Goal: Transaction & Acquisition: Purchase product/service

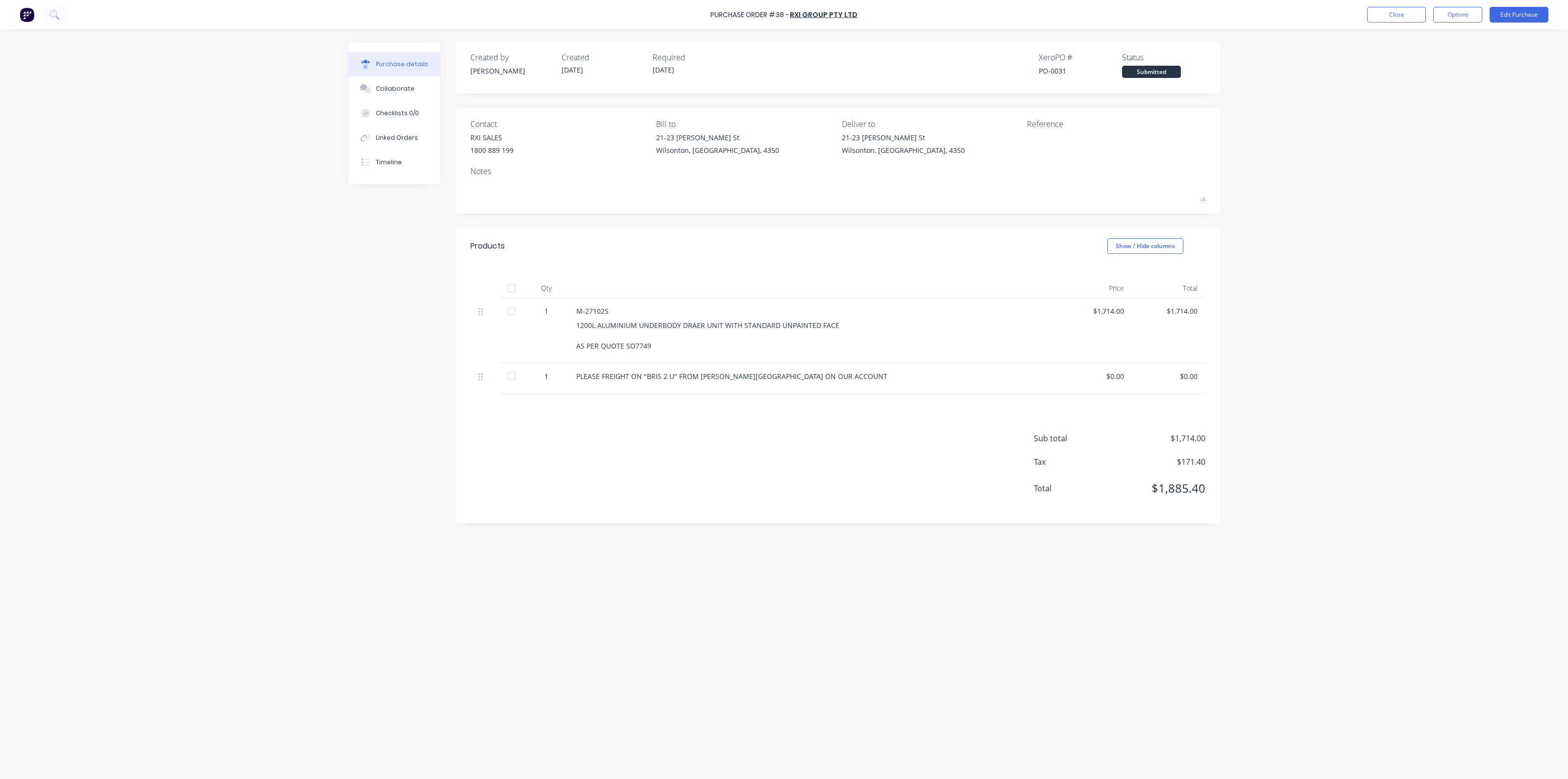
drag, startPoint x: 784, startPoint y: 367, endPoint x: 785, endPoint y: 420, distance: 53.0
click at [780, 367] on div "PLEASE FREIGHT ON "BRIS 2 U" FROM [PERSON_NAME][GEOGRAPHIC_DATA] ON OUR ACCOUNT" at bounding box center [813, 378] width 490 height 31
click at [753, 378] on div "PLEASE FREIGHT ON "BRIS 2 U" FROM [PERSON_NAME][GEOGRAPHIC_DATA] ON OUR ACCOUNT" at bounding box center [813, 378] width 490 height 31
click at [24, 13] on img at bounding box center [27, 15] width 15 height 15
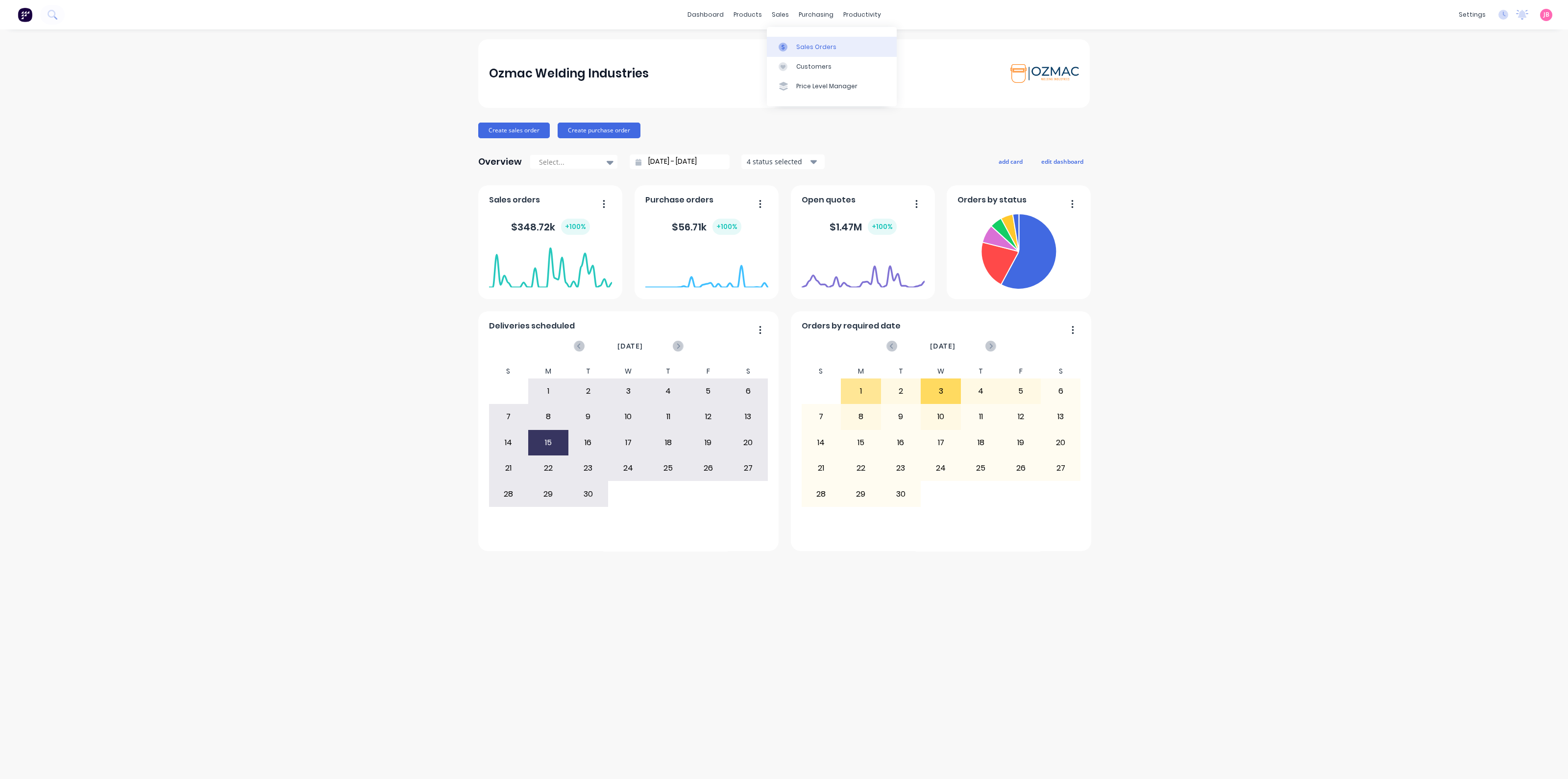
click at [804, 47] on div "Sales Orders" at bounding box center [816, 47] width 40 height 9
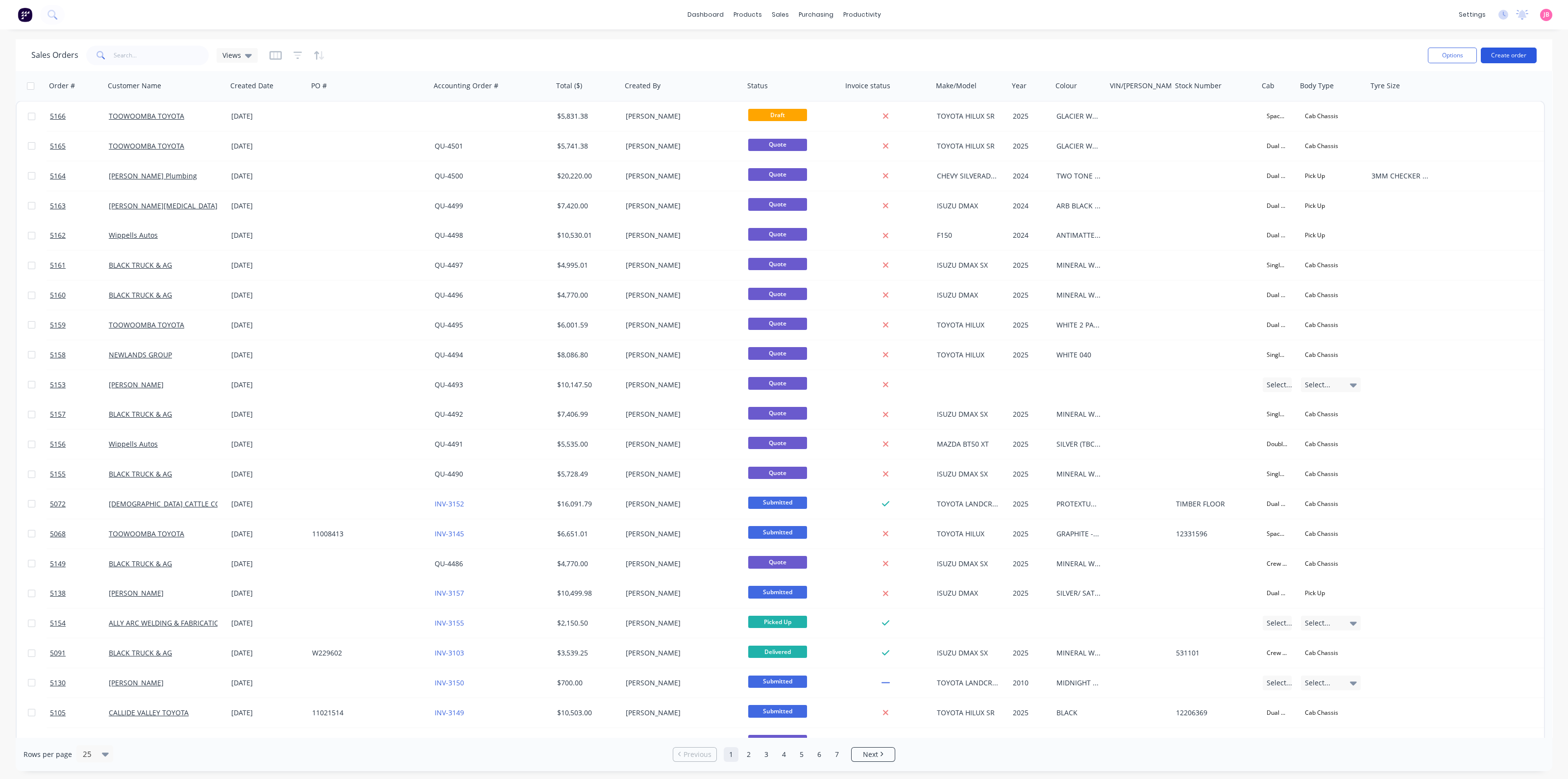
click at [1509, 55] on button "Create order" at bounding box center [1508, 55] width 56 height 16
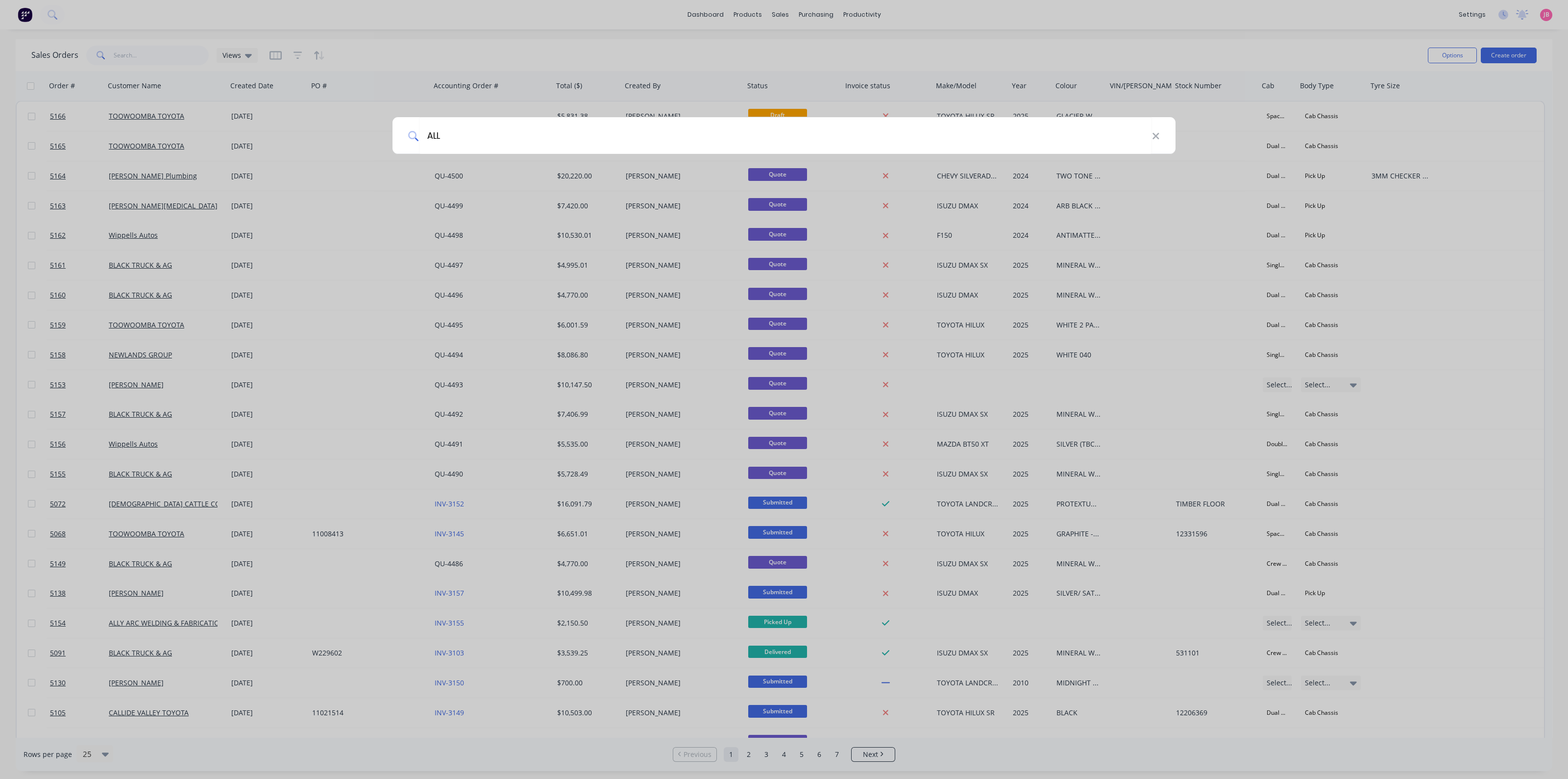
type input "ALLY"
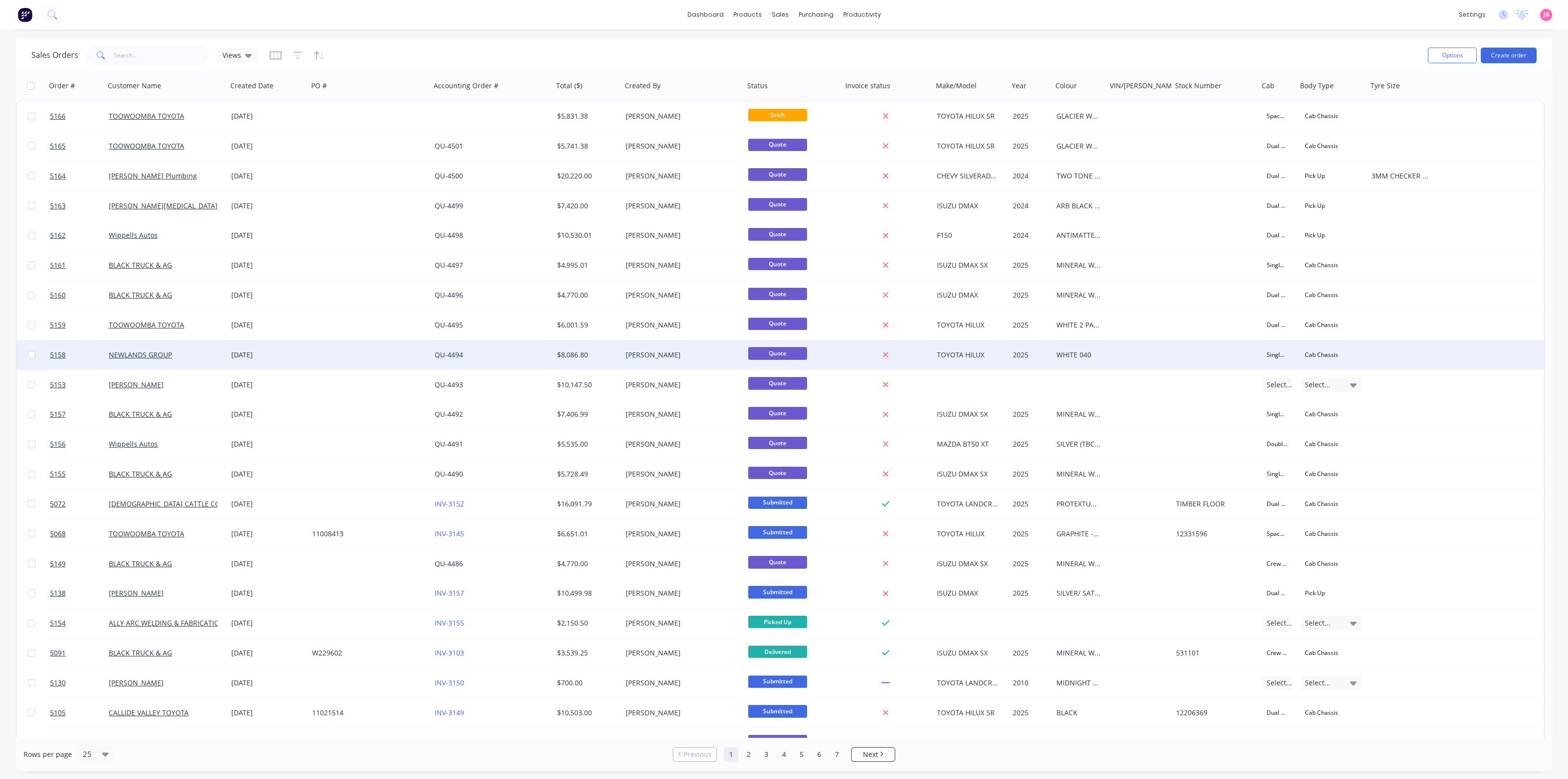
click at [784, 367] on div "Quote" at bounding box center [793, 355] width 98 height 29
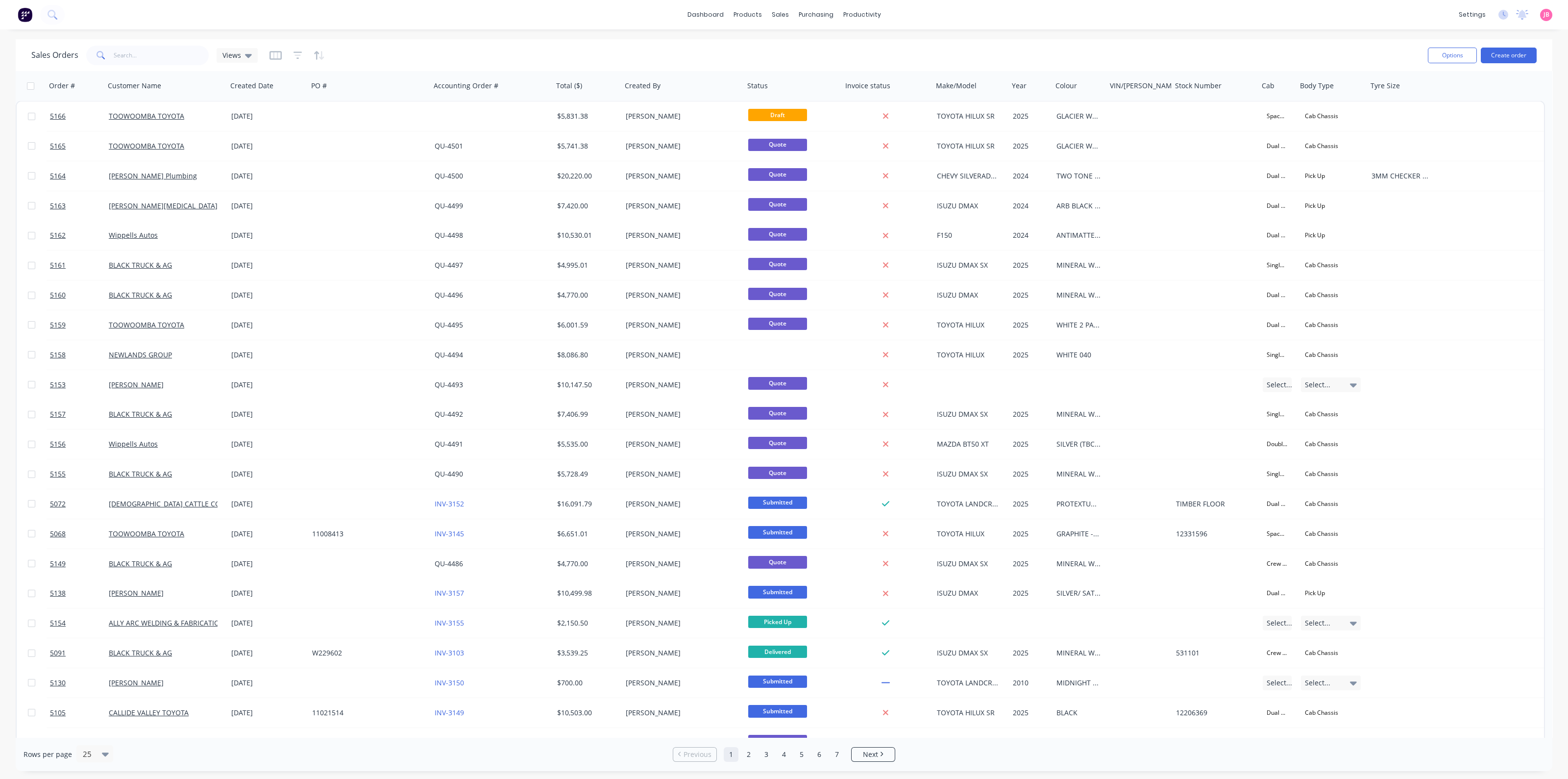
click at [25, 13] on img at bounding box center [25, 15] width 15 height 15
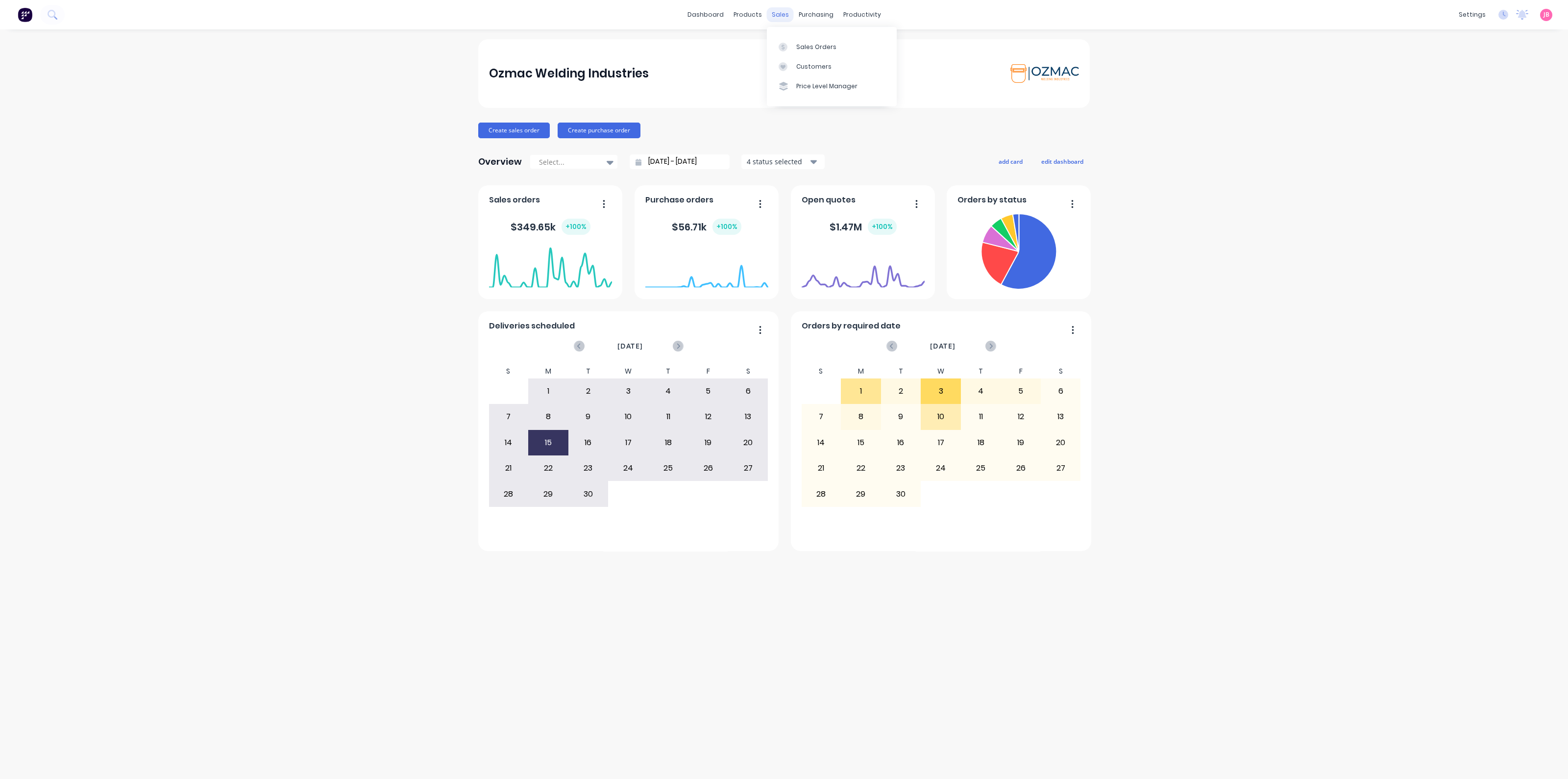
click at [782, 16] on div "sales" at bounding box center [780, 15] width 27 height 15
click at [799, 51] on div "Sales Orders" at bounding box center [816, 47] width 40 height 9
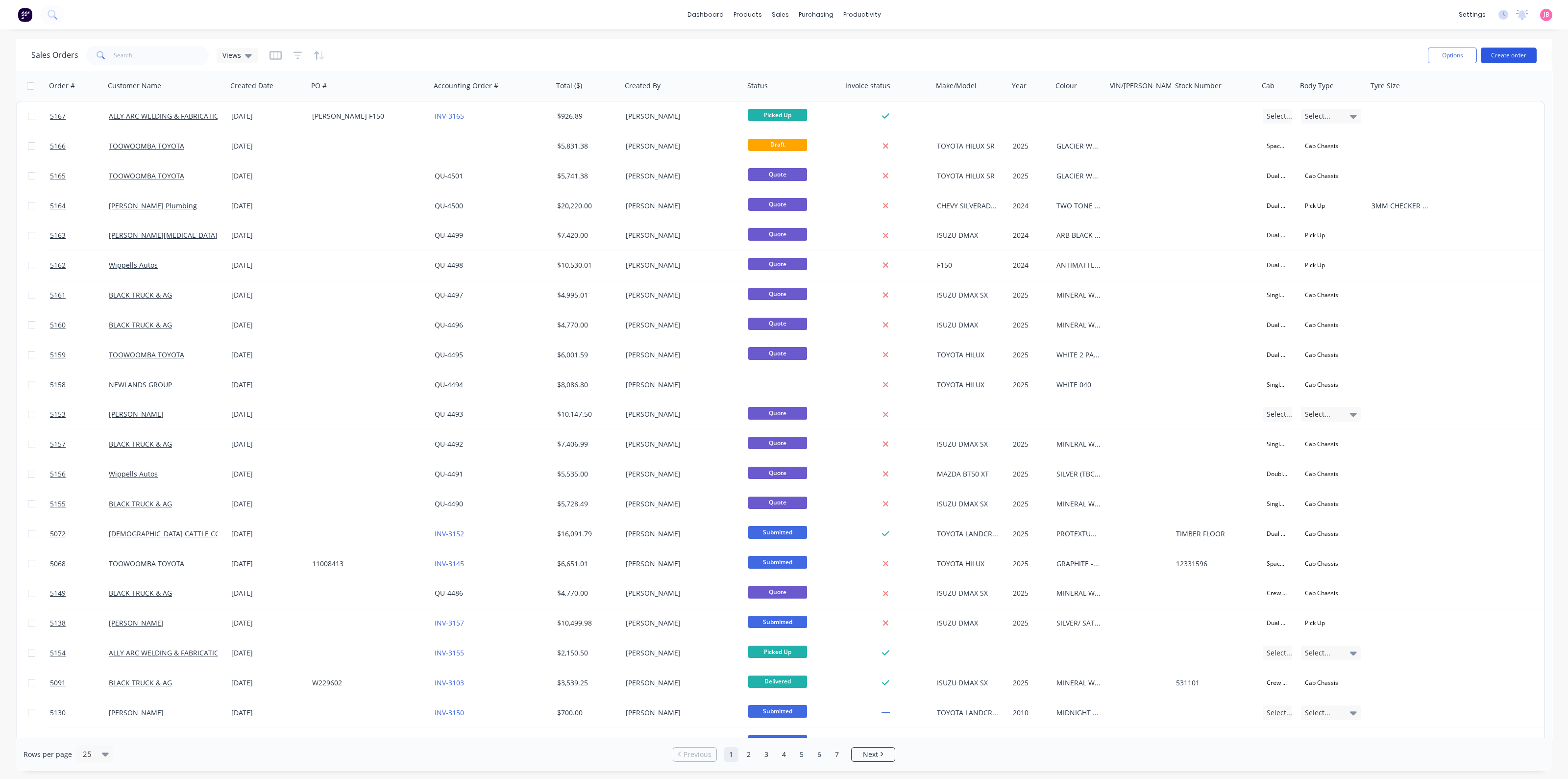
click at [1513, 52] on button "Create order" at bounding box center [1508, 55] width 56 height 16
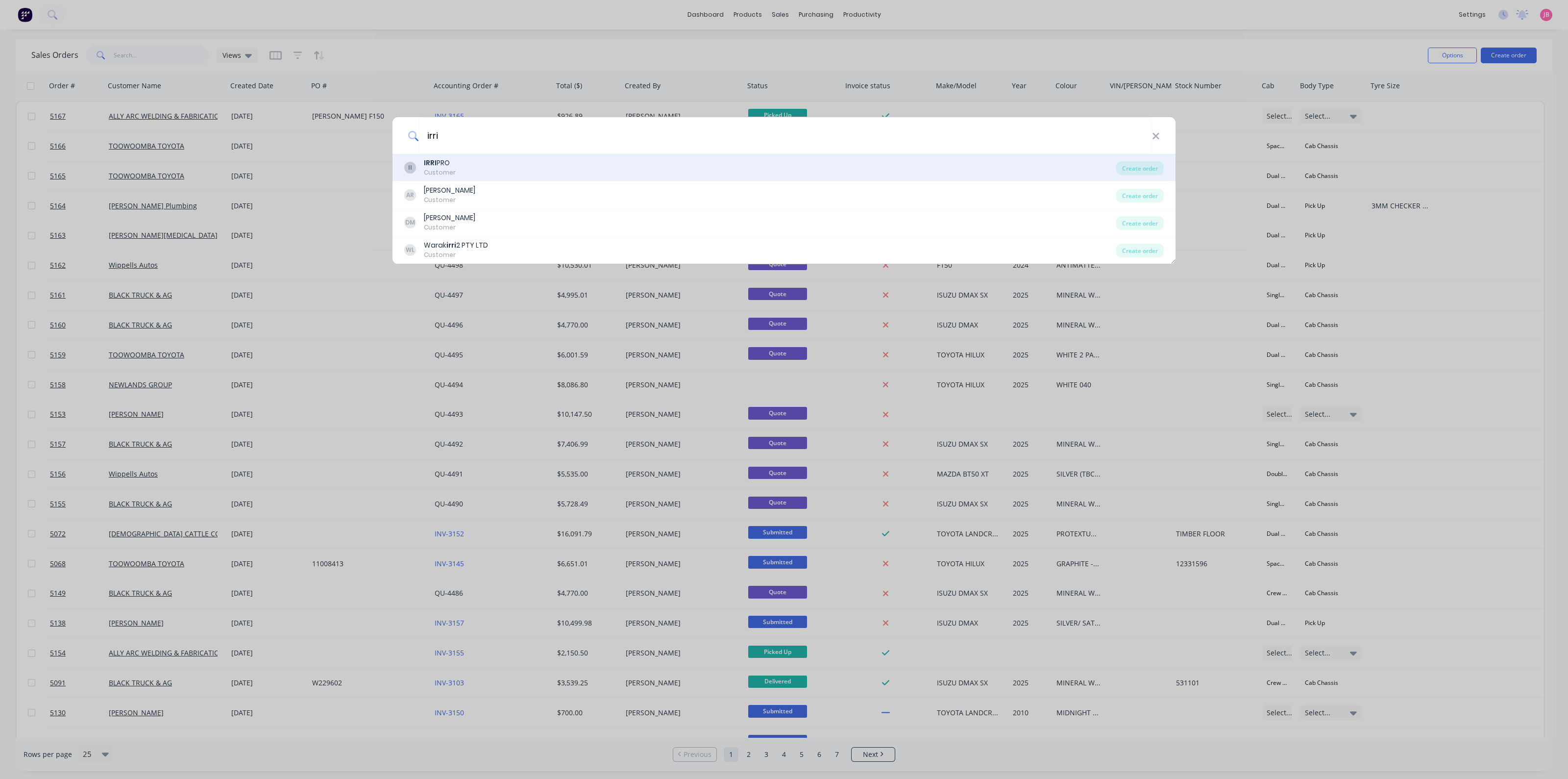
type input "irri"
click at [526, 161] on div "II IRRI PRO Customer" at bounding box center [760, 168] width 712 height 19
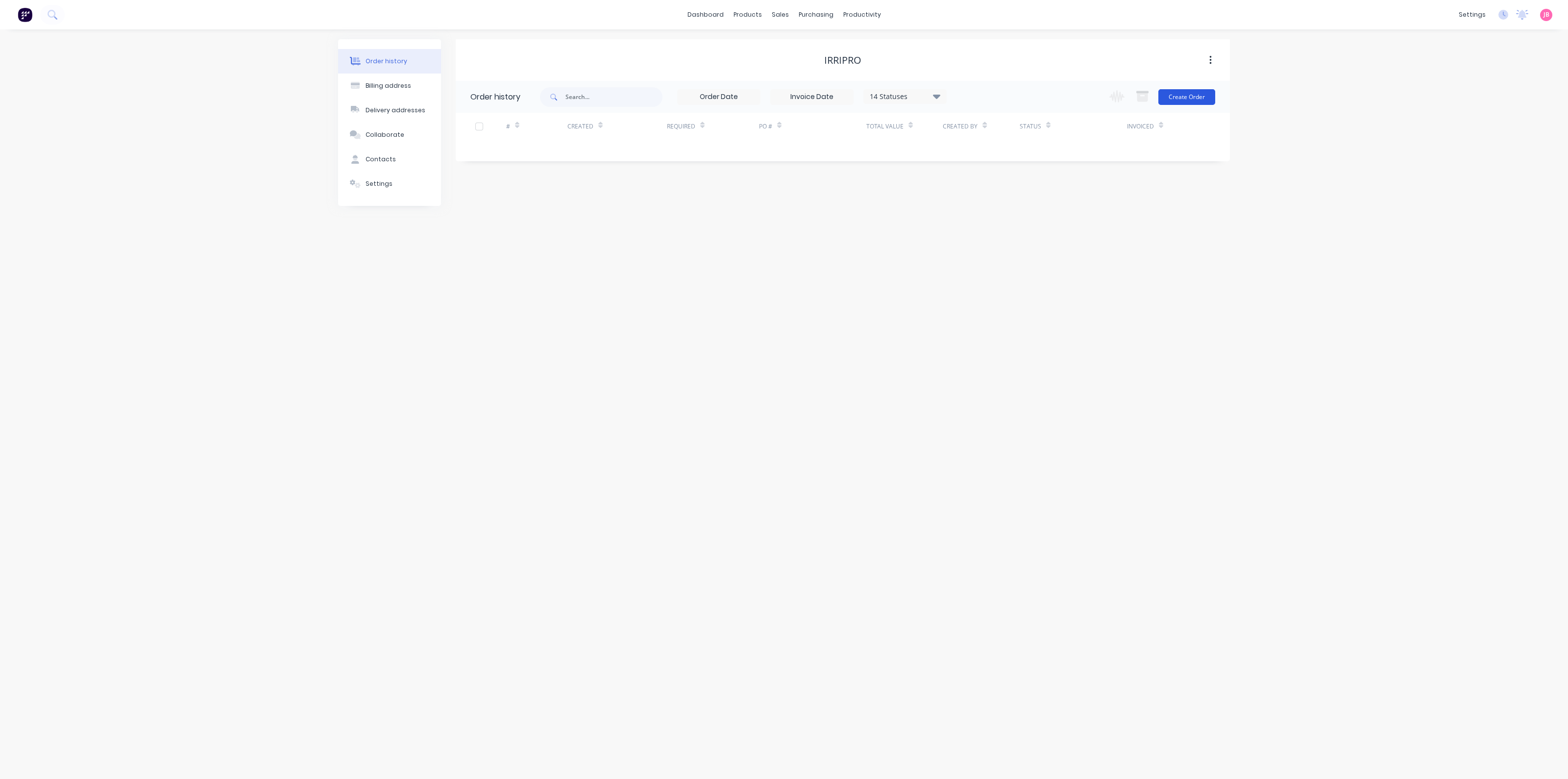
click at [1186, 94] on button "Create Order" at bounding box center [1186, 97] width 57 height 16
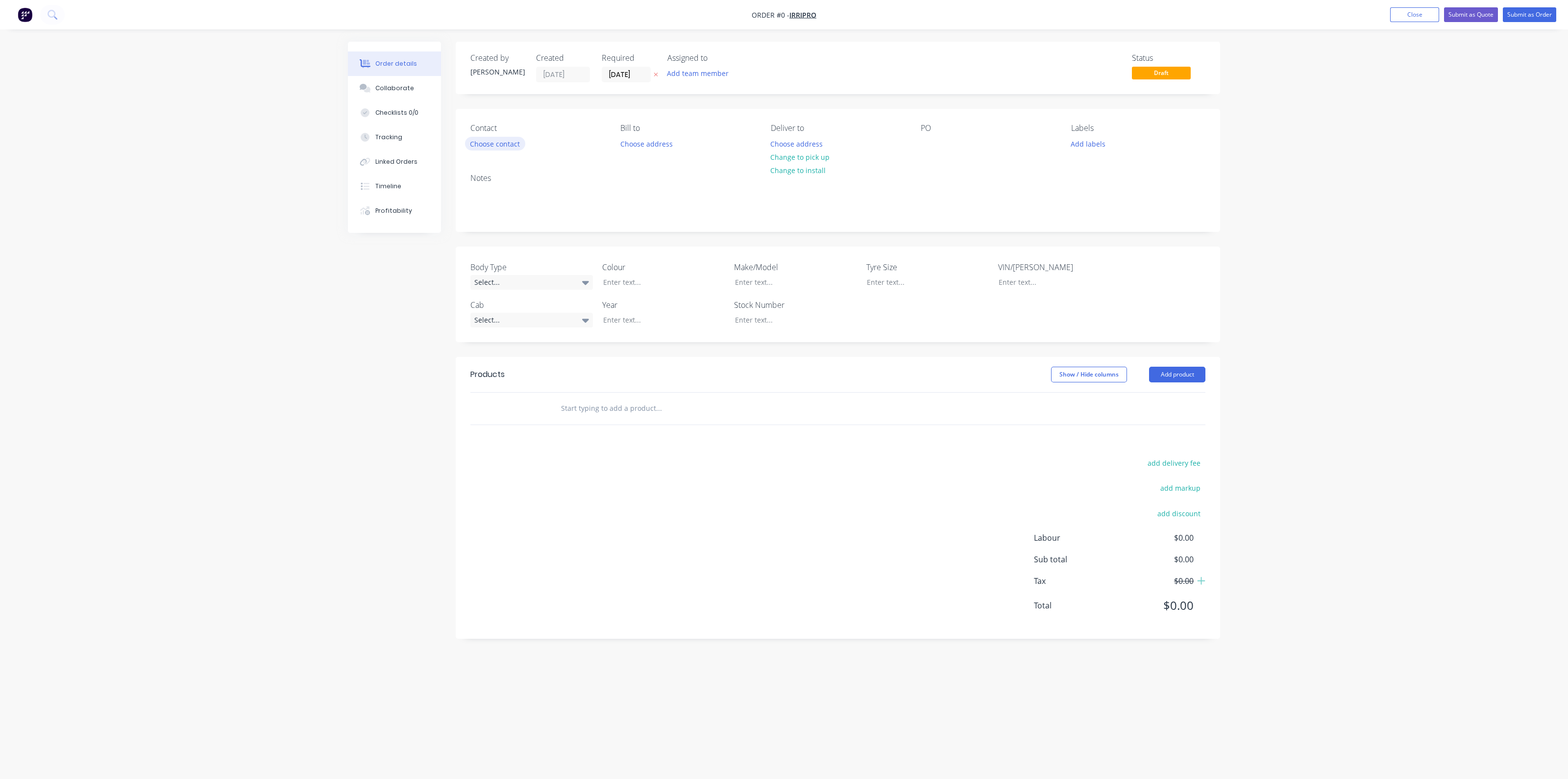
click at [499, 144] on button "Choose contact" at bounding box center [495, 144] width 61 height 13
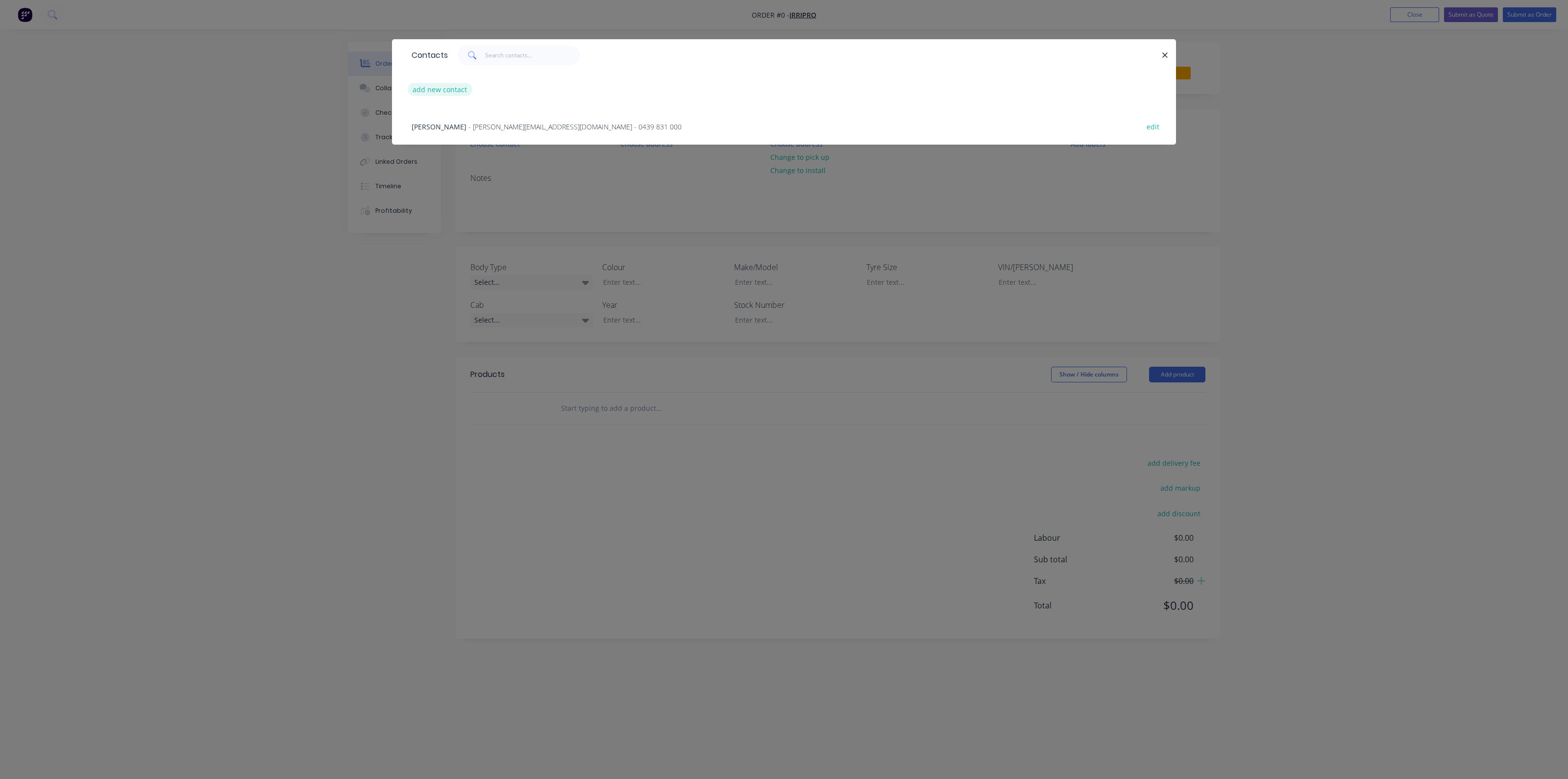
click at [441, 91] on button "add new contact" at bounding box center [440, 90] width 64 height 13
select select "AU"
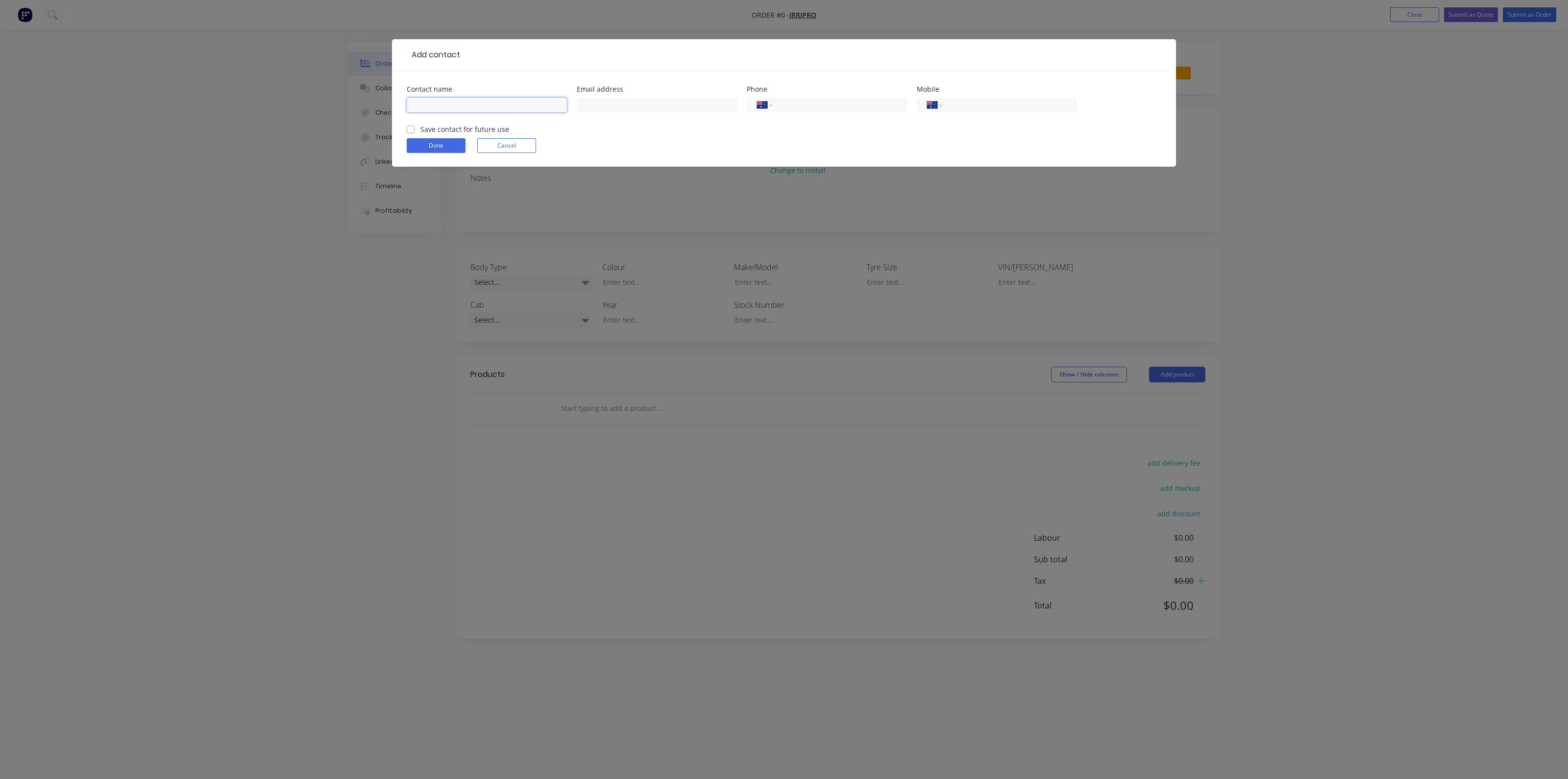
click at [450, 105] on input "text" at bounding box center [487, 105] width 160 height 15
type input "DURK MURRELL"
type input "0439 831 000"
click at [613, 103] on input "text" at bounding box center [657, 105] width 160 height 15
type input "dmurrell@irripro.com.au"
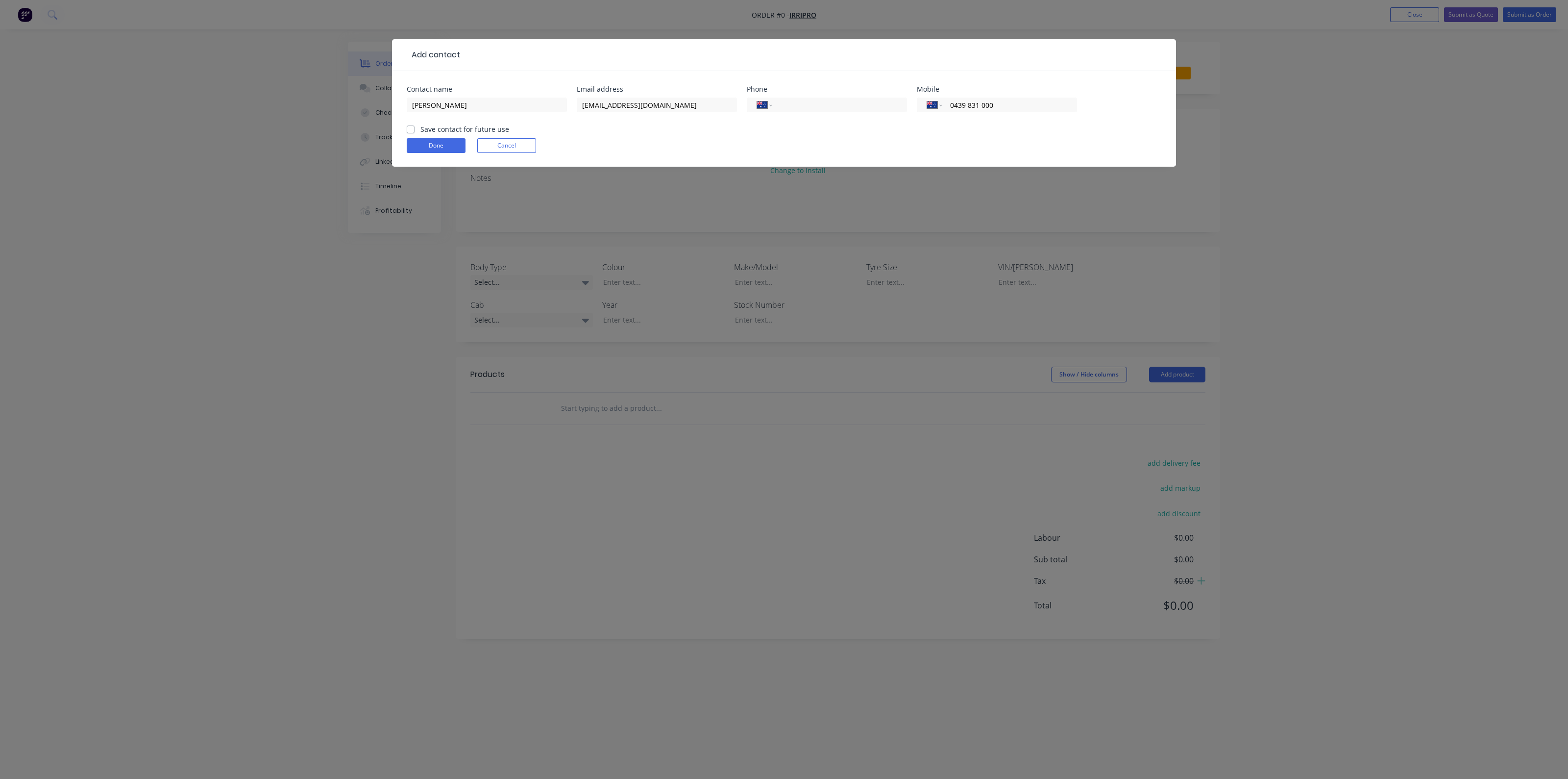
click at [420, 129] on label "Save contact for future use" at bounding box center [465, 129] width 89 height 10
click at [411, 129] on input "Save contact for future use" at bounding box center [411, 129] width 7 height 9
checkbox input "true"
click at [426, 140] on button "Done" at bounding box center [436, 146] width 59 height 15
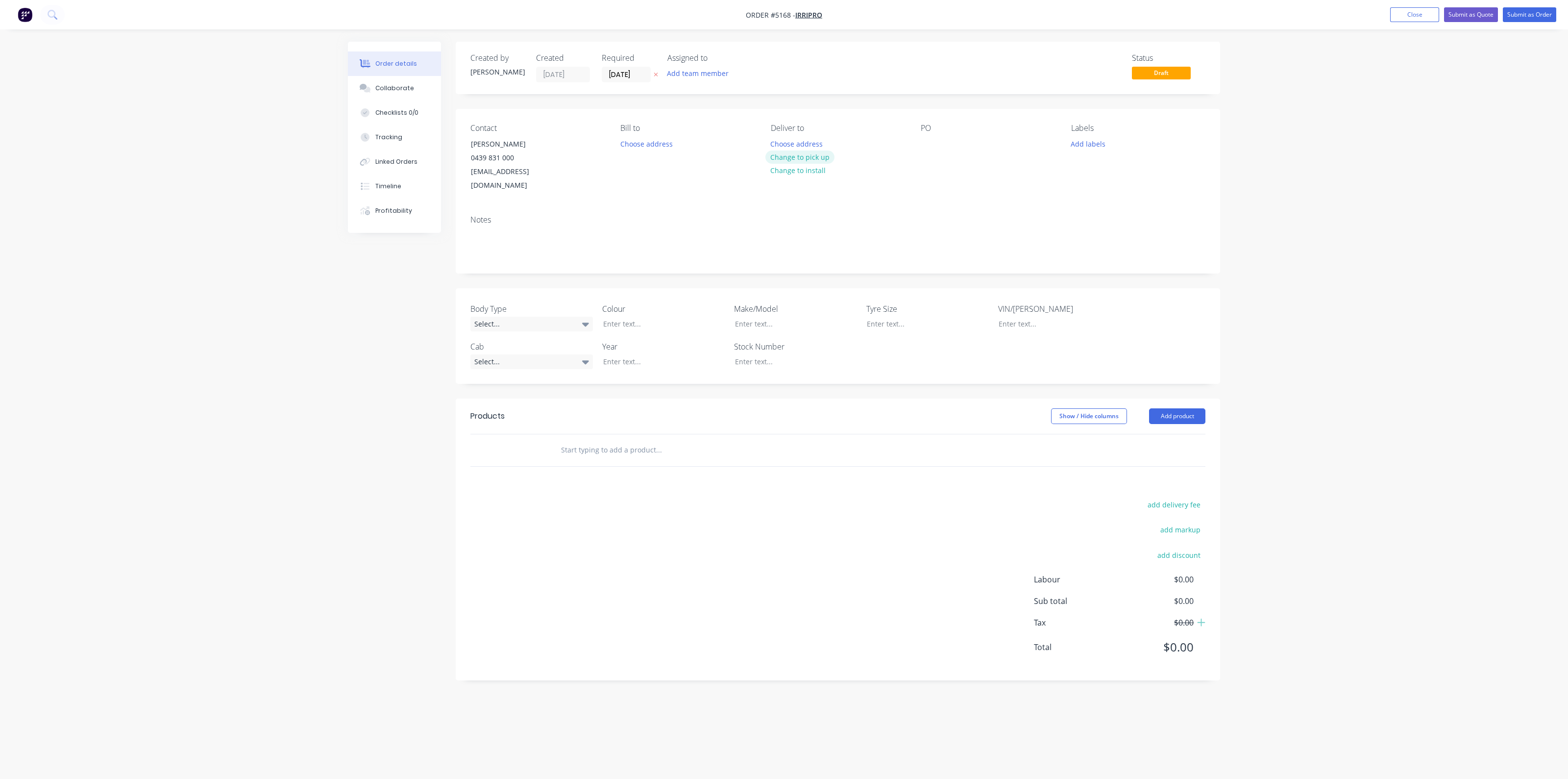
click at [801, 160] on button "Change to pick up" at bounding box center [800, 157] width 70 height 13
click at [536, 318] on div "Body Type Select... Colour Make/Model Tyre Size VIN/Rego Cab Select... Year Sto…" at bounding box center [838, 336] width 765 height 96
click at [544, 317] on div "Select..." at bounding box center [532, 324] width 123 height 15
click at [542, 324] on button "None" at bounding box center [544, 332] width 147 height 17
click at [649, 317] on div at bounding box center [657, 323] width 123 height 14
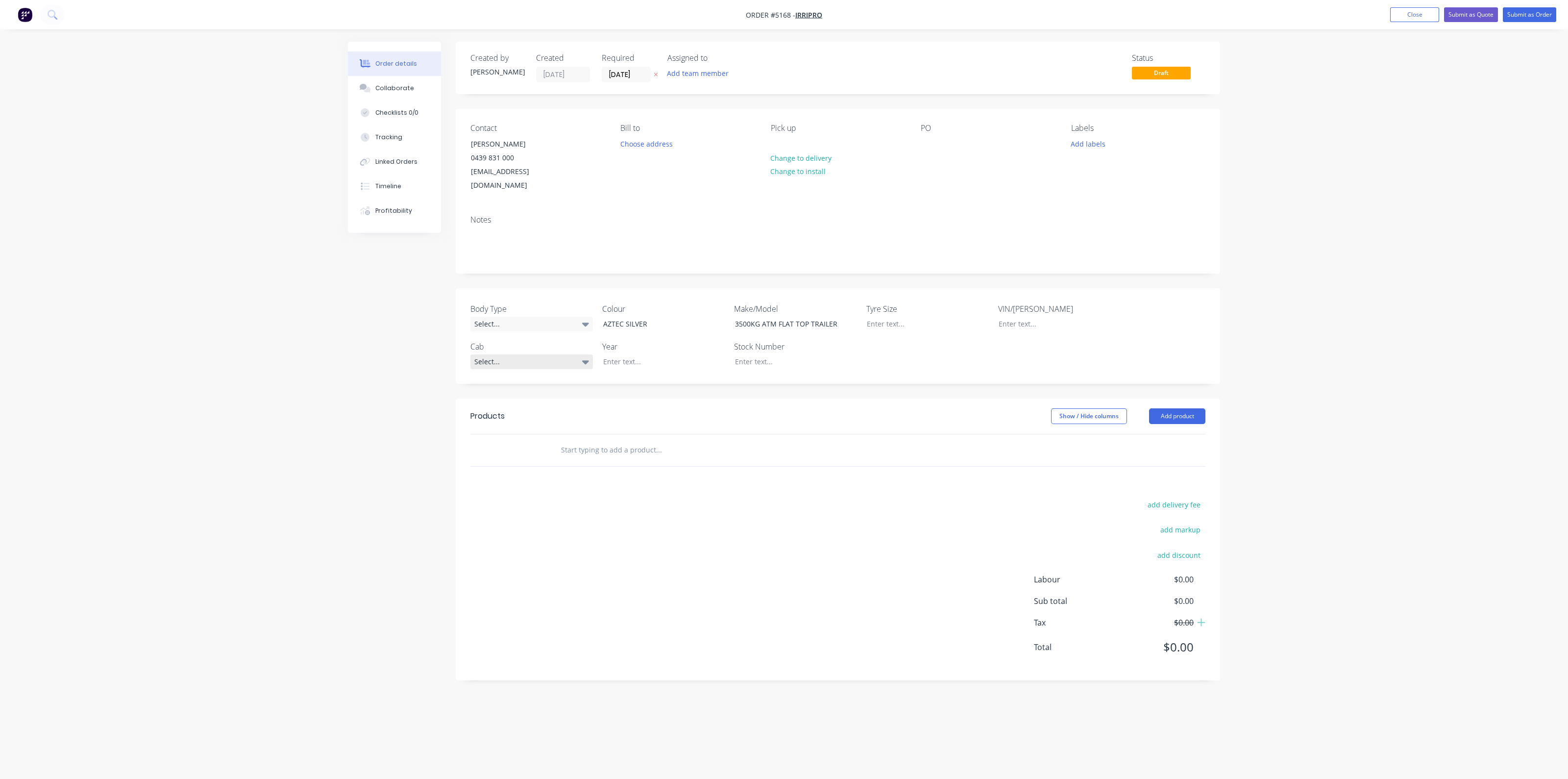
click at [526, 355] on div "Select..." at bounding box center [532, 362] width 123 height 15
click at [646, 340] on label "Year" at bounding box center [664, 346] width 123 height 12
click at [652, 355] on div at bounding box center [657, 361] width 123 height 14
click at [727, 412] on header "Products Show / Hide columns Add product" at bounding box center [838, 415] width 765 height 35
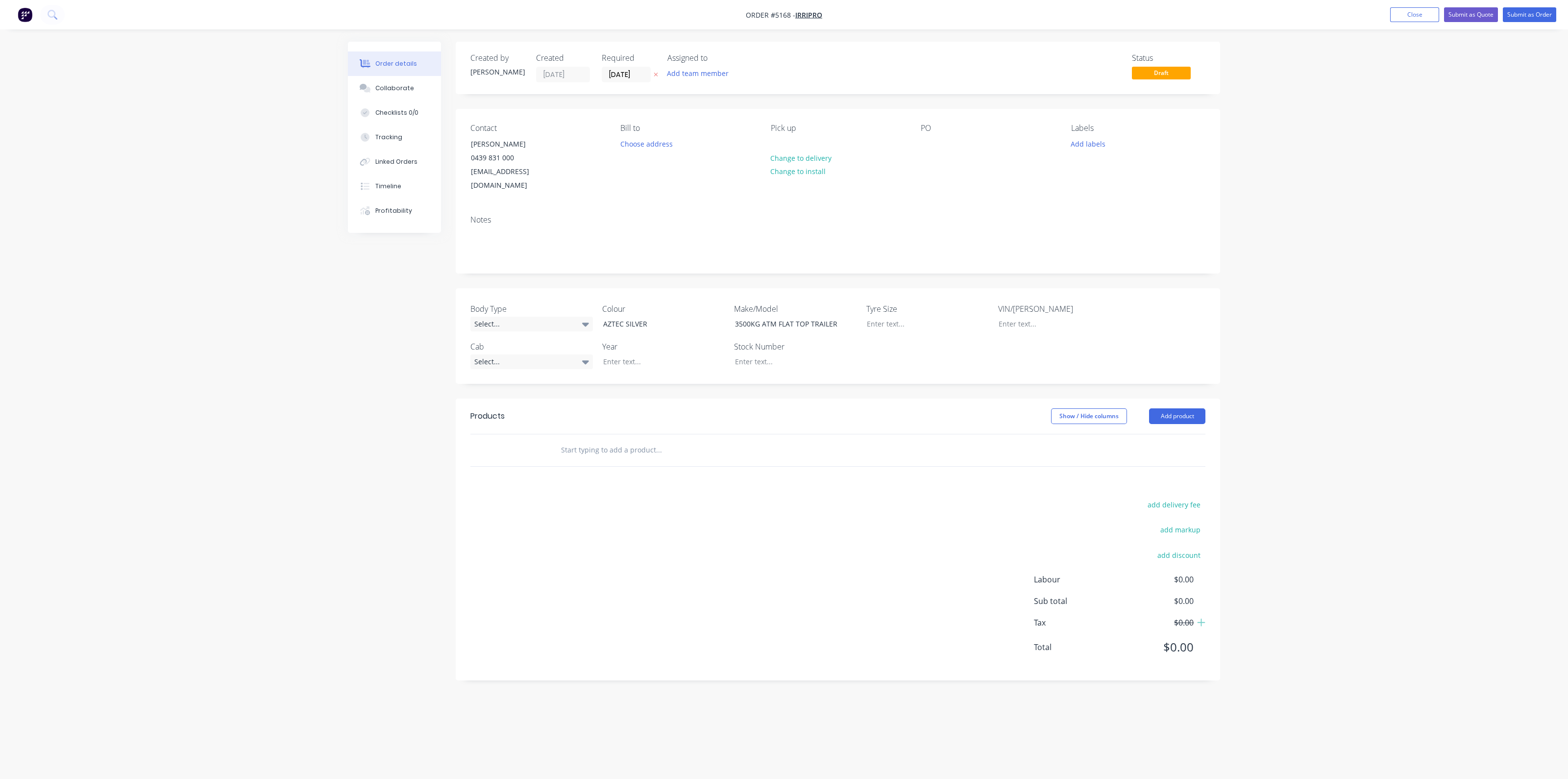
click at [719, 440] on input "text" at bounding box center [658, 450] width 196 height 19
click at [1180, 409] on button "Add product" at bounding box center [1177, 416] width 56 height 16
click at [1151, 434] on div "Product catalogue" at bounding box center [1159, 441] width 76 height 14
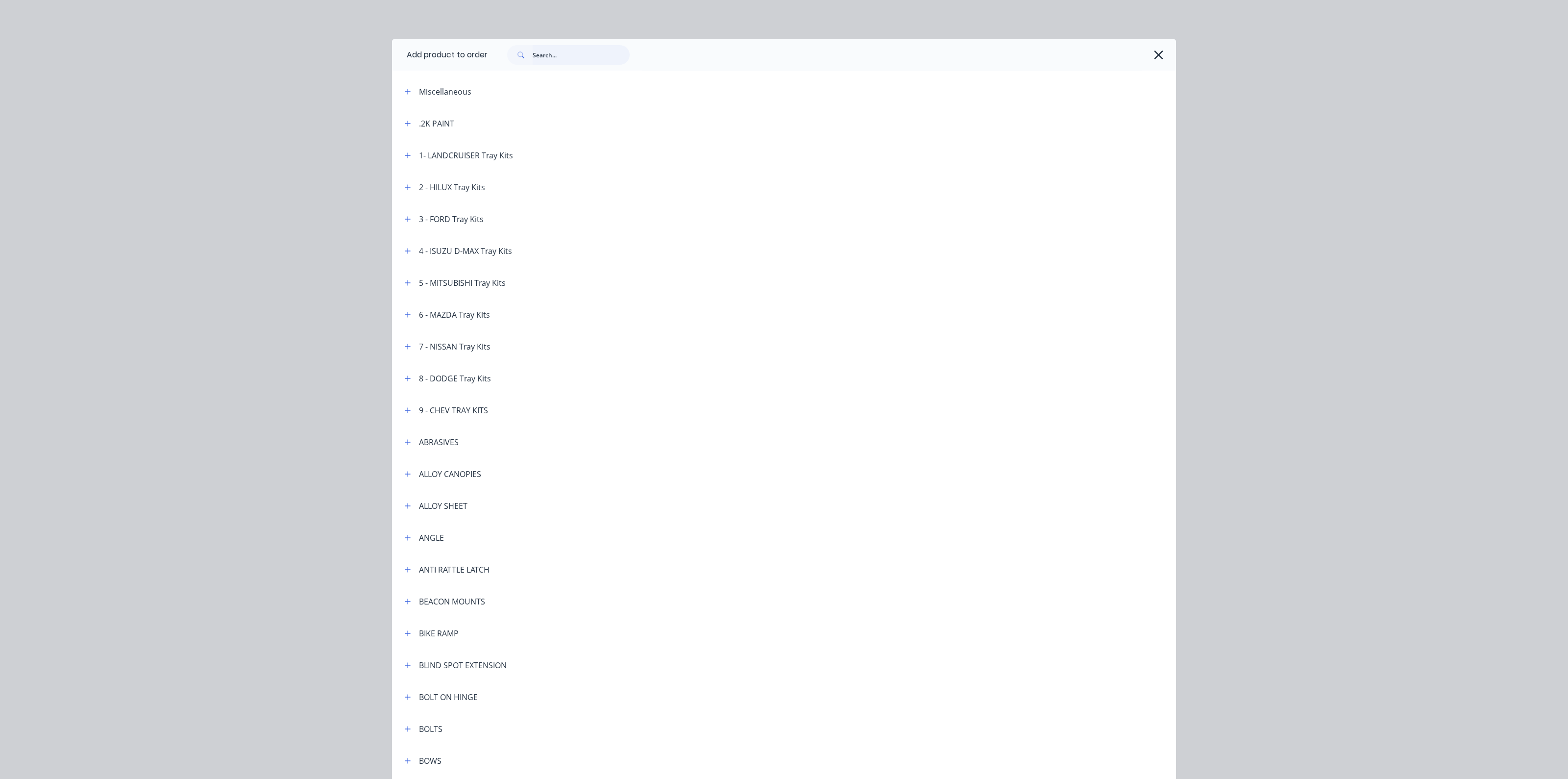
click at [569, 52] on input "text" at bounding box center [581, 55] width 97 height 19
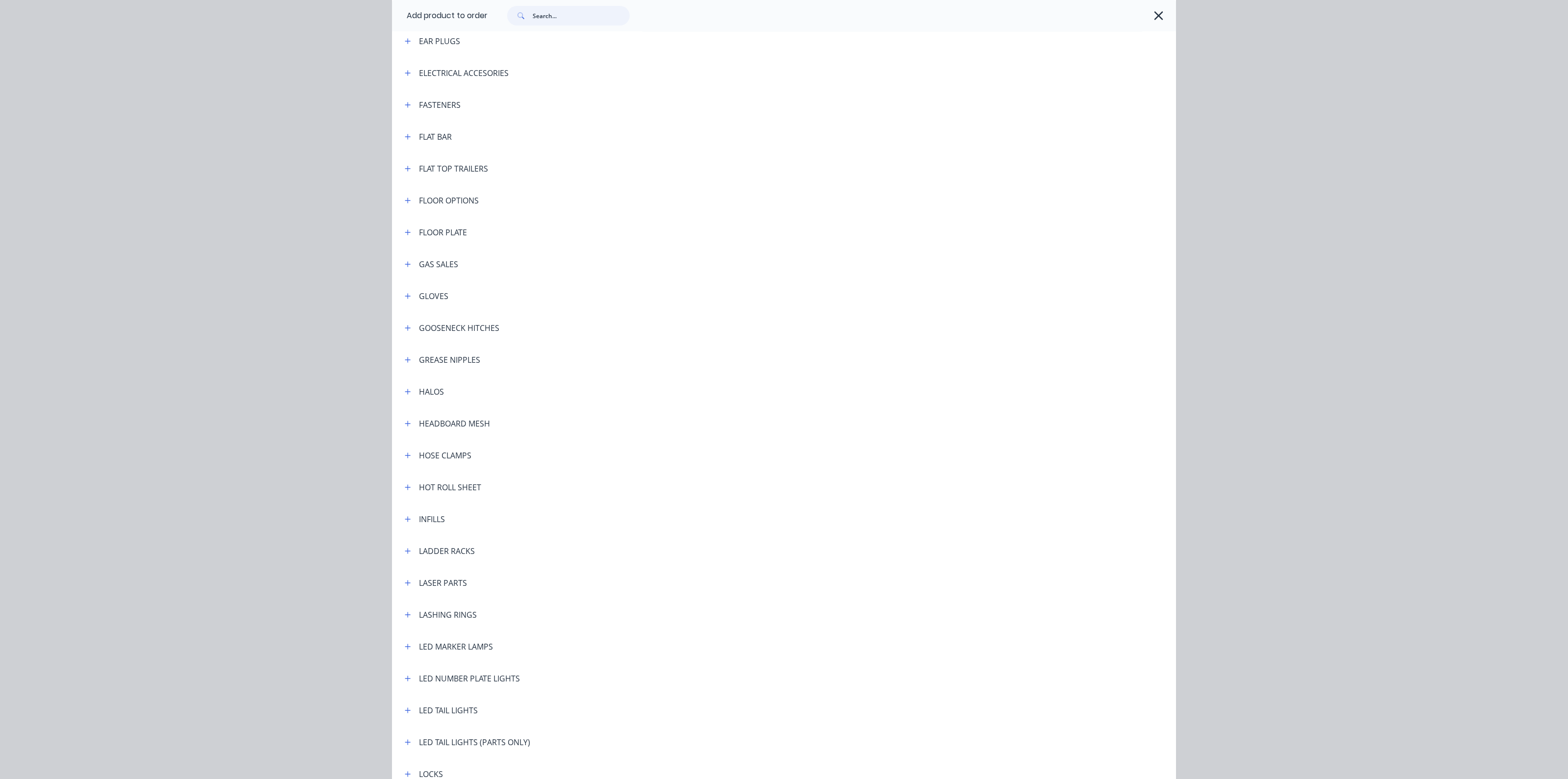
scroll to position [1023, 0]
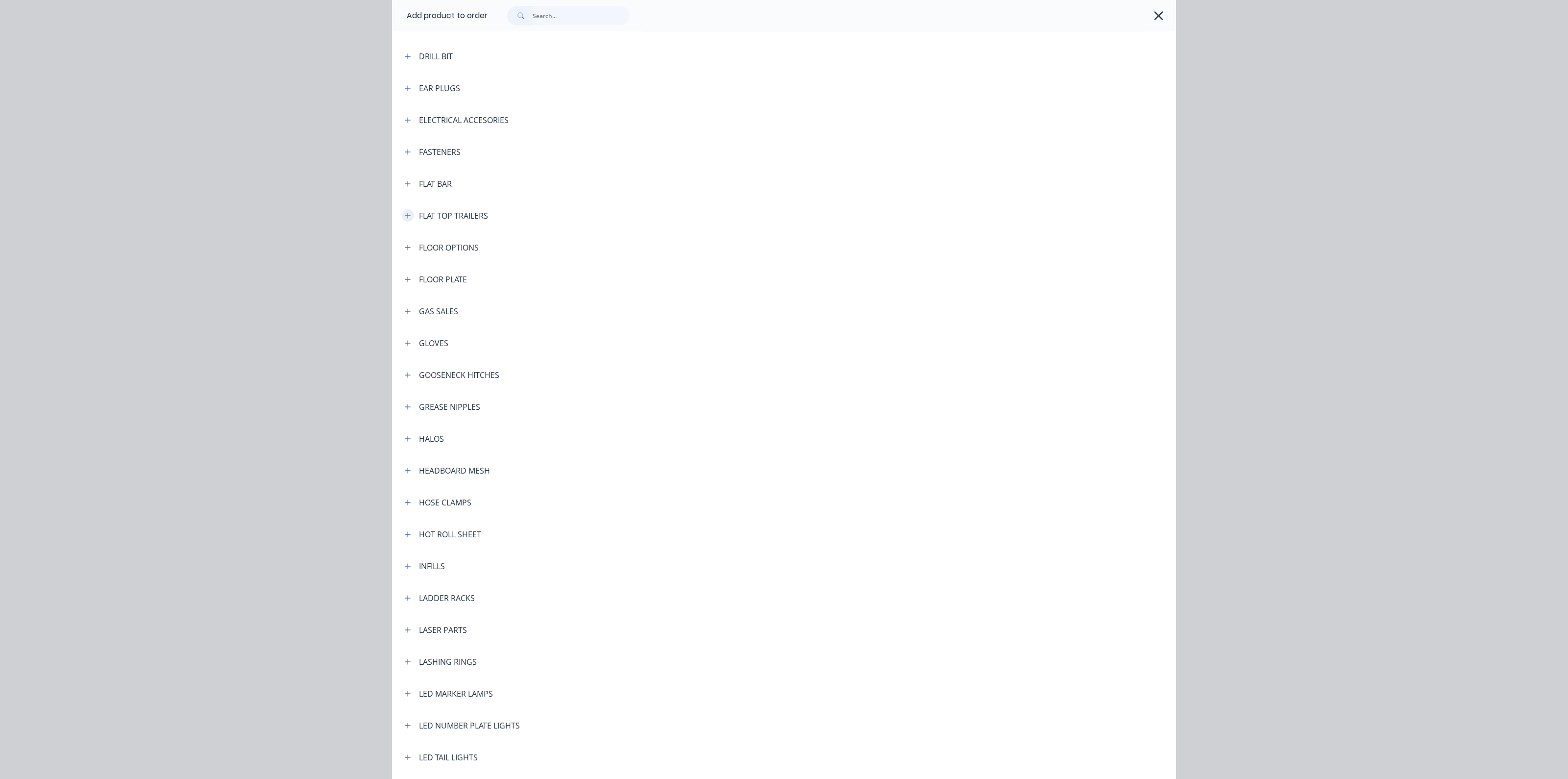
click at [405, 214] on icon "button" at bounding box center [408, 216] width 6 height 7
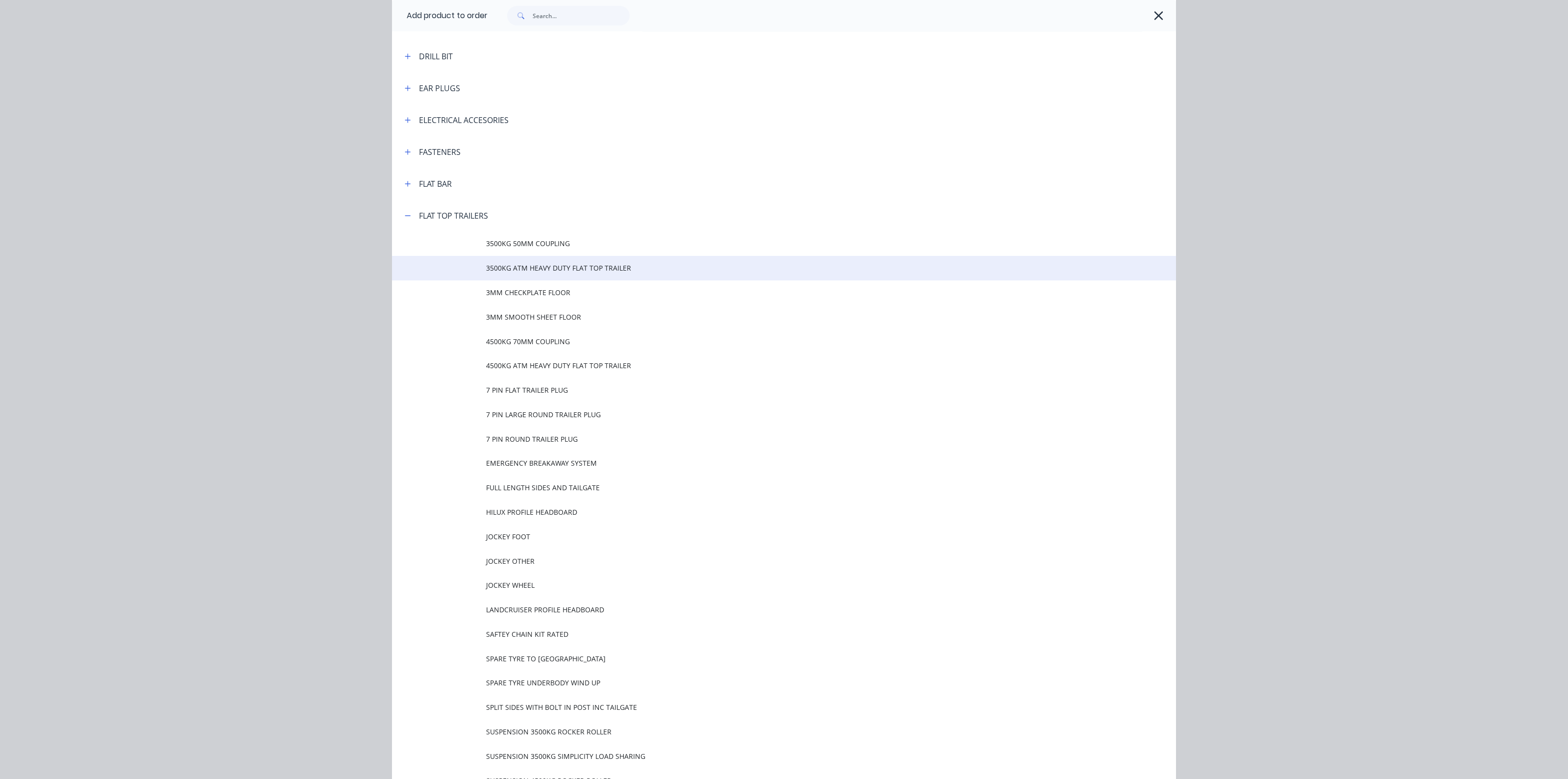
click at [552, 269] on span "3500KG ATM HEAVY DUTY FLAT TOP TRAILER" at bounding box center [762, 268] width 551 height 10
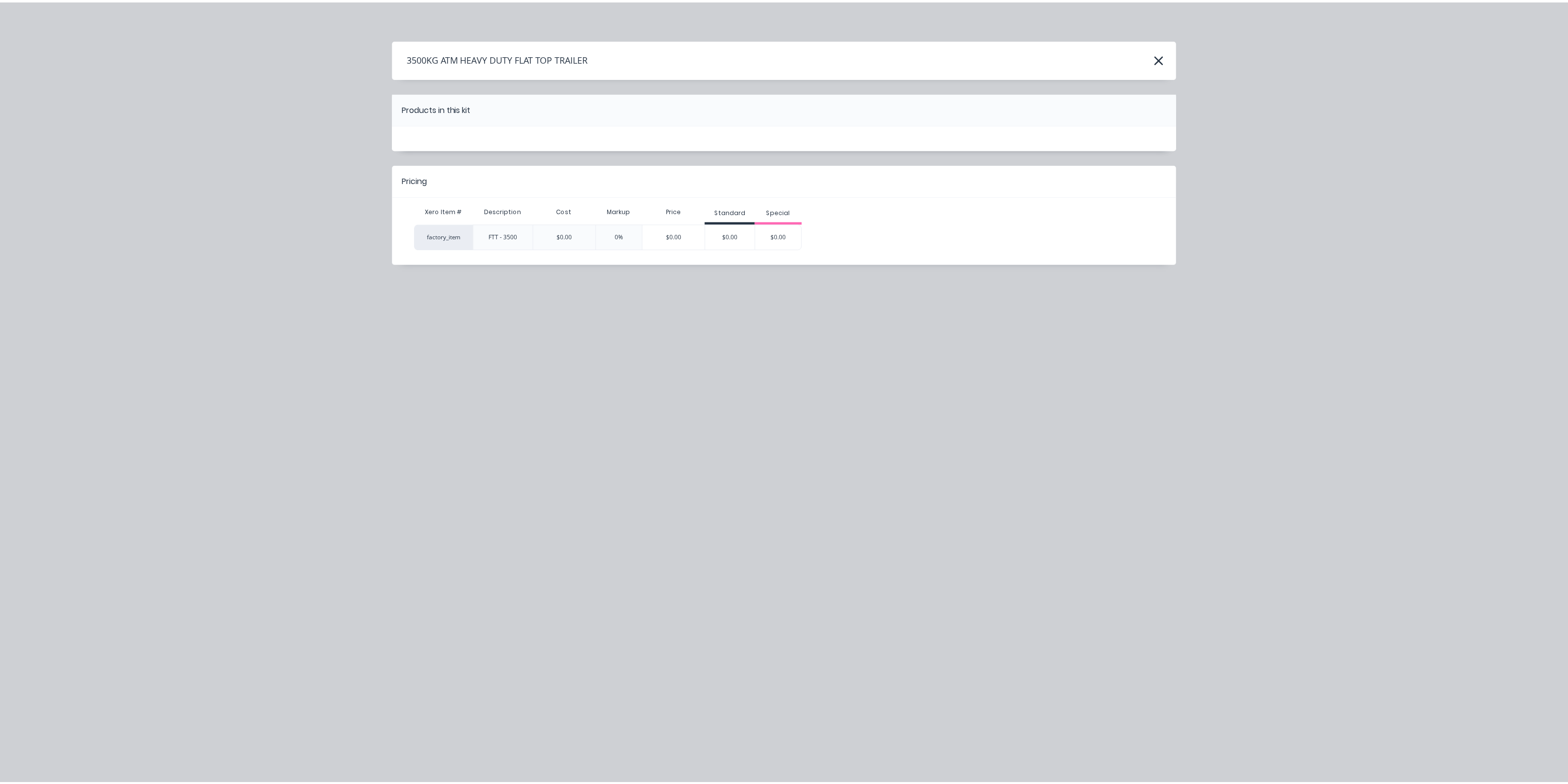
scroll to position [0, 0]
click at [741, 238] on div "$0.00" at bounding box center [735, 236] width 50 height 25
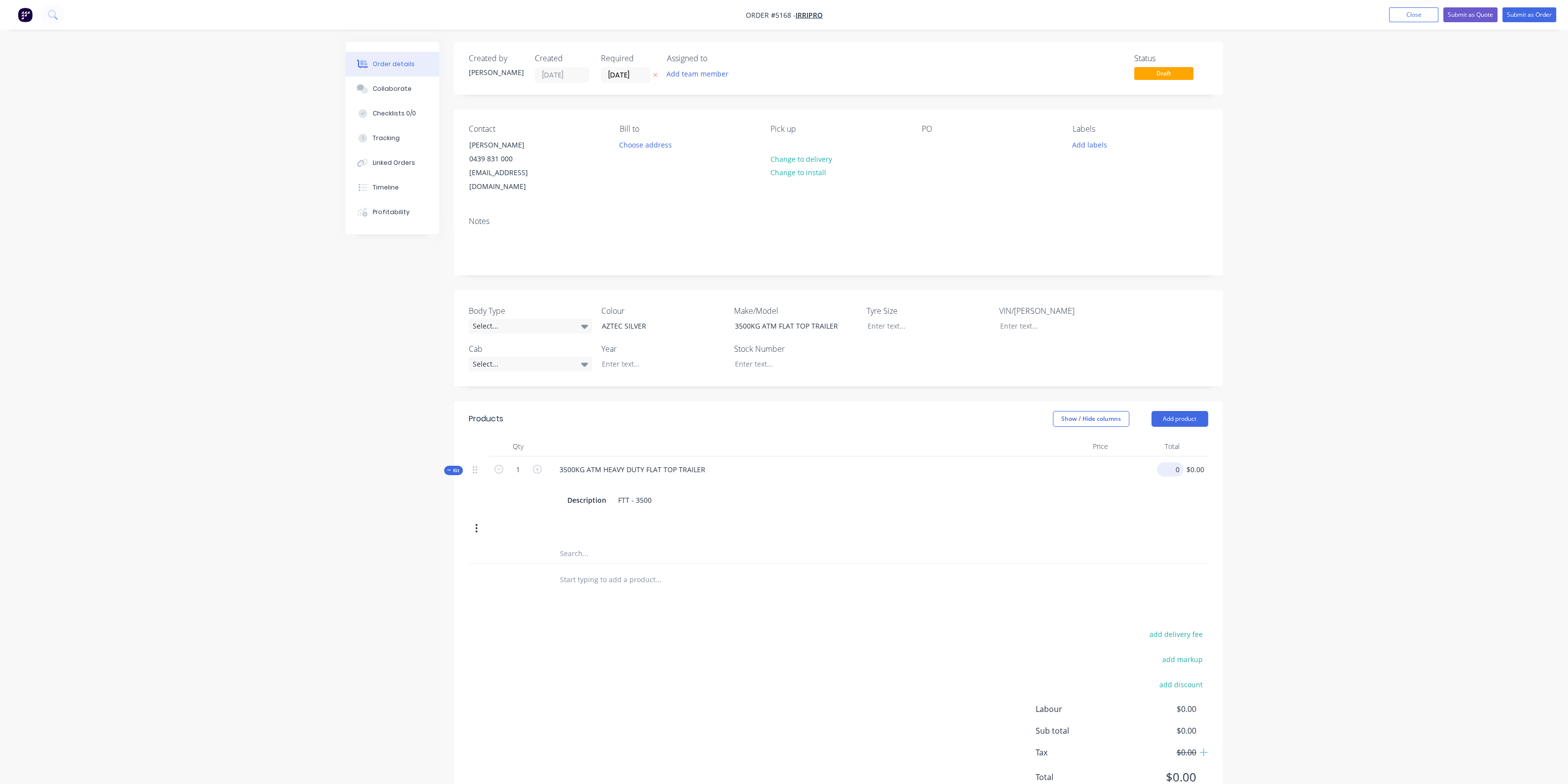
click at [1168, 462] on div "0 $0.00" at bounding box center [1170, 469] width 26 height 14
type input "$8,400.00"
click at [613, 563] on div at bounding box center [726, 579] width 355 height 32
click at [616, 581] on div "Products Show / Hide columns Add product Qty Price Total Kit 1 3500KG ATM HEAVY…" at bounding box center [839, 606] width 769 height 410
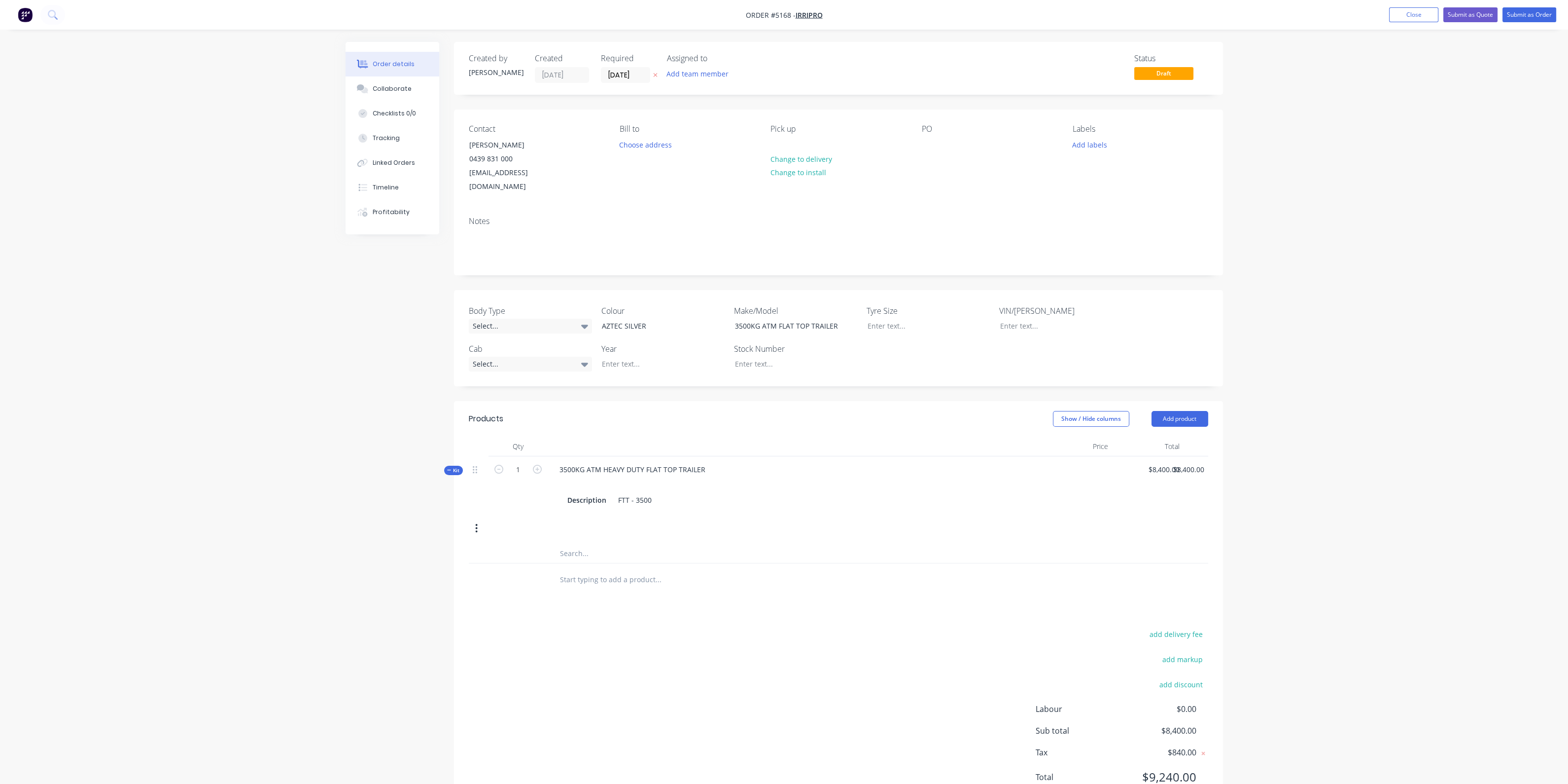
click at [616, 572] on input "text" at bounding box center [658, 579] width 197 height 20
click at [1184, 401] on header "Products Show / Hide columns Add product" at bounding box center [839, 418] width 769 height 35
click at [1184, 411] on button "Add product" at bounding box center [1180, 419] width 56 height 16
click at [1129, 437] on div "Product catalogue" at bounding box center [1162, 444] width 76 height 14
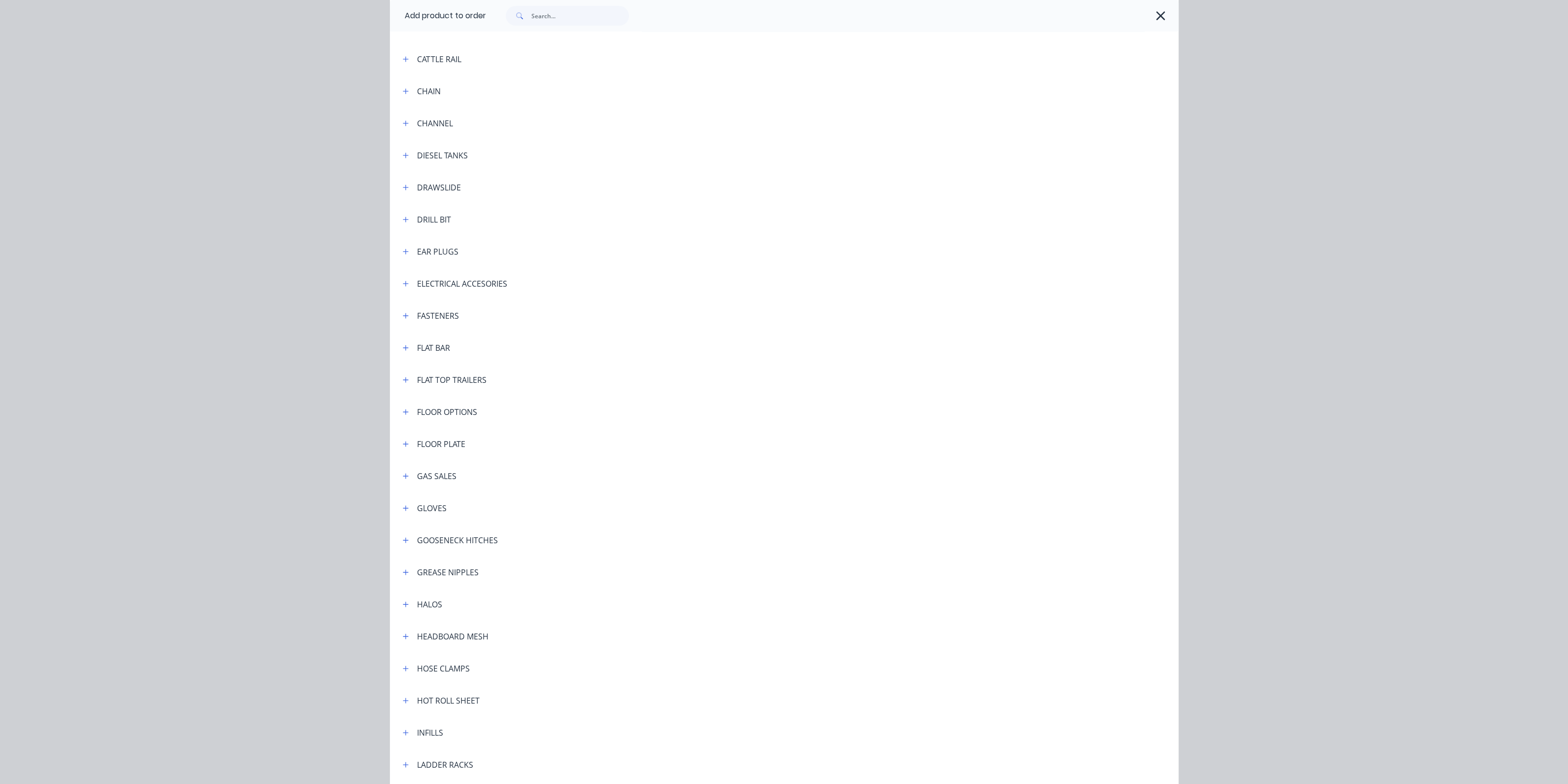
scroll to position [863, 0]
click at [403, 381] on icon "button" at bounding box center [406, 383] width 6 height 7
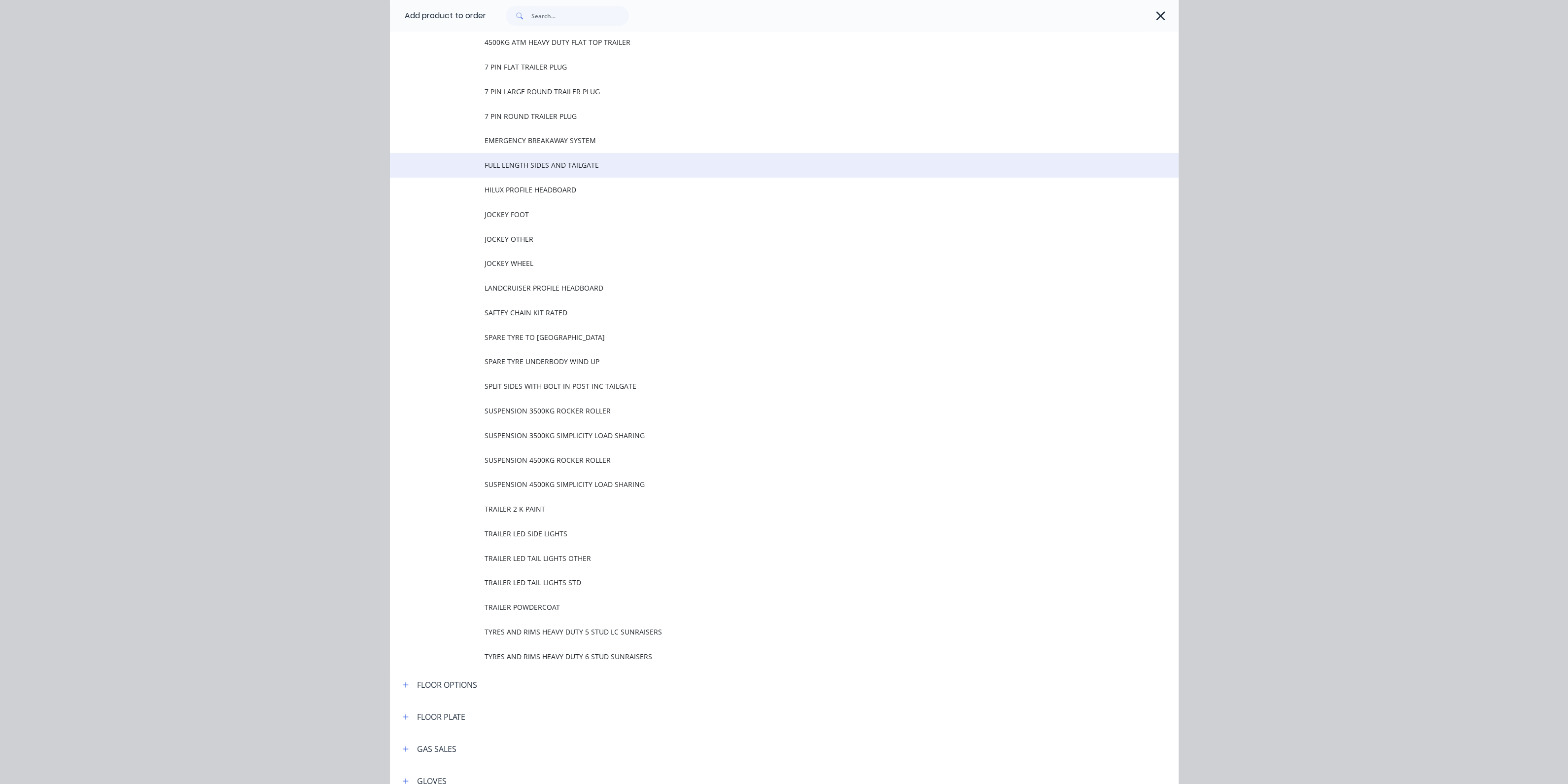
scroll to position [1356, 0]
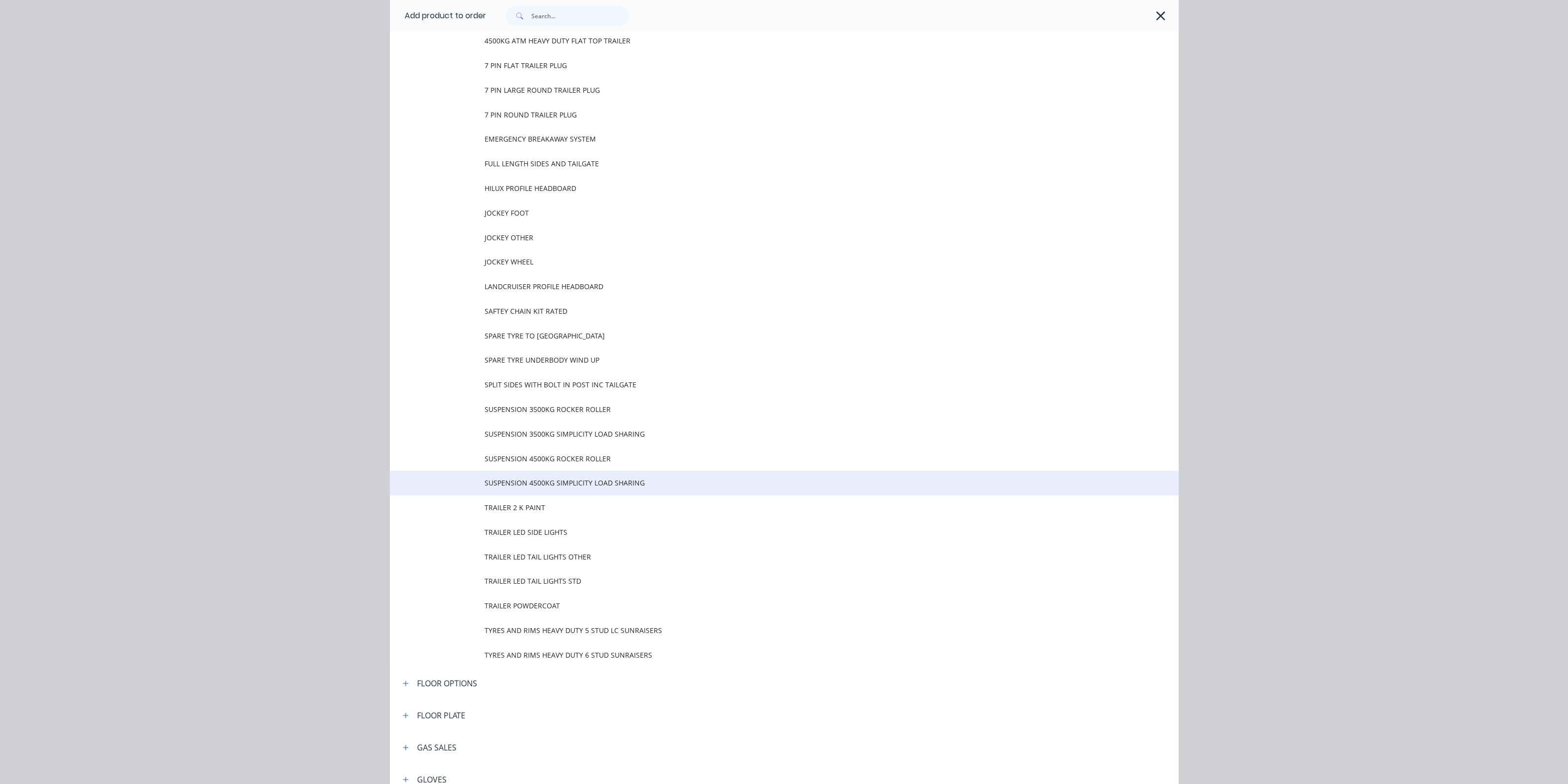
click at [537, 486] on span "SUSPENSION 4500KG SIMPLICITY LOAD SHARING" at bounding box center [762, 483] width 555 height 11
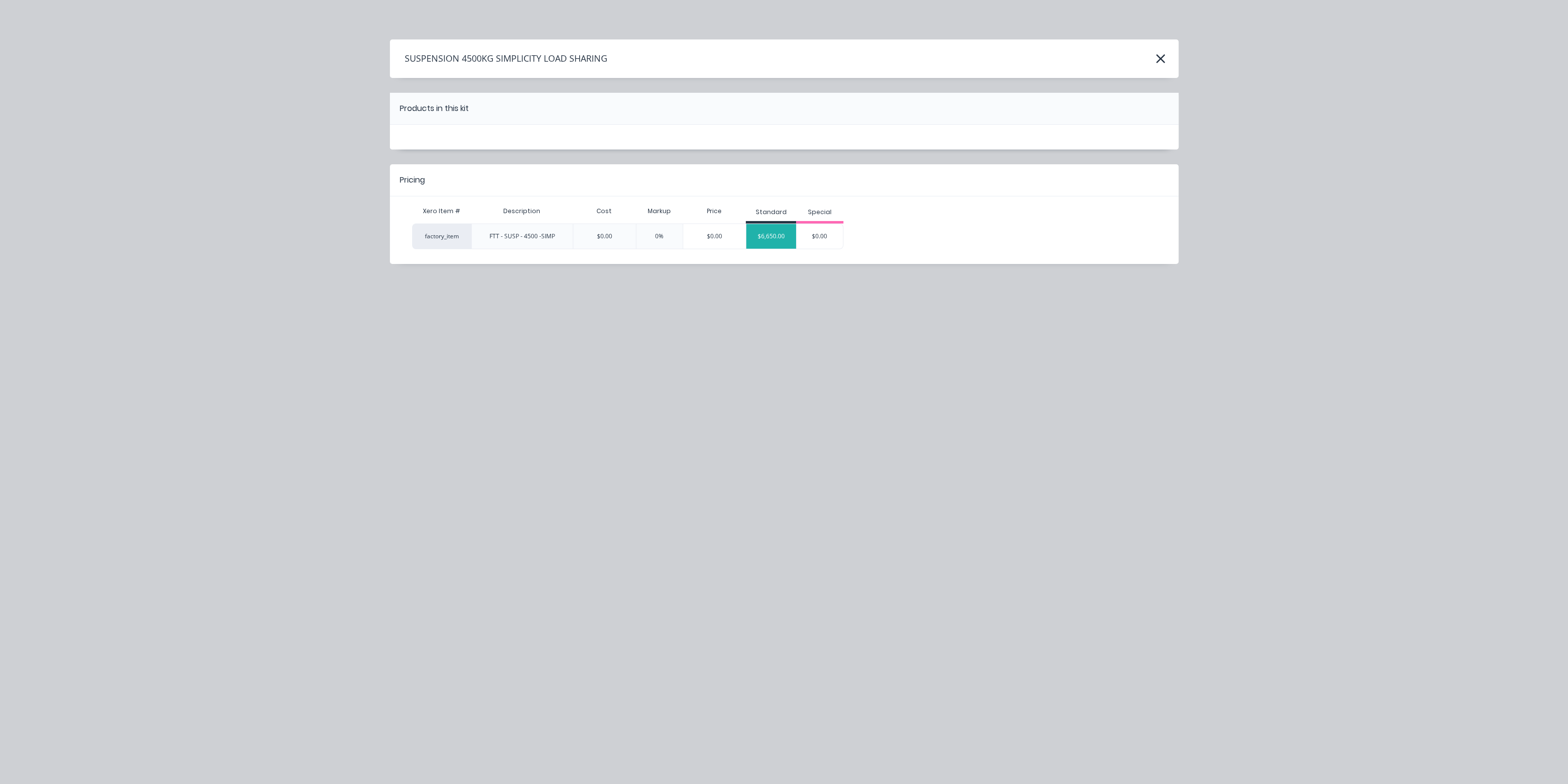
click at [769, 239] on div "$6,650.00" at bounding box center [772, 236] width 50 height 25
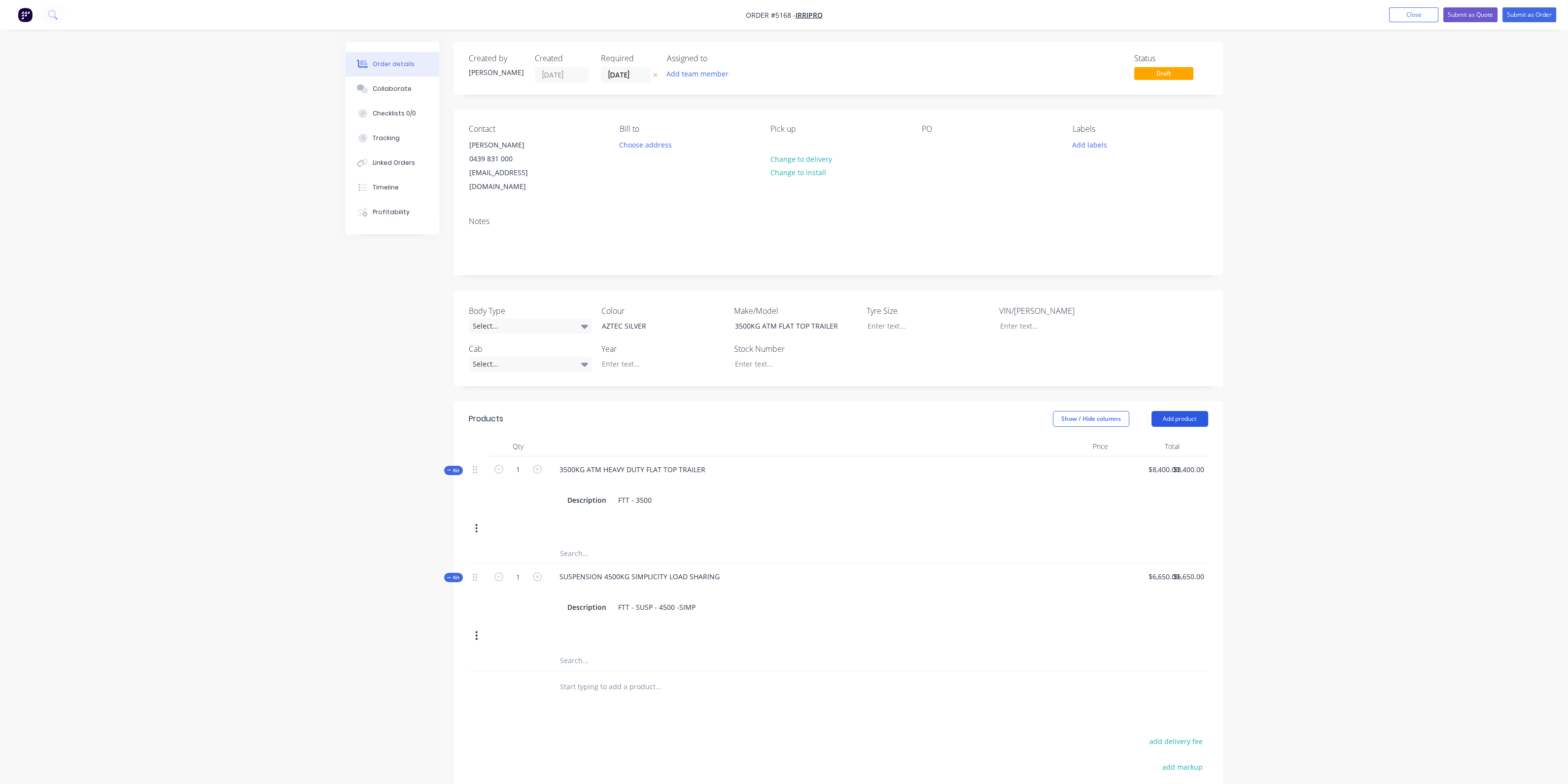
click at [1186, 411] on button "Add product" at bounding box center [1180, 419] width 56 height 16
click at [1165, 437] on div "Product catalogue" at bounding box center [1162, 444] width 76 height 14
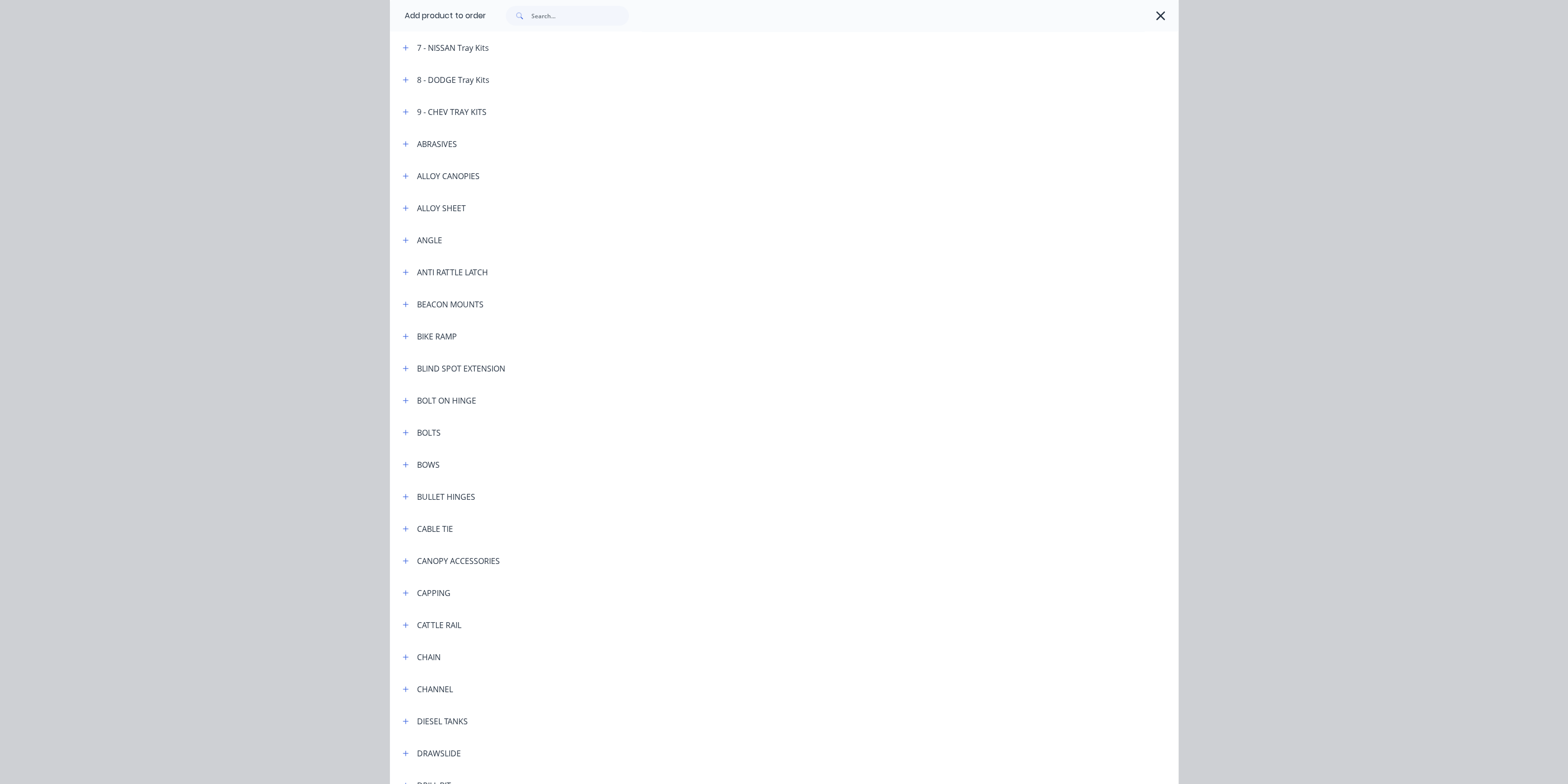
scroll to position [617, 0]
click at [403, 630] on icon "button" at bounding box center [405, 629] width 5 height 5
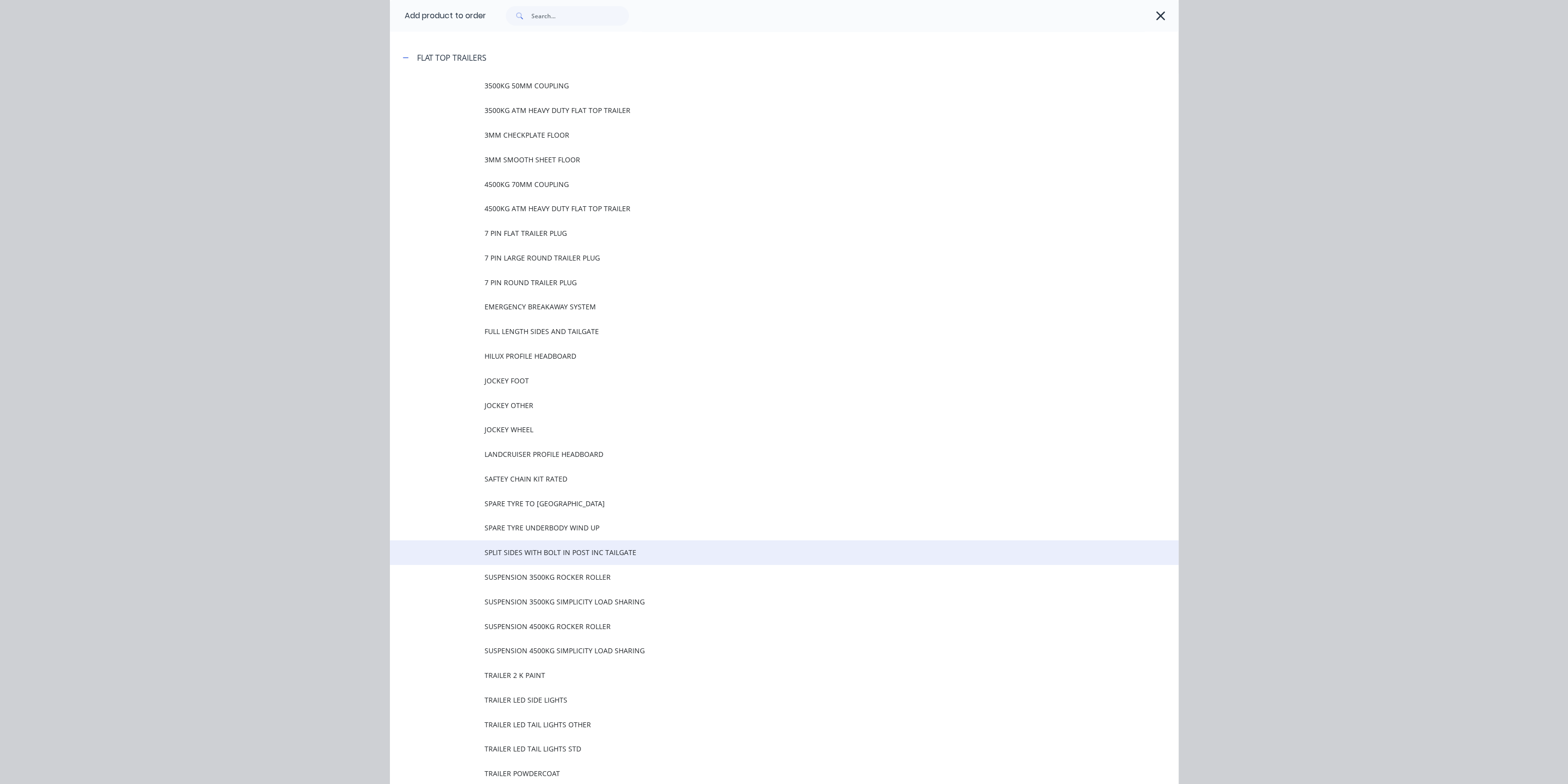
scroll to position [1110, 0]
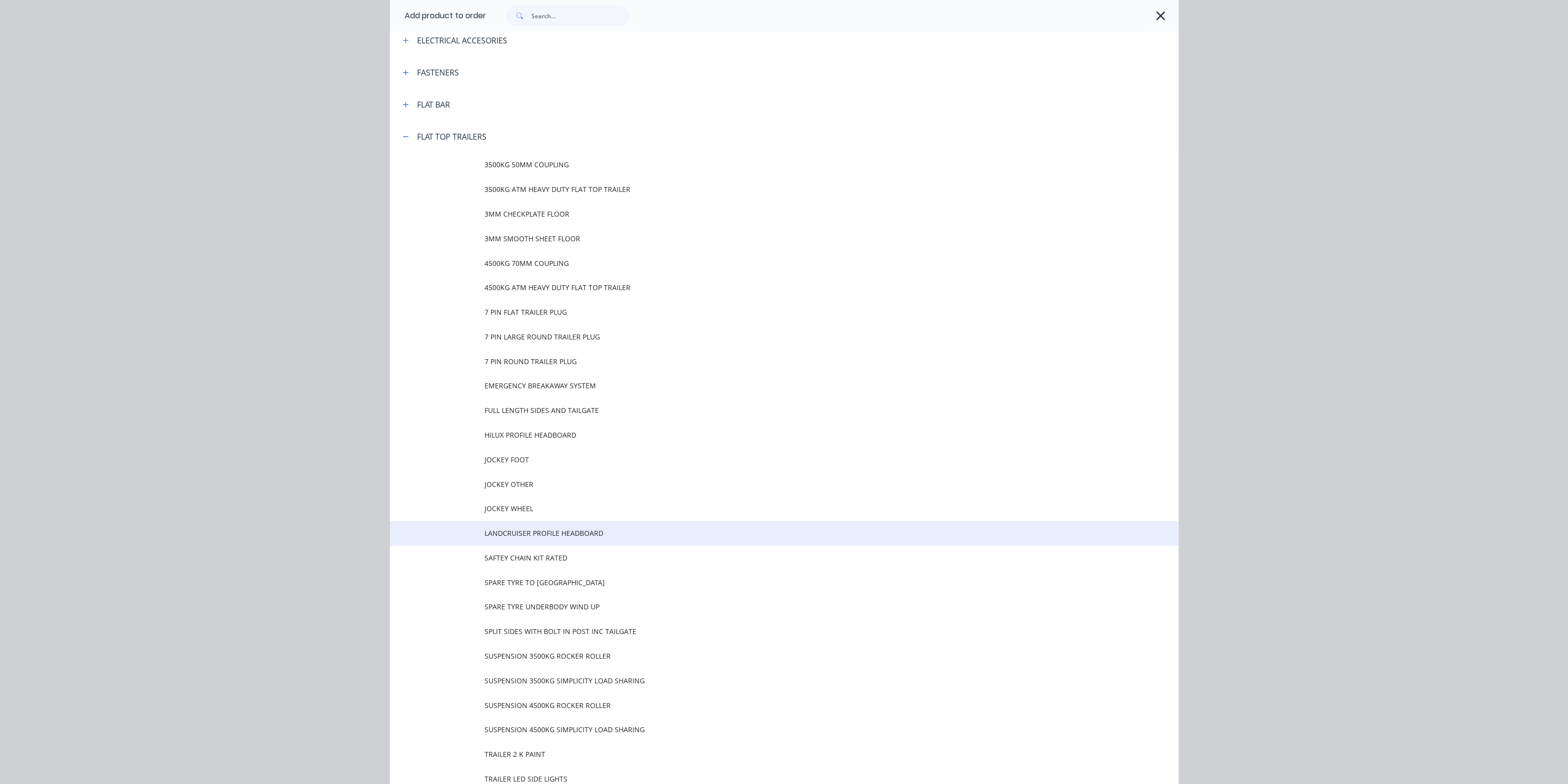
click at [499, 536] on span "LANDCRUISER PROFILE HEADBOARD" at bounding box center [762, 533] width 555 height 11
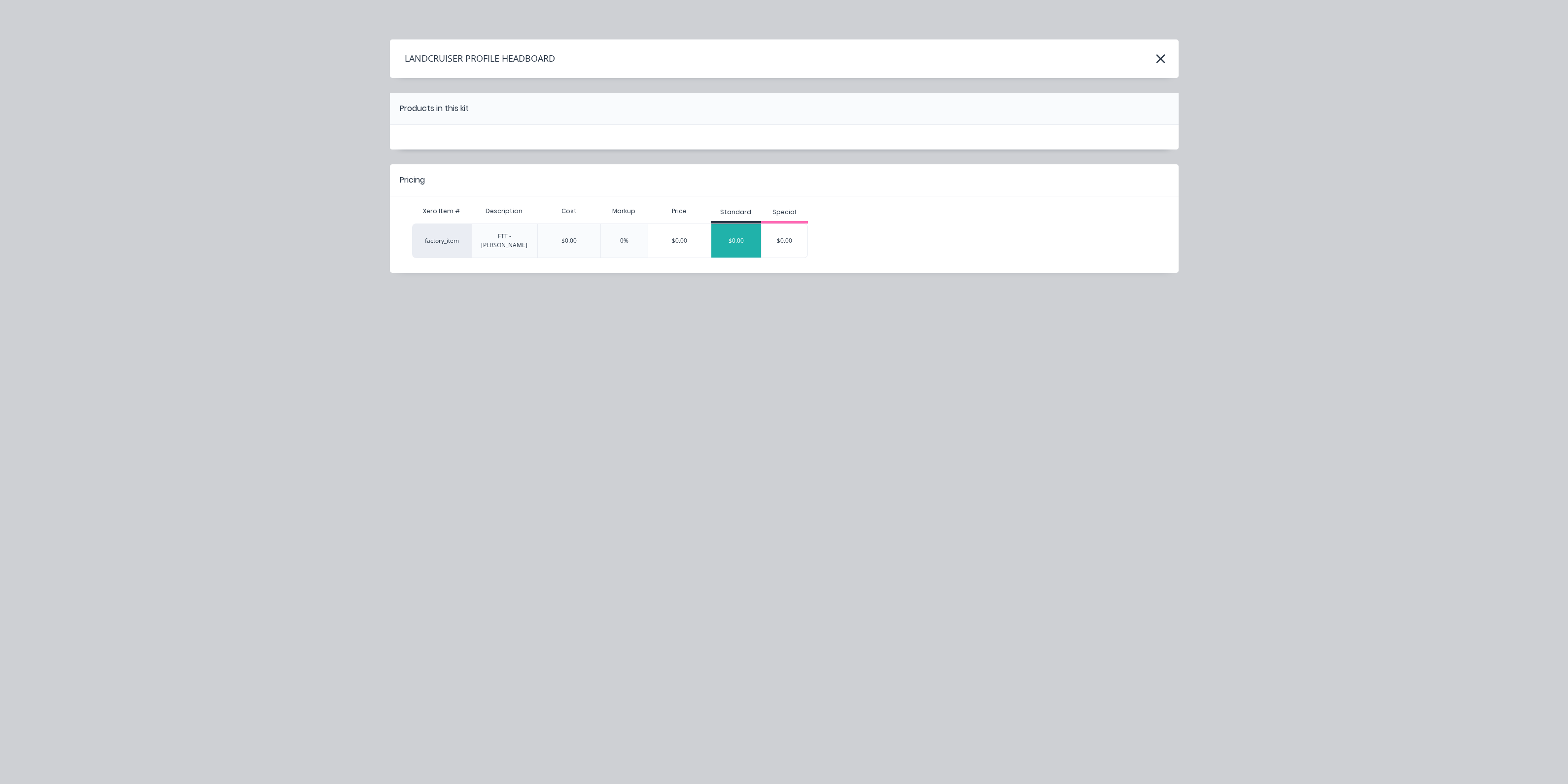
click at [748, 235] on div "$0.00" at bounding box center [736, 240] width 50 height 25
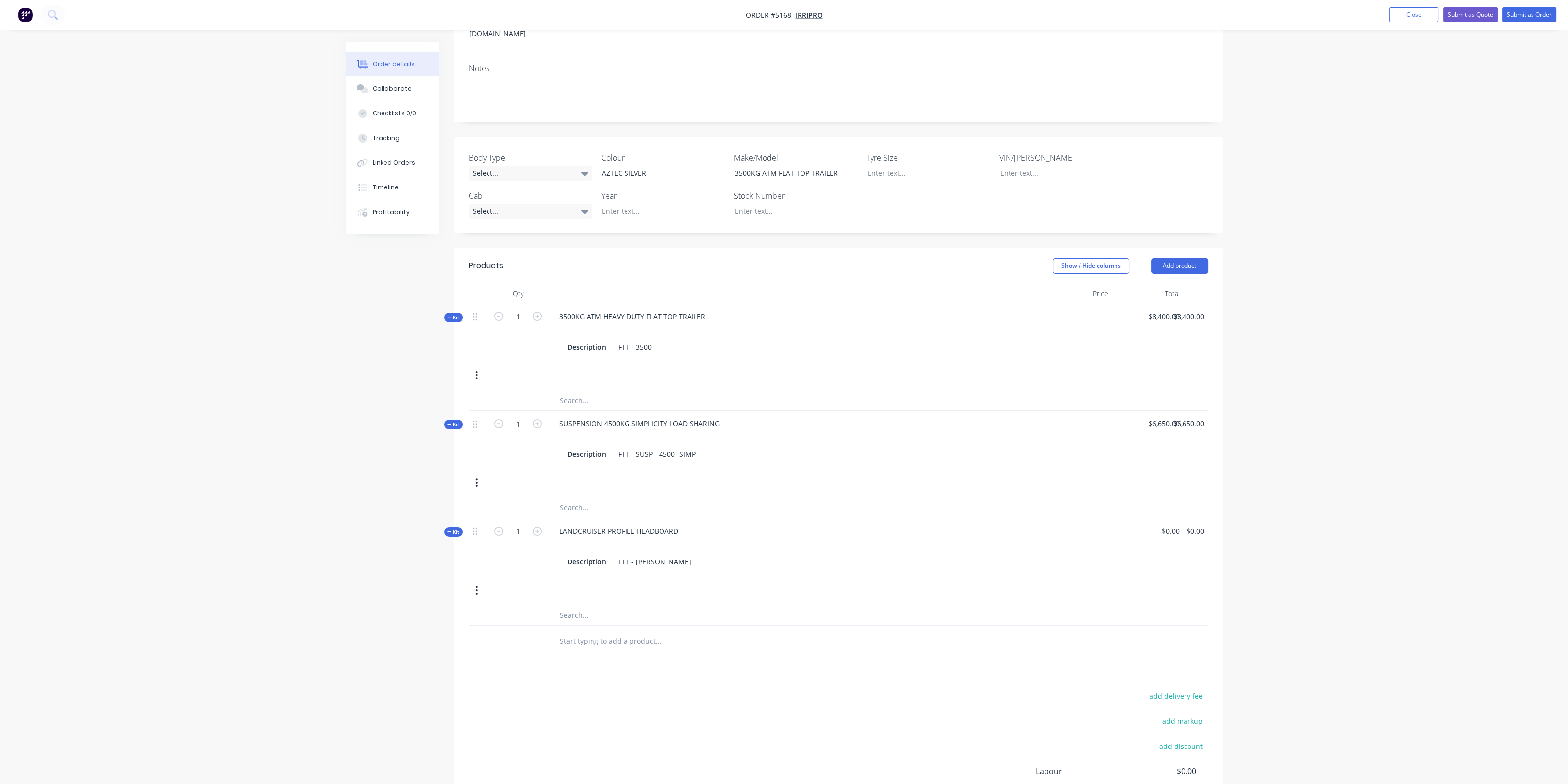
scroll to position [185, 0]
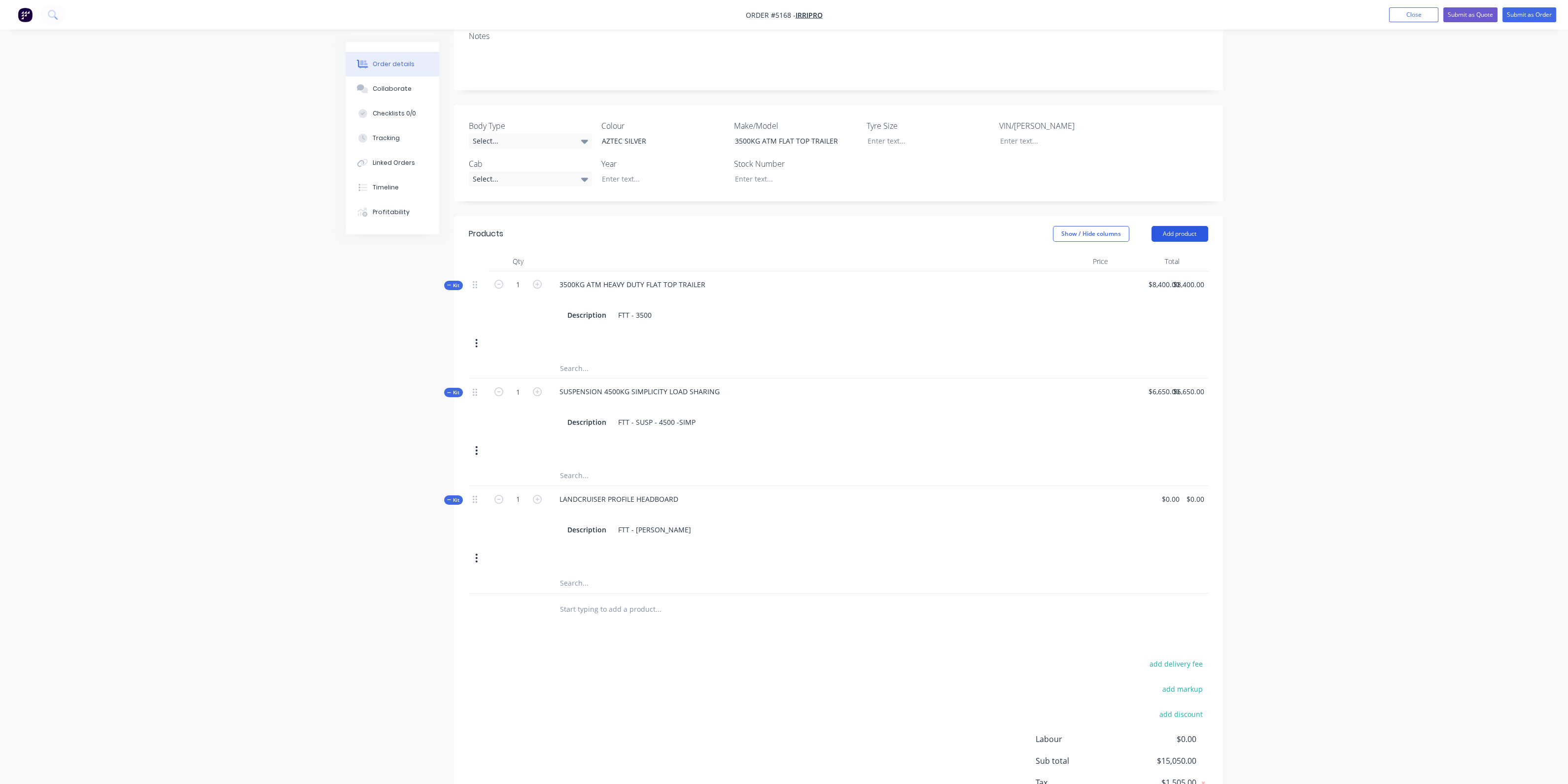
click at [1194, 226] on button "Add product" at bounding box center [1180, 233] width 56 height 16
click at [1165, 252] on div "Product catalogue" at bounding box center [1162, 258] width 76 height 14
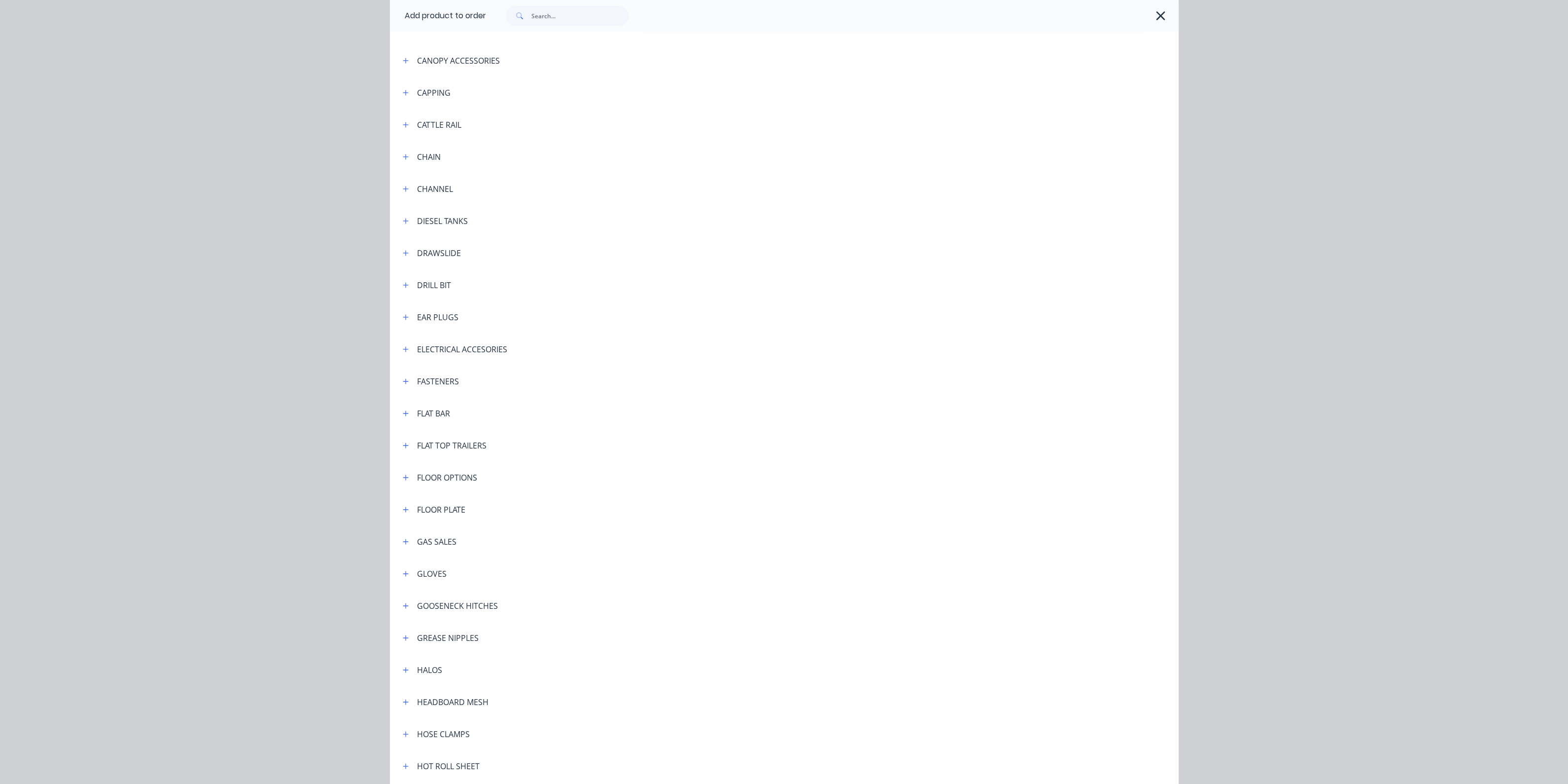
scroll to position [863, 0]
click at [403, 384] on icon "button" at bounding box center [406, 383] width 6 height 7
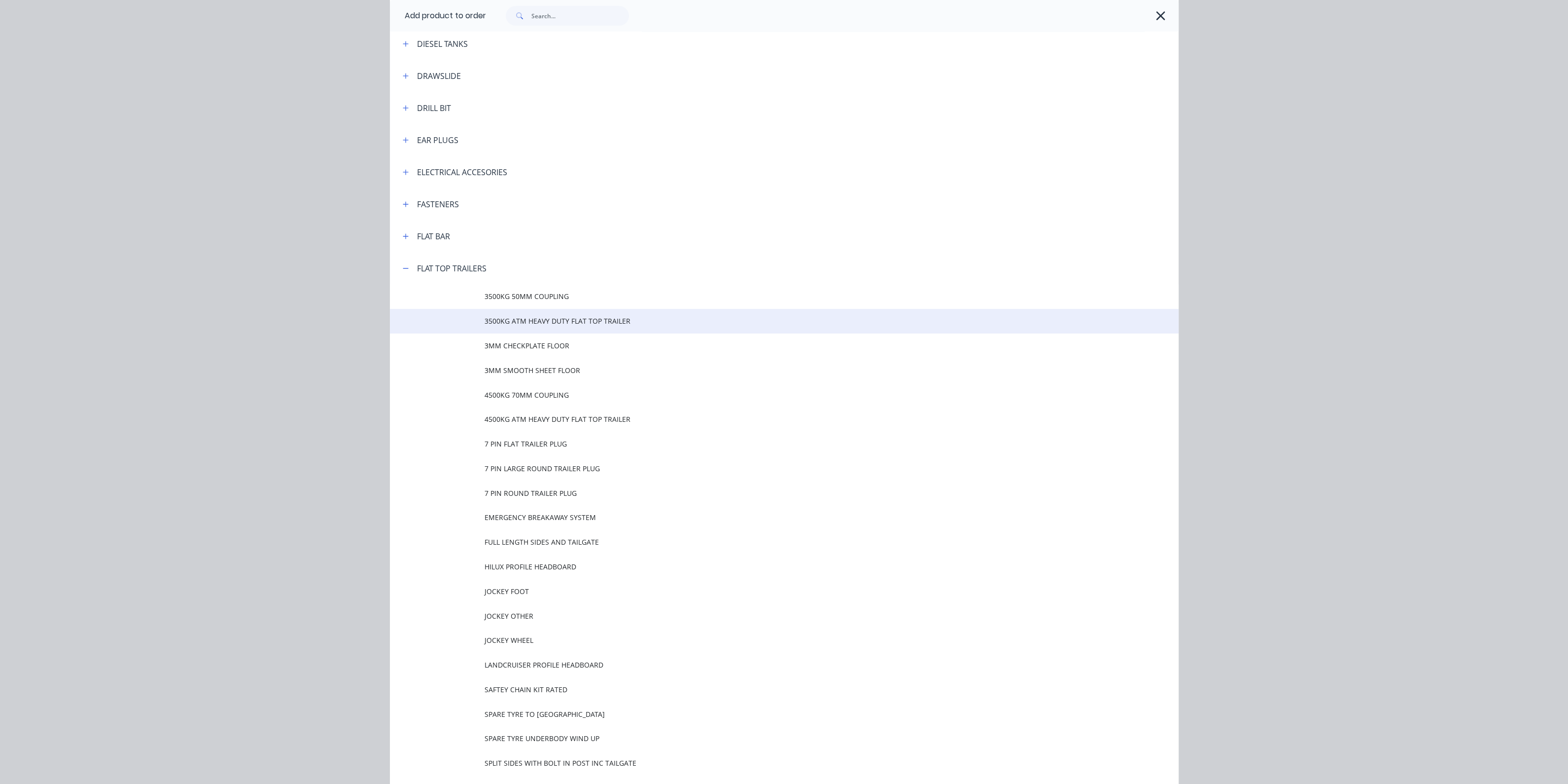
scroll to position [1110, 0]
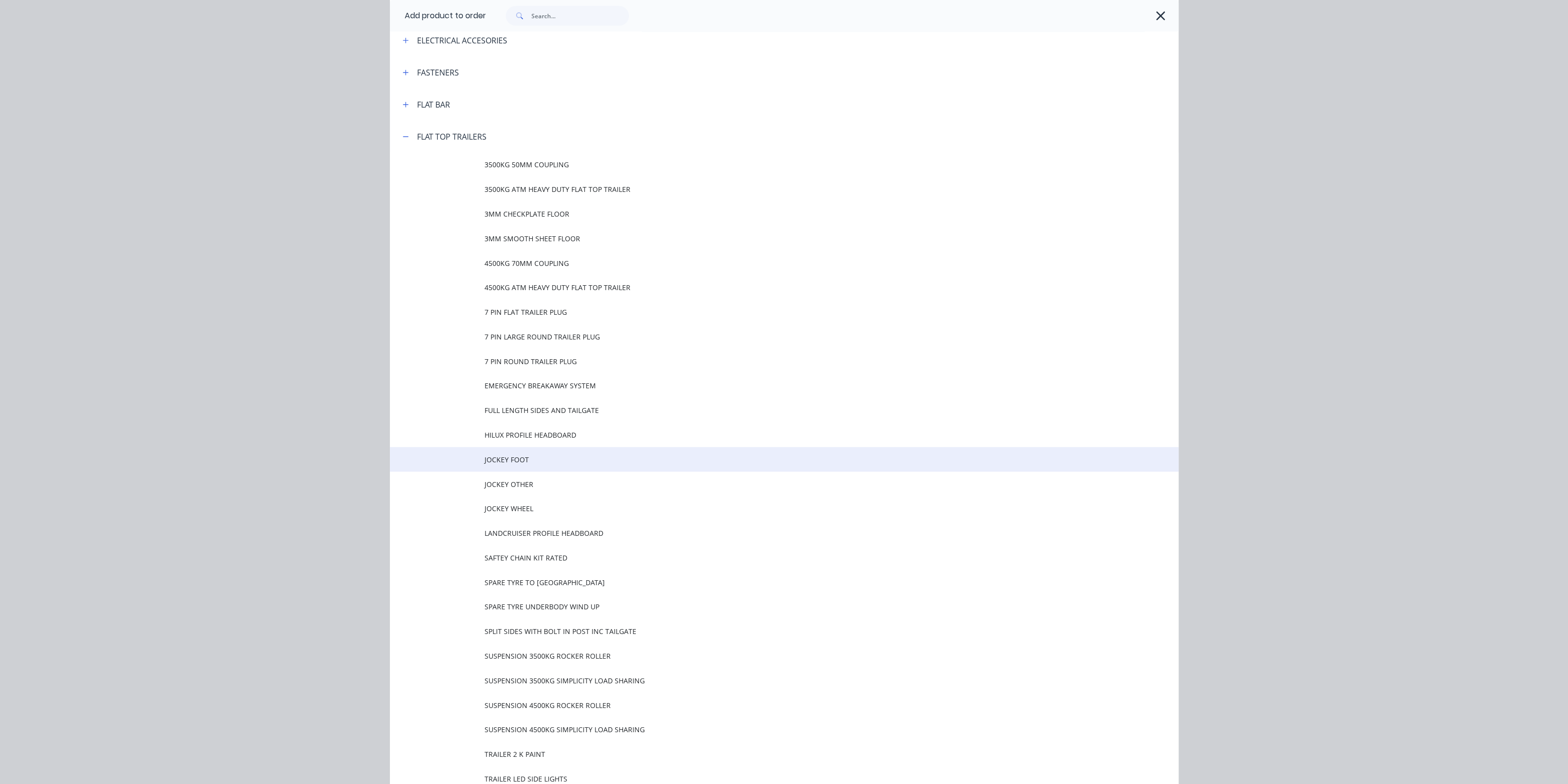
click at [510, 463] on span "JOCKEY FOOT" at bounding box center [762, 459] width 555 height 11
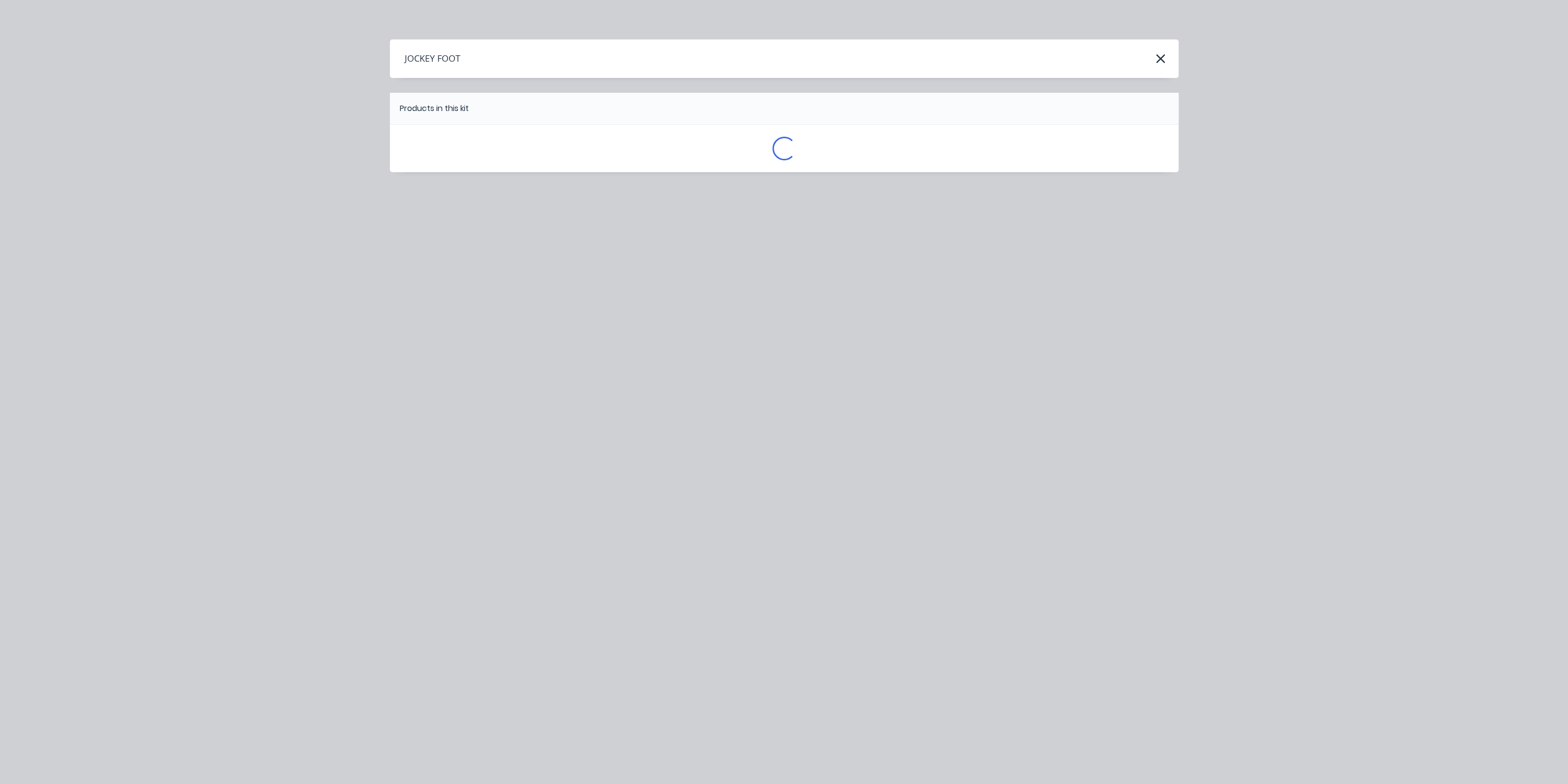
scroll to position [0, 0]
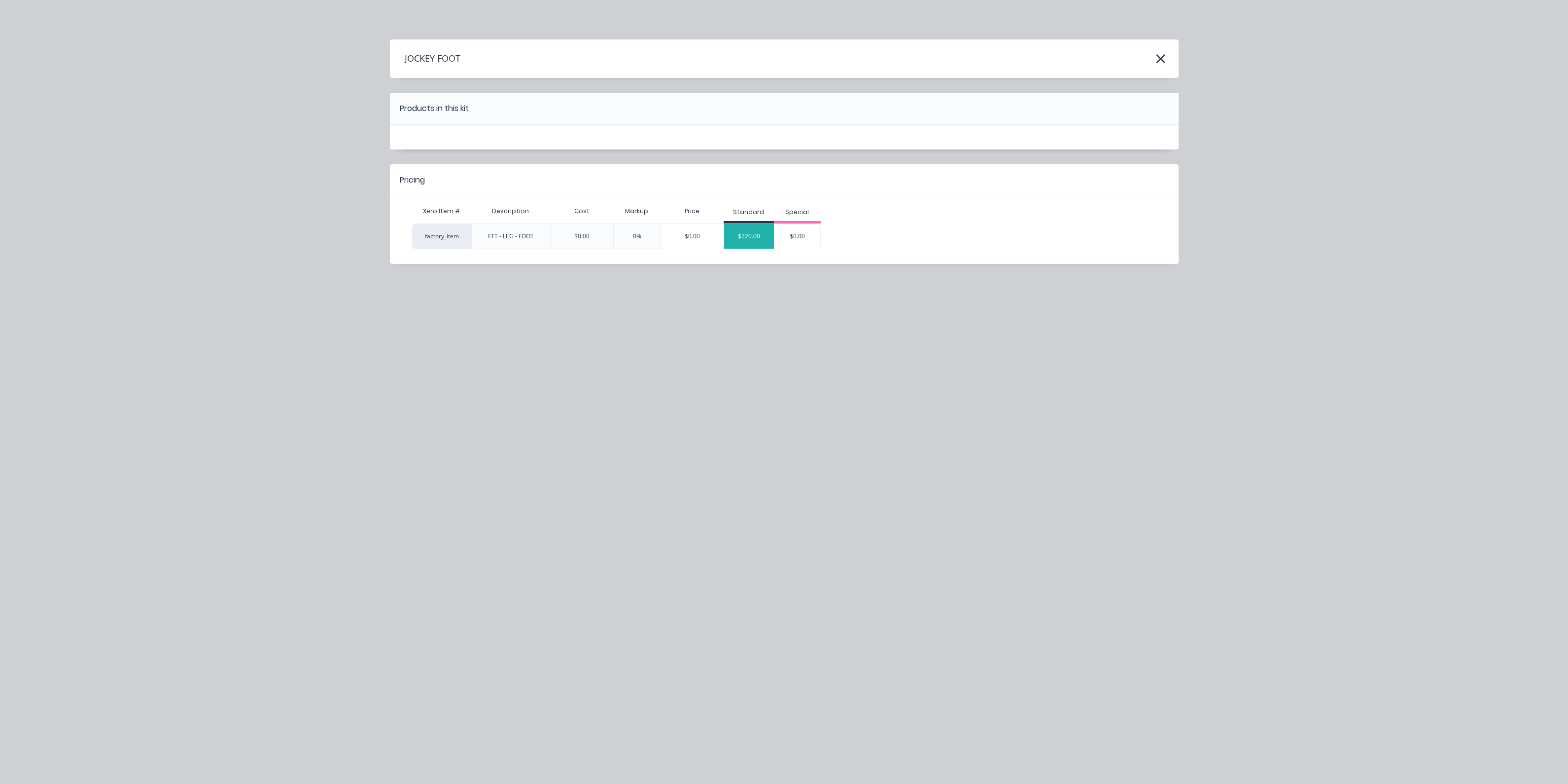
click at [755, 235] on div "$220.00" at bounding box center [749, 236] width 50 height 25
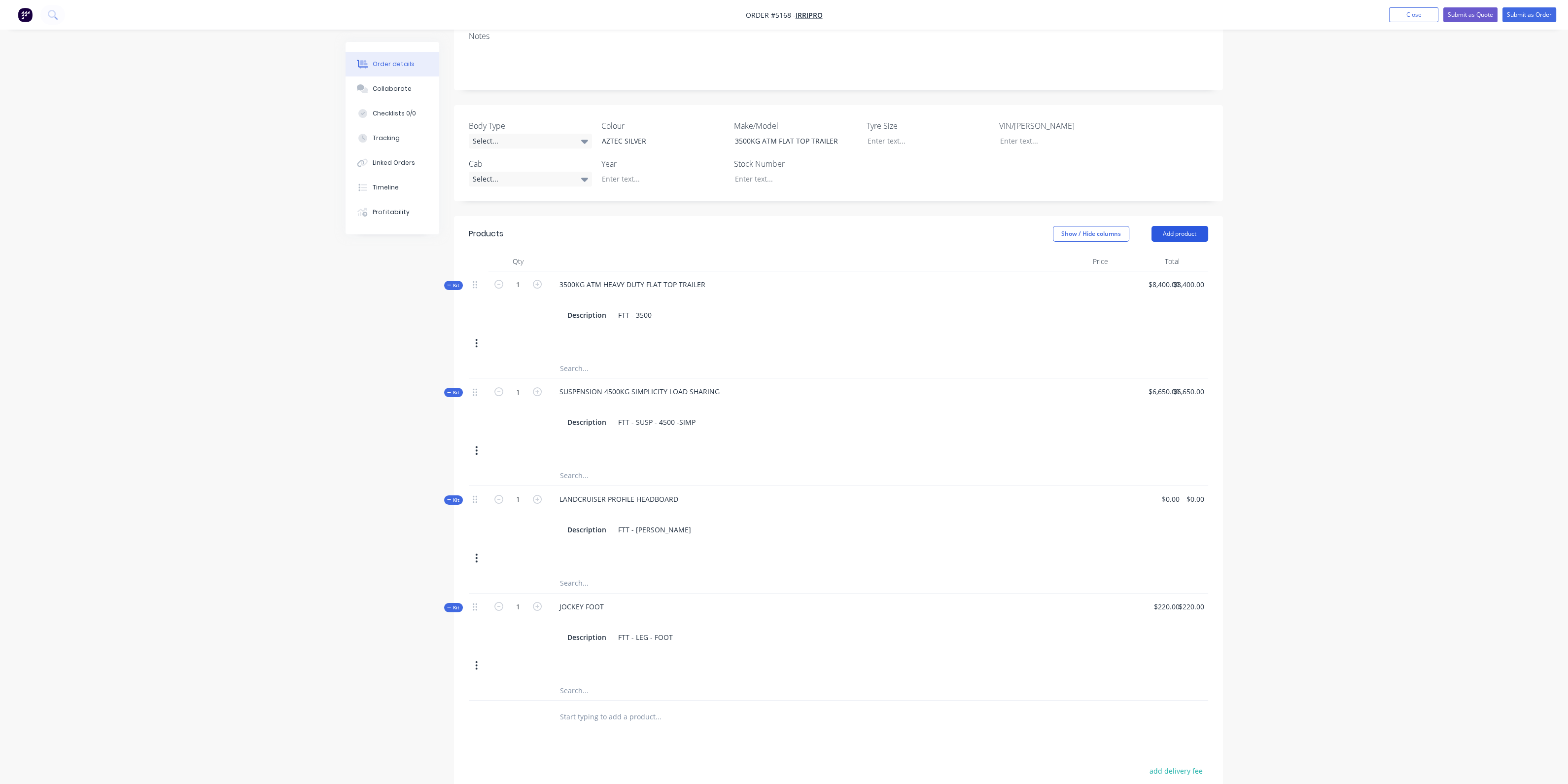
click at [1174, 226] on button "Add product" at bounding box center [1180, 233] width 56 height 16
click at [1134, 252] on div "Product catalogue" at bounding box center [1162, 258] width 76 height 14
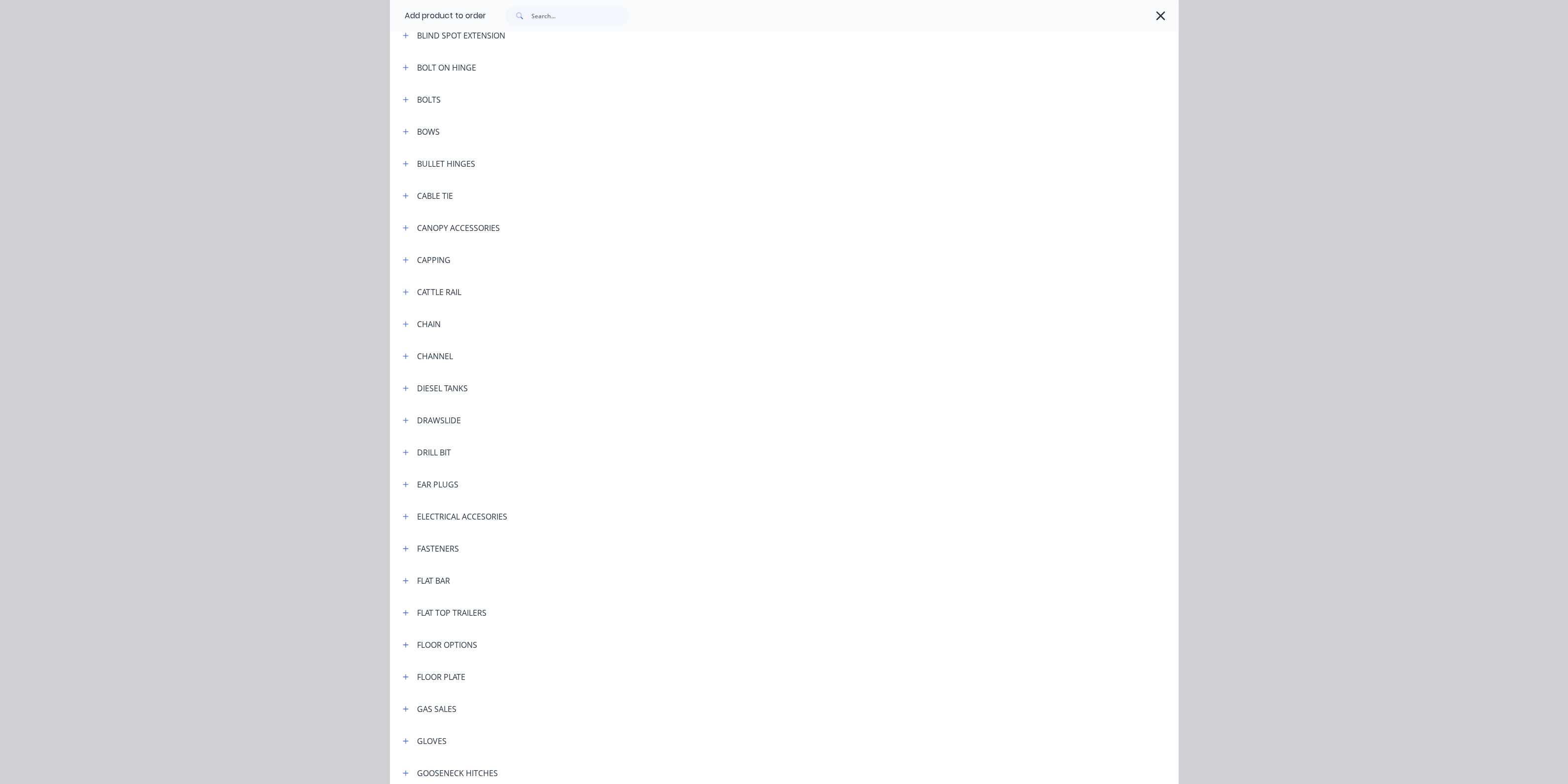
scroll to position [679, 0]
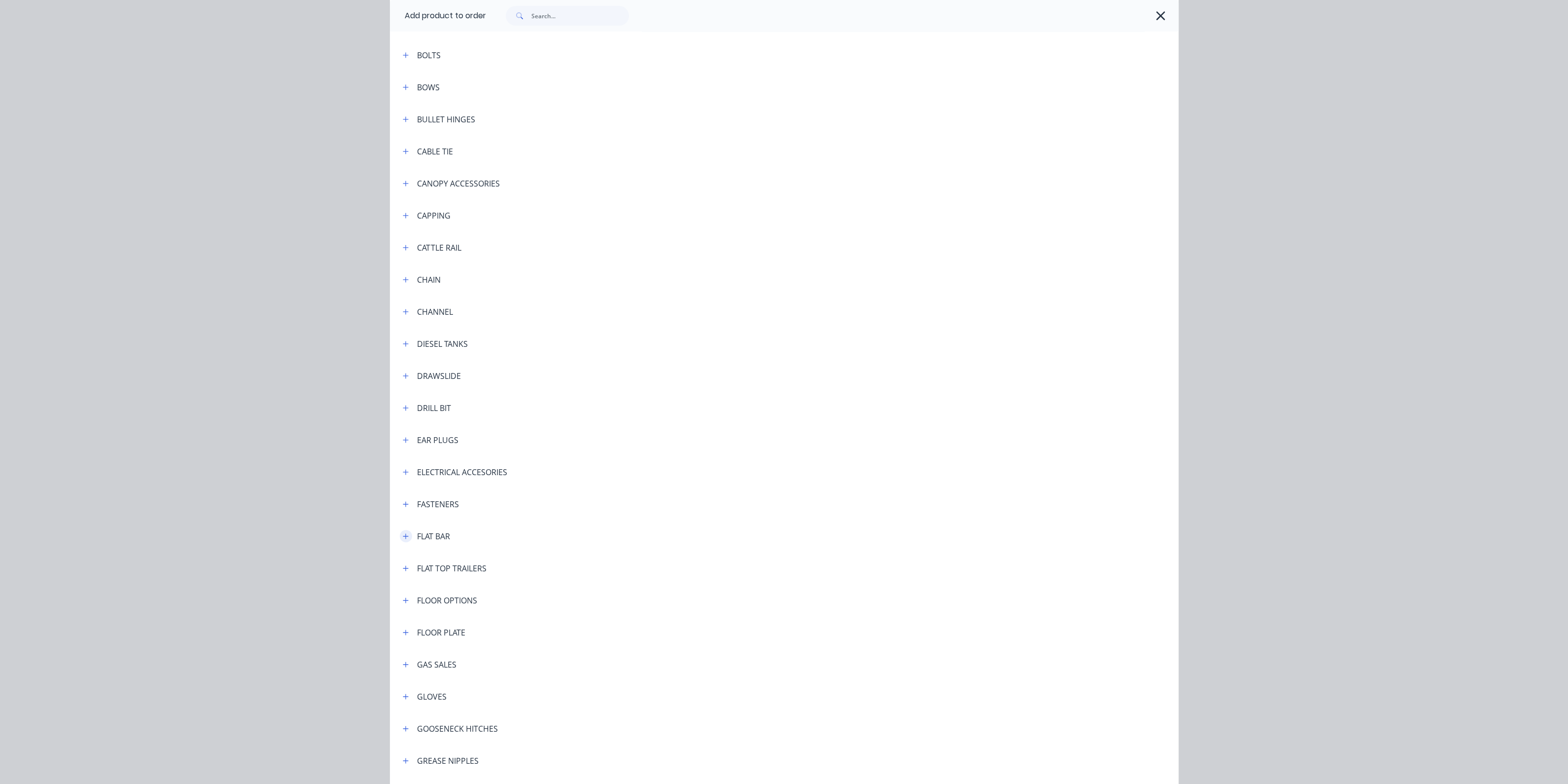
click at [403, 531] on button "button" at bounding box center [406, 535] width 12 height 12
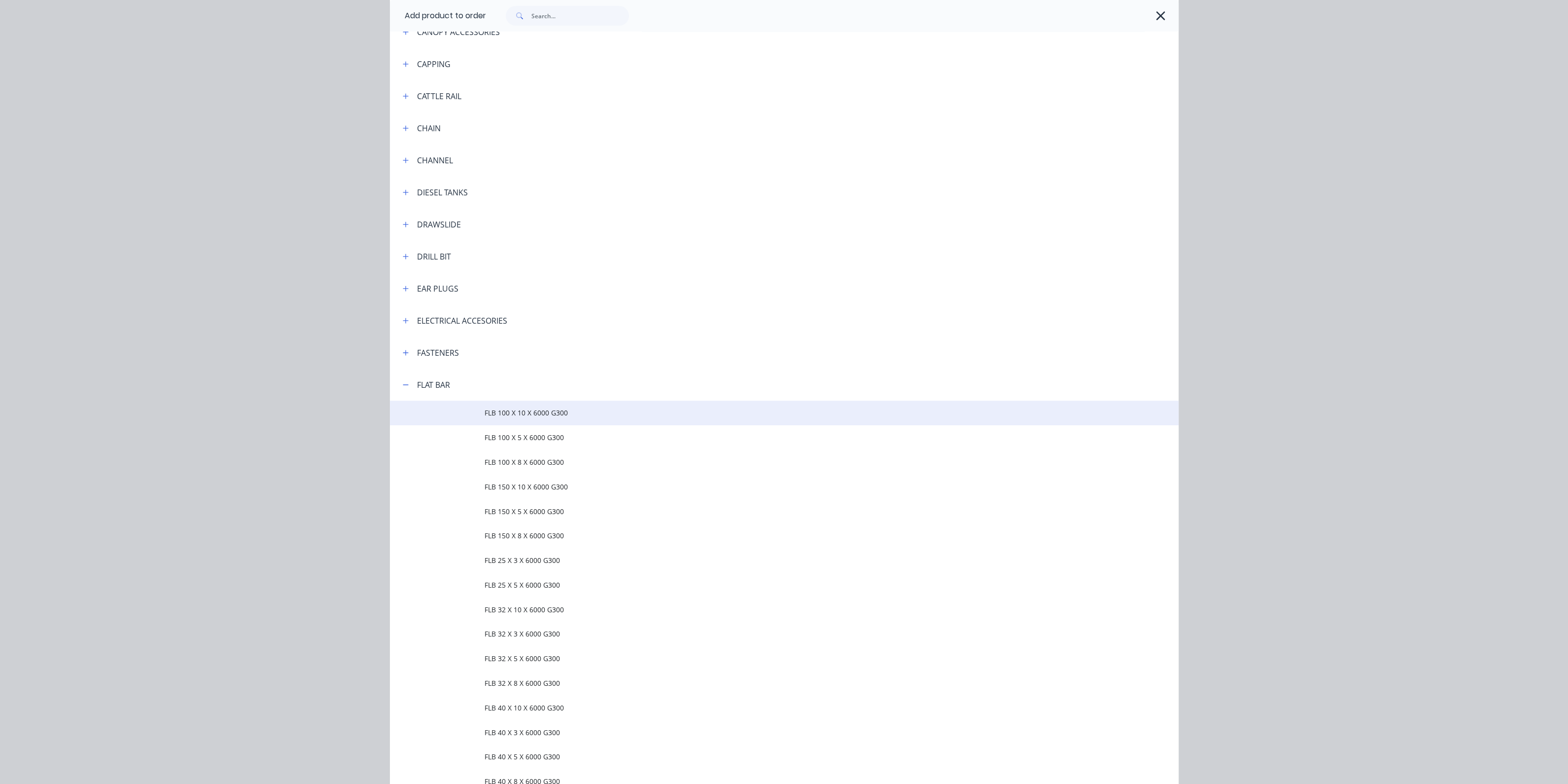
scroll to position [986, 0]
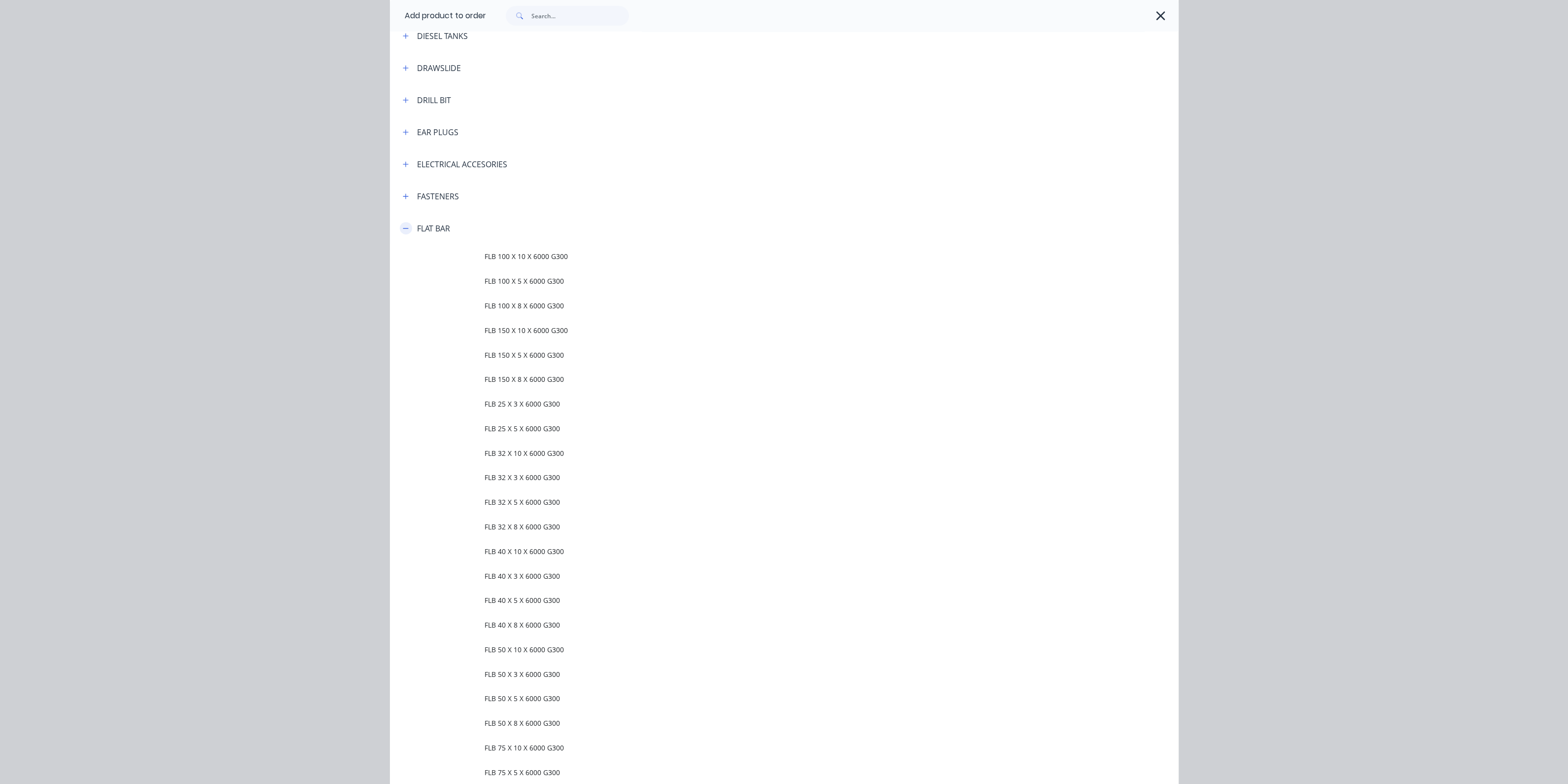
click at [403, 232] on button "button" at bounding box center [406, 228] width 12 height 12
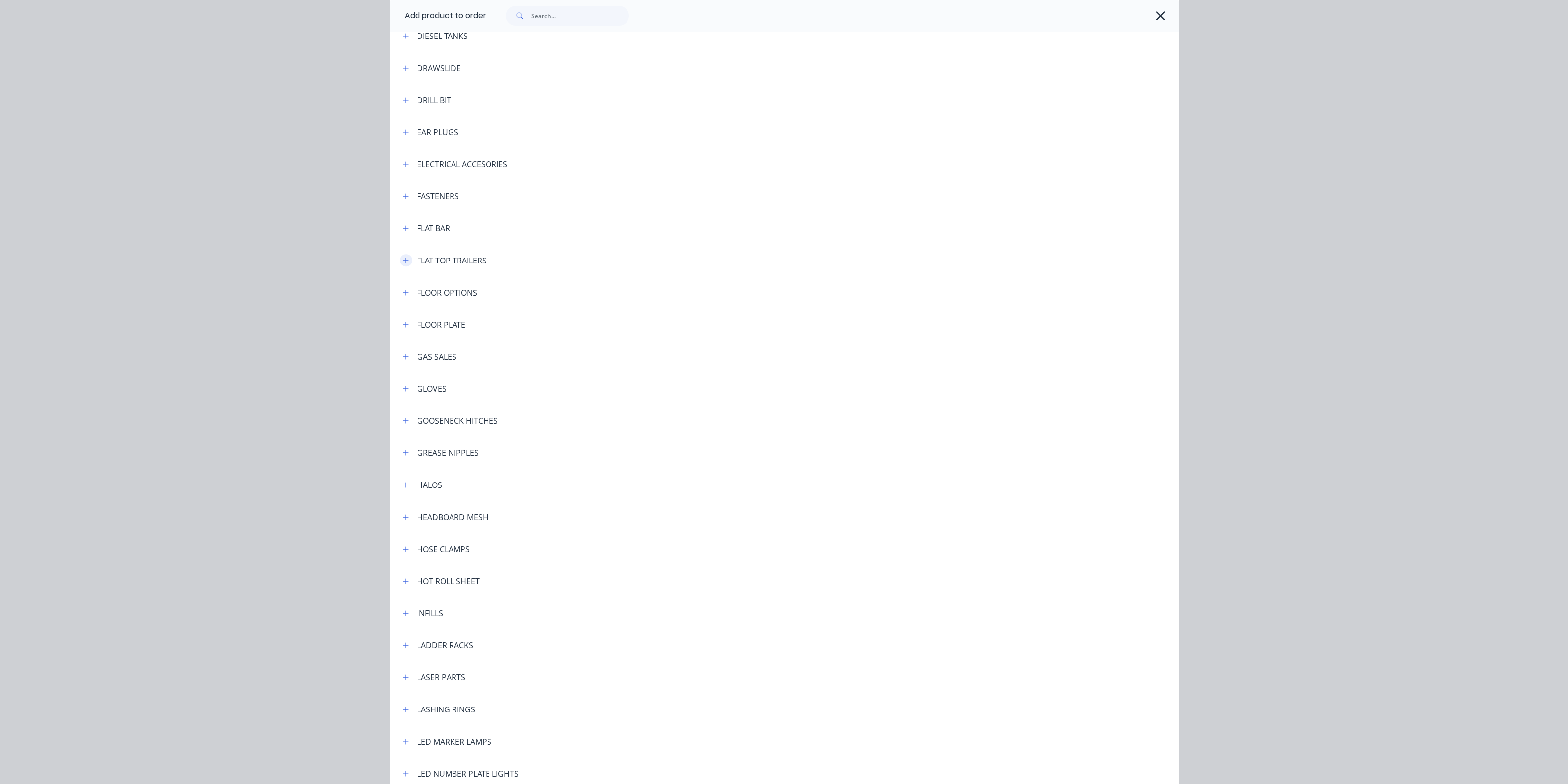
click at [403, 258] on icon "button" at bounding box center [406, 260] width 6 height 7
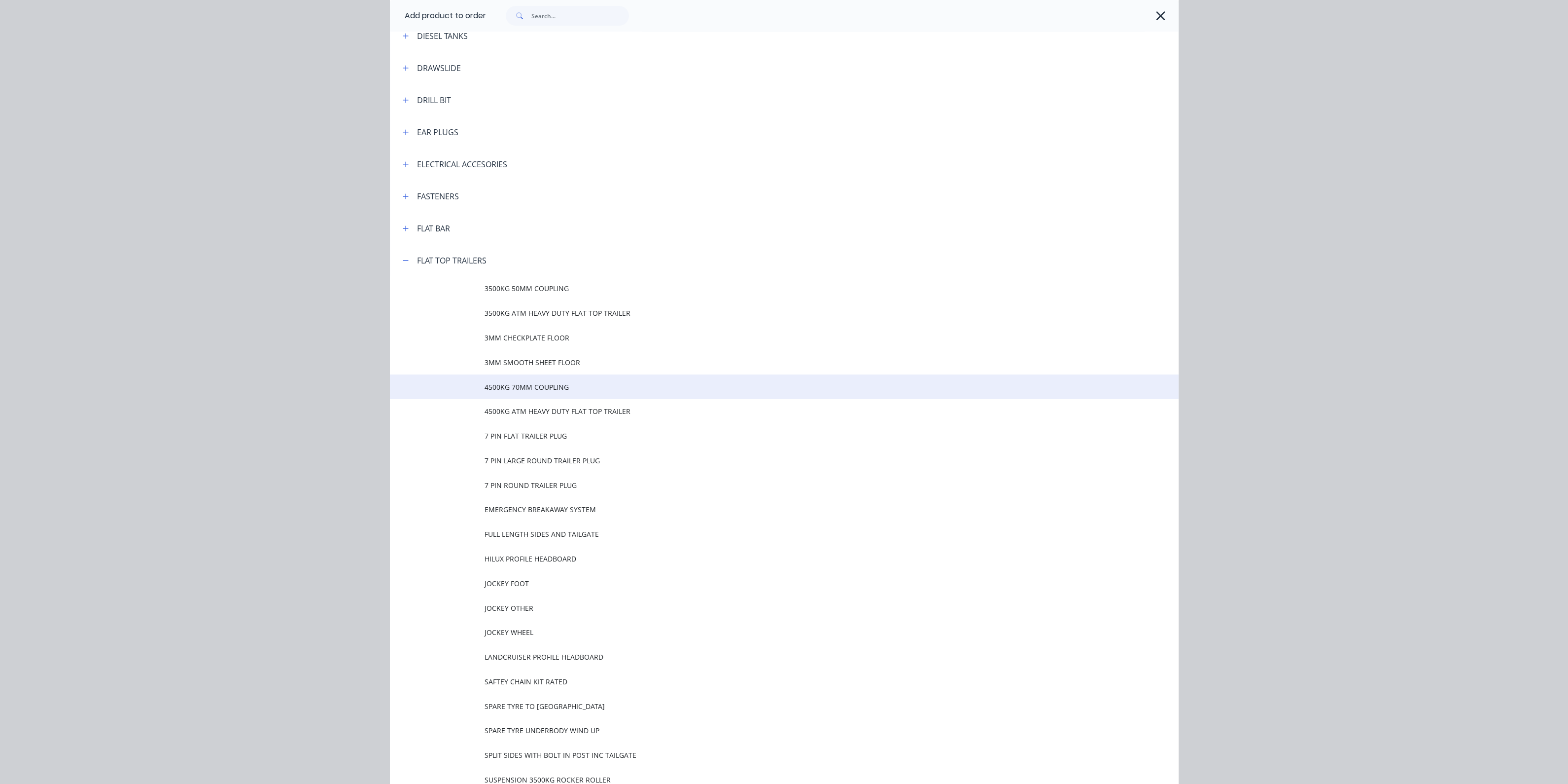
scroll to position [1172, 0]
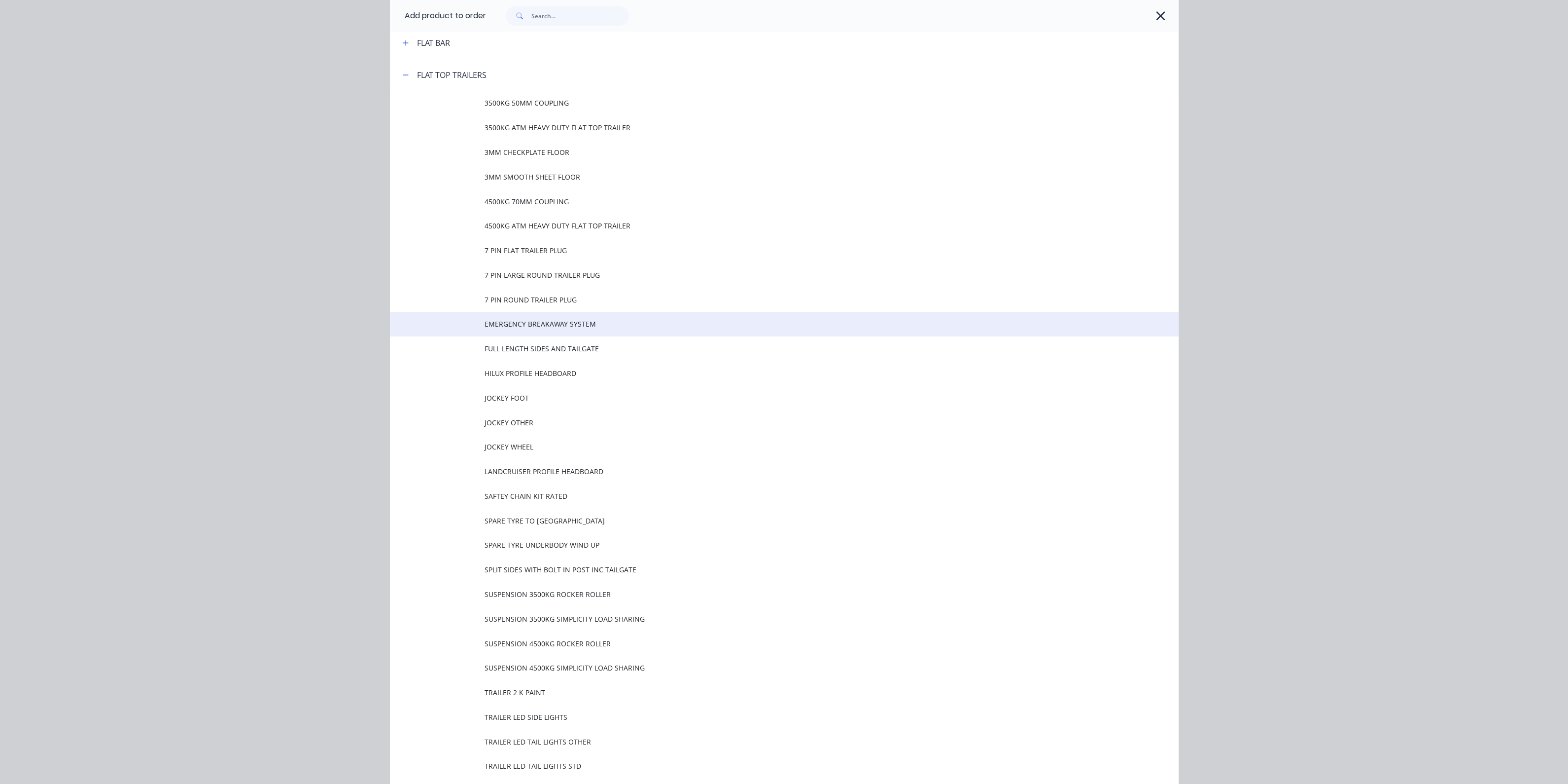
click at [522, 327] on span "EMERGENCY BREAKAWAY SYSTEM" at bounding box center [762, 324] width 555 height 11
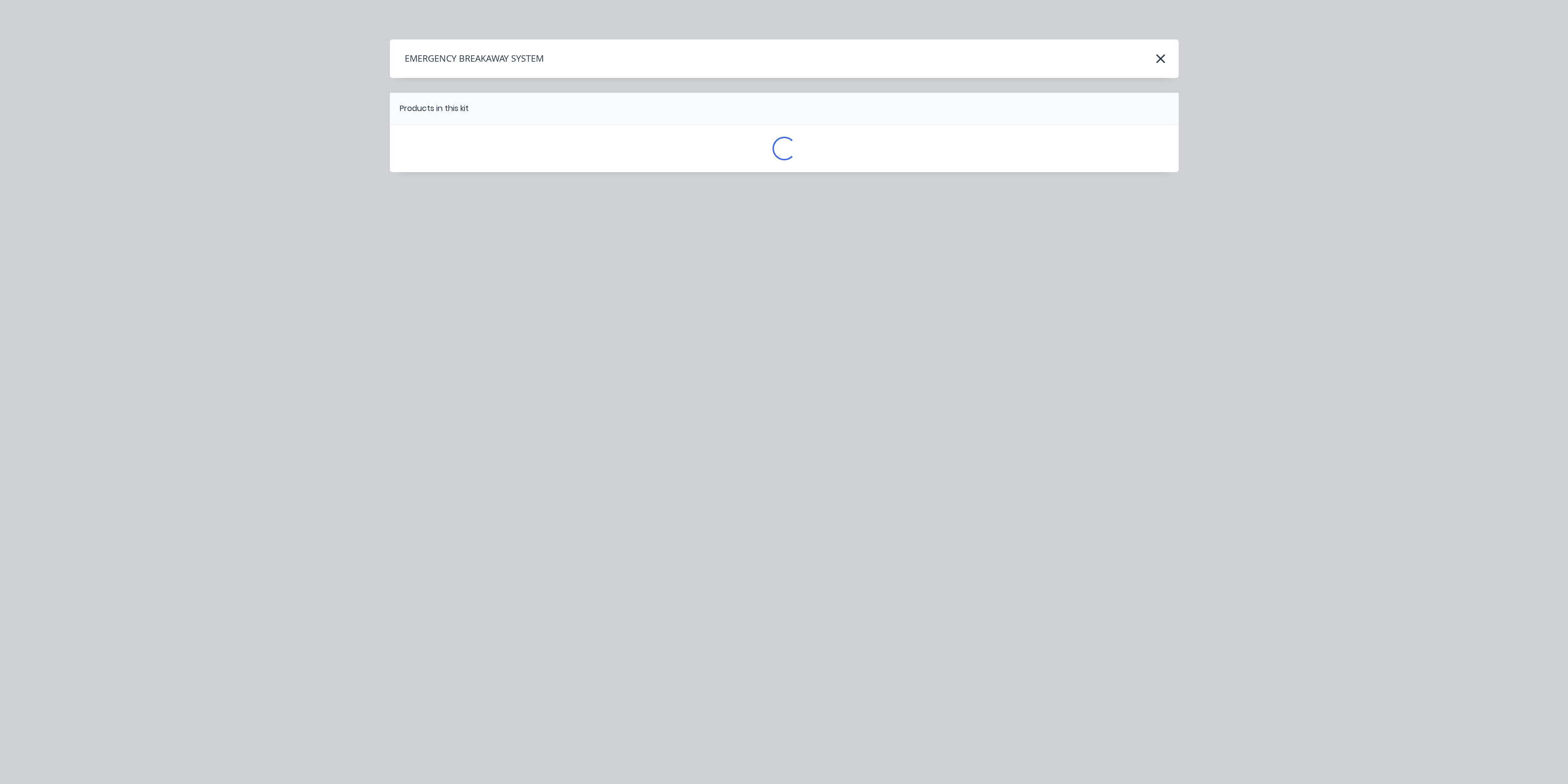
scroll to position [0, 0]
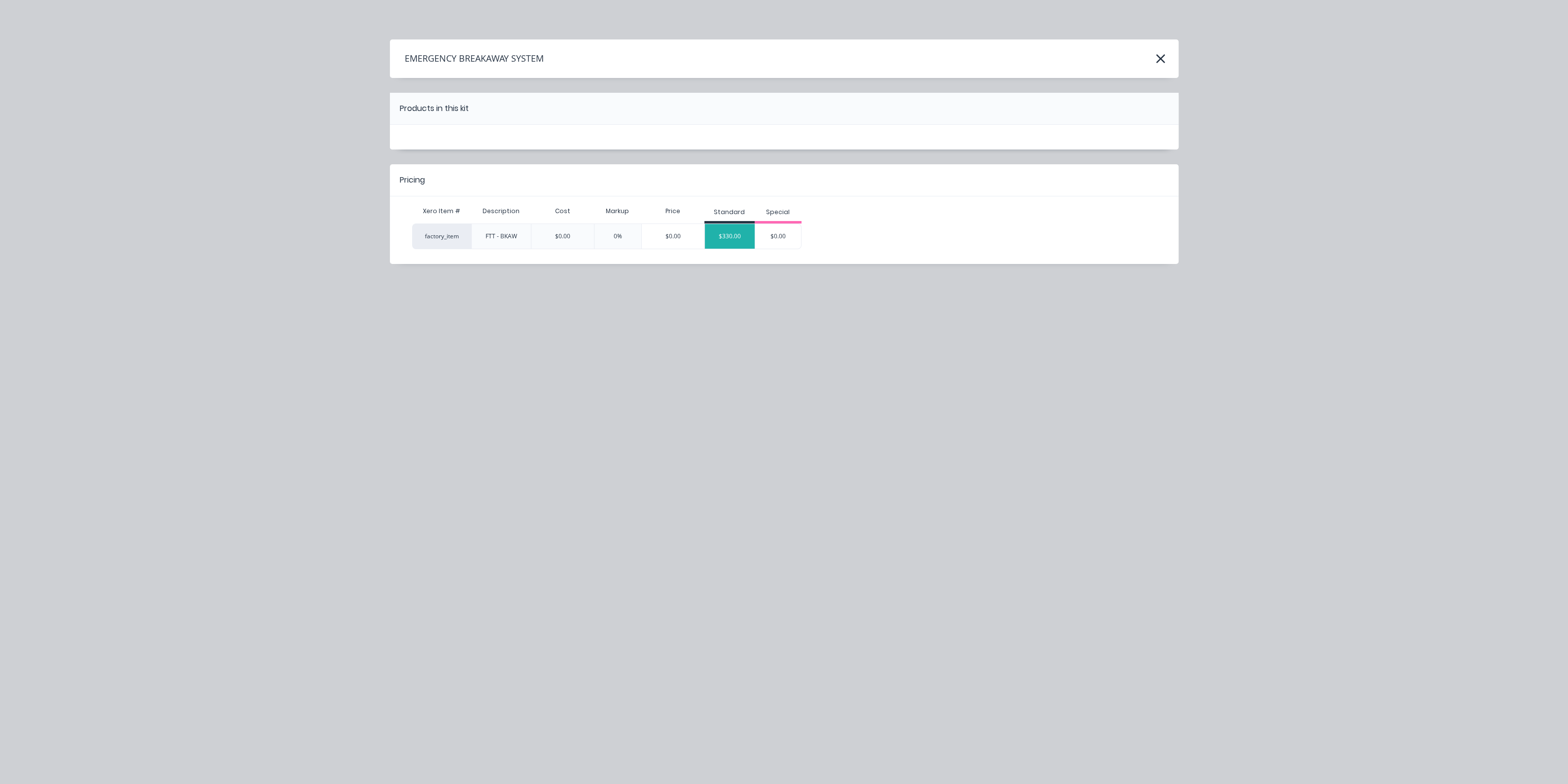
click at [732, 243] on div "$330.00" at bounding box center [730, 236] width 50 height 25
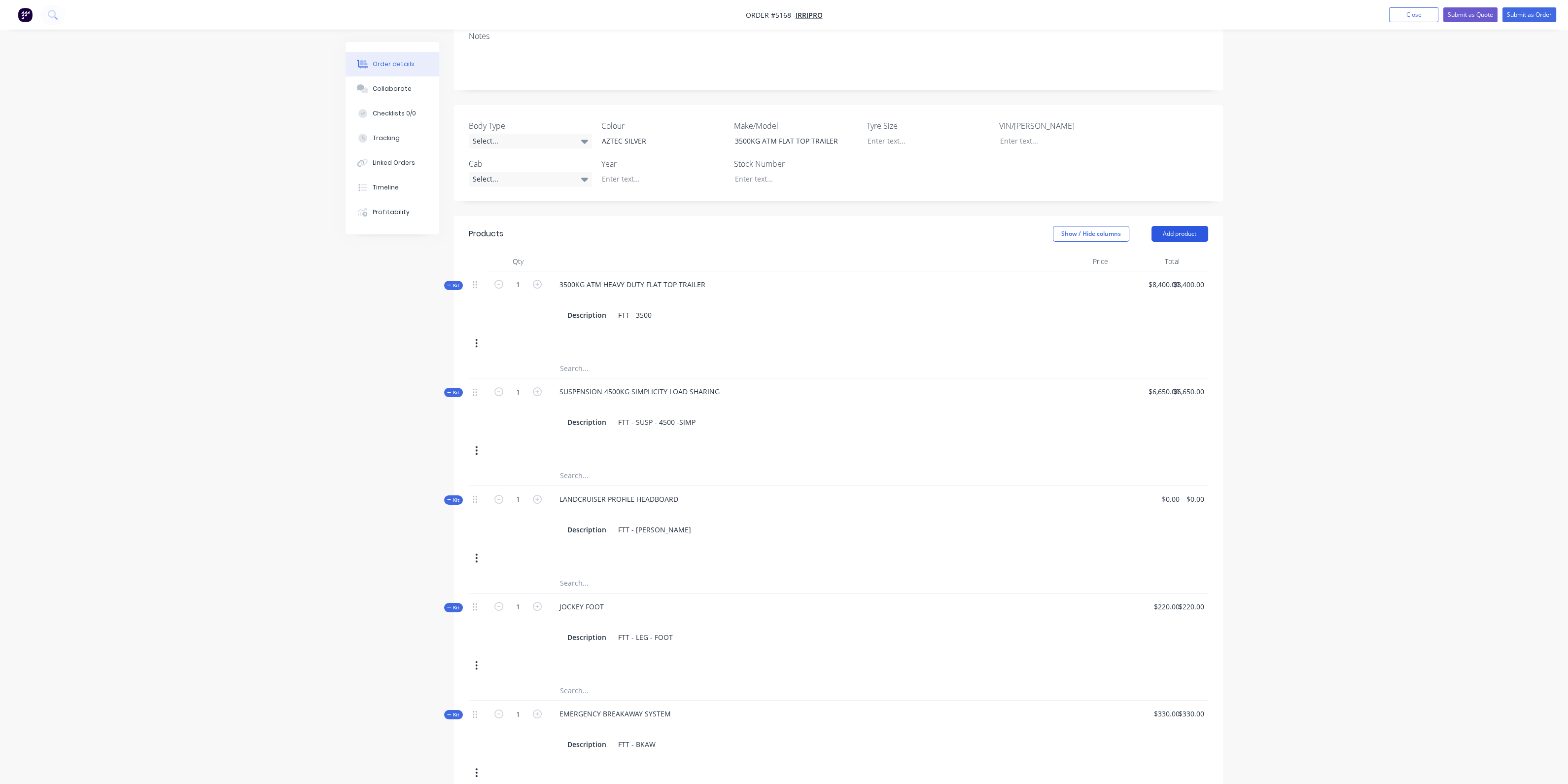
click at [1183, 226] on button "Add product" at bounding box center [1180, 233] width 56 height 16
click at [1132, 252] on div "Product catalogue" at bounding box center [1162, 258] width 76 height 14
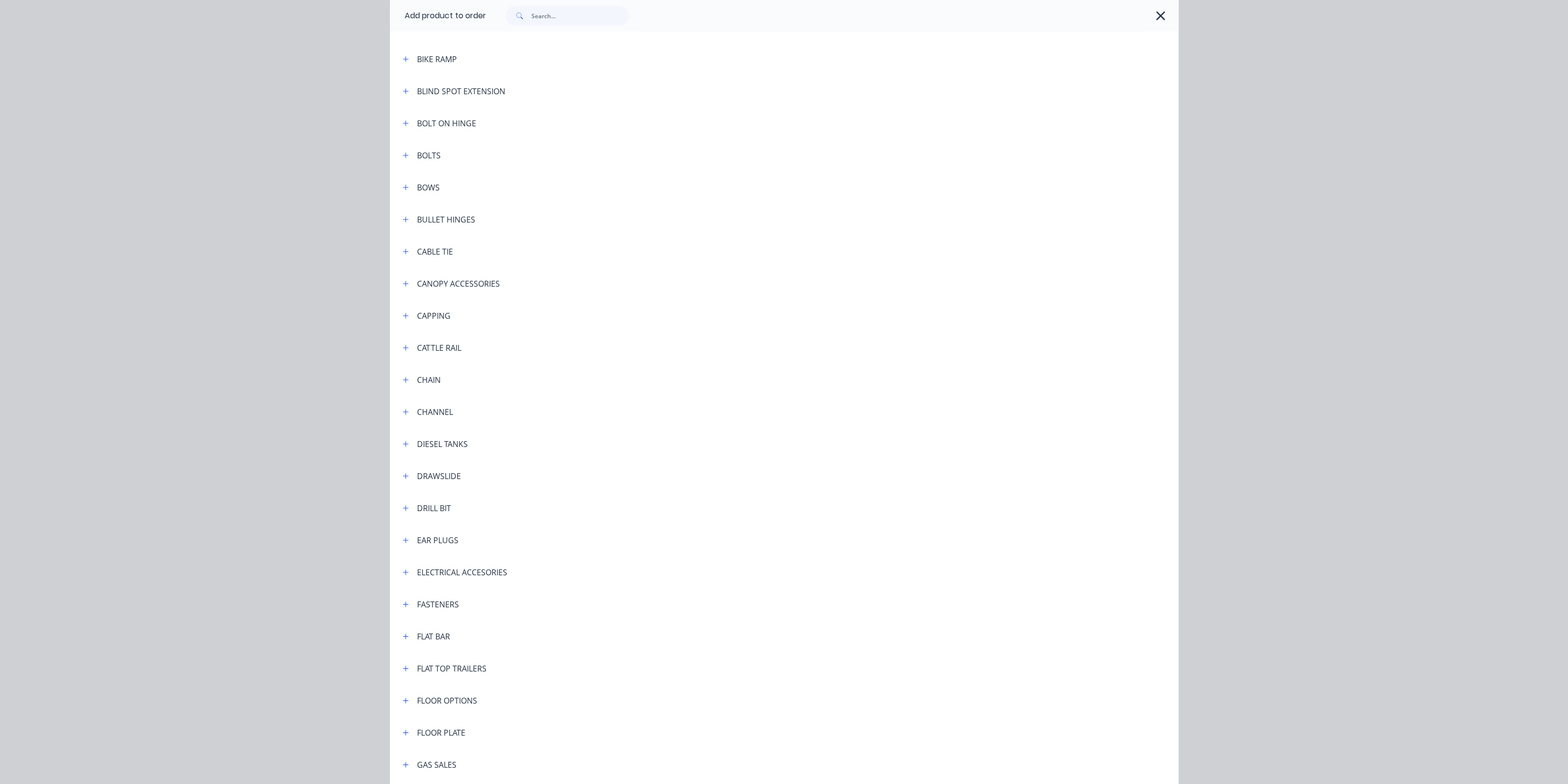
scroll to position [863, 0]
click at [403, 384] on icon "button" at bounding box center [406, 383] width 6 height 7
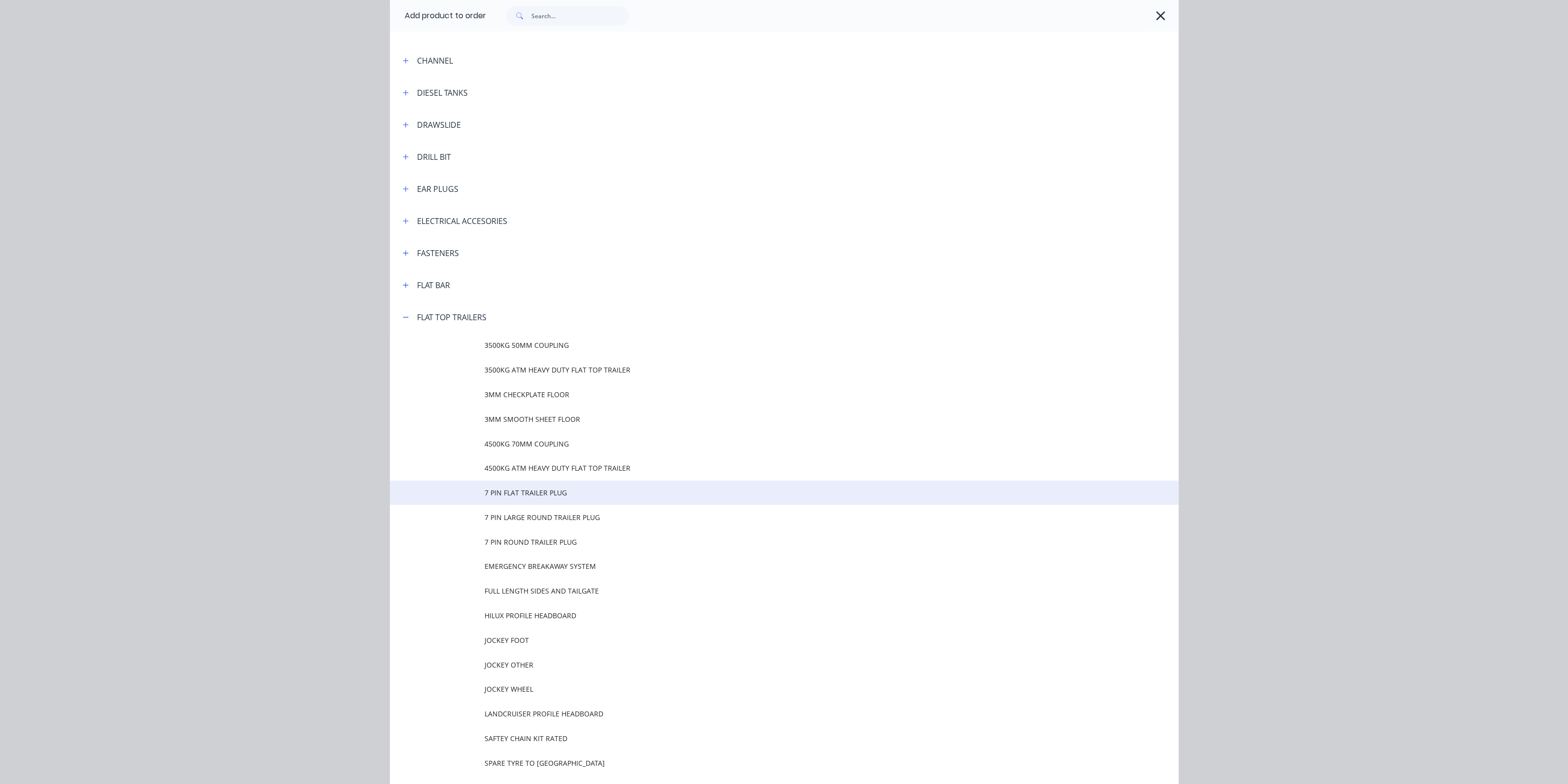
scroll to position [1048, 0]
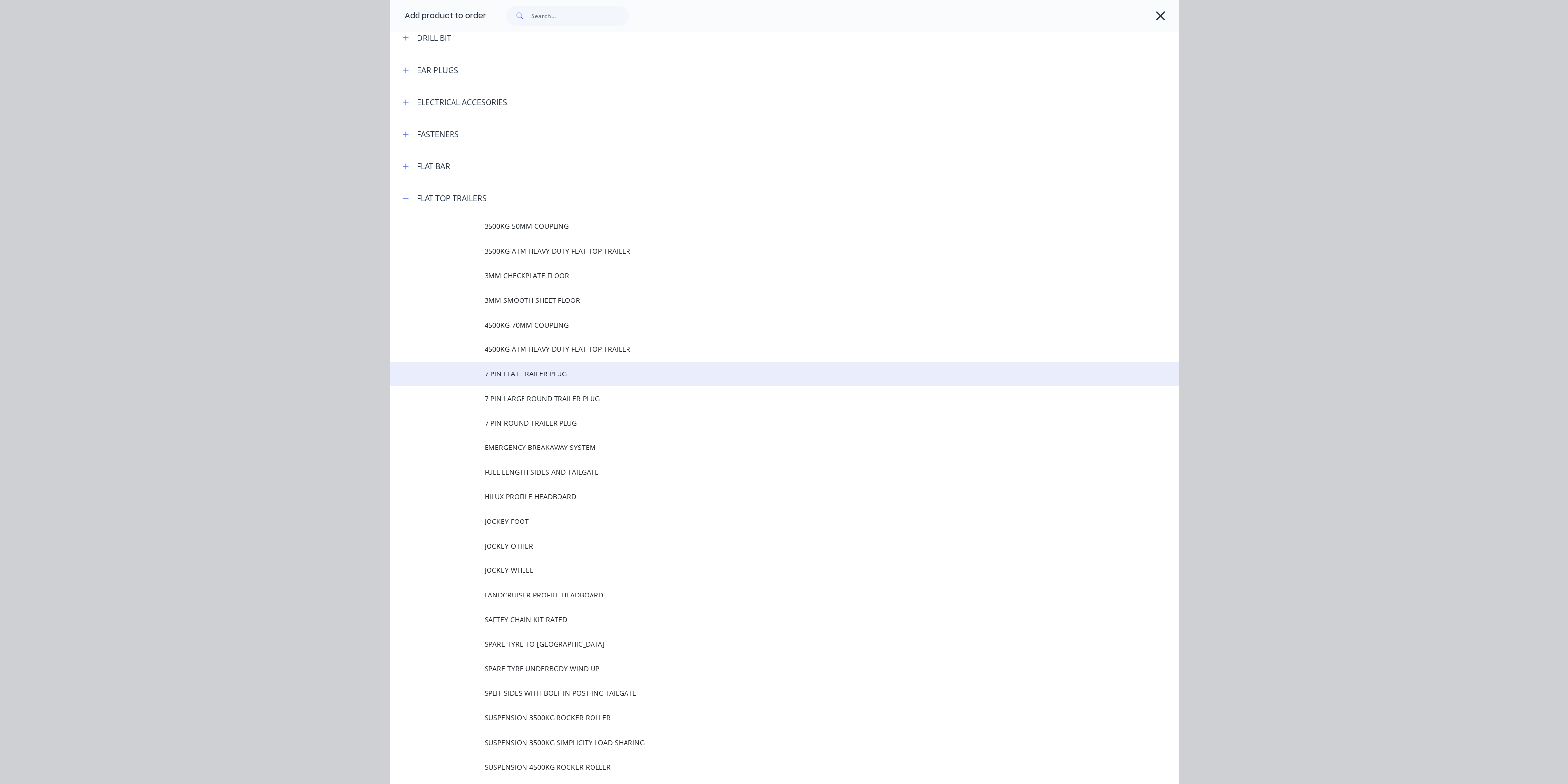
click at [536, 374] on span "7 PIN FLAT TRAILER PLUG" at bounding box center [762, 374] width 555 height 11
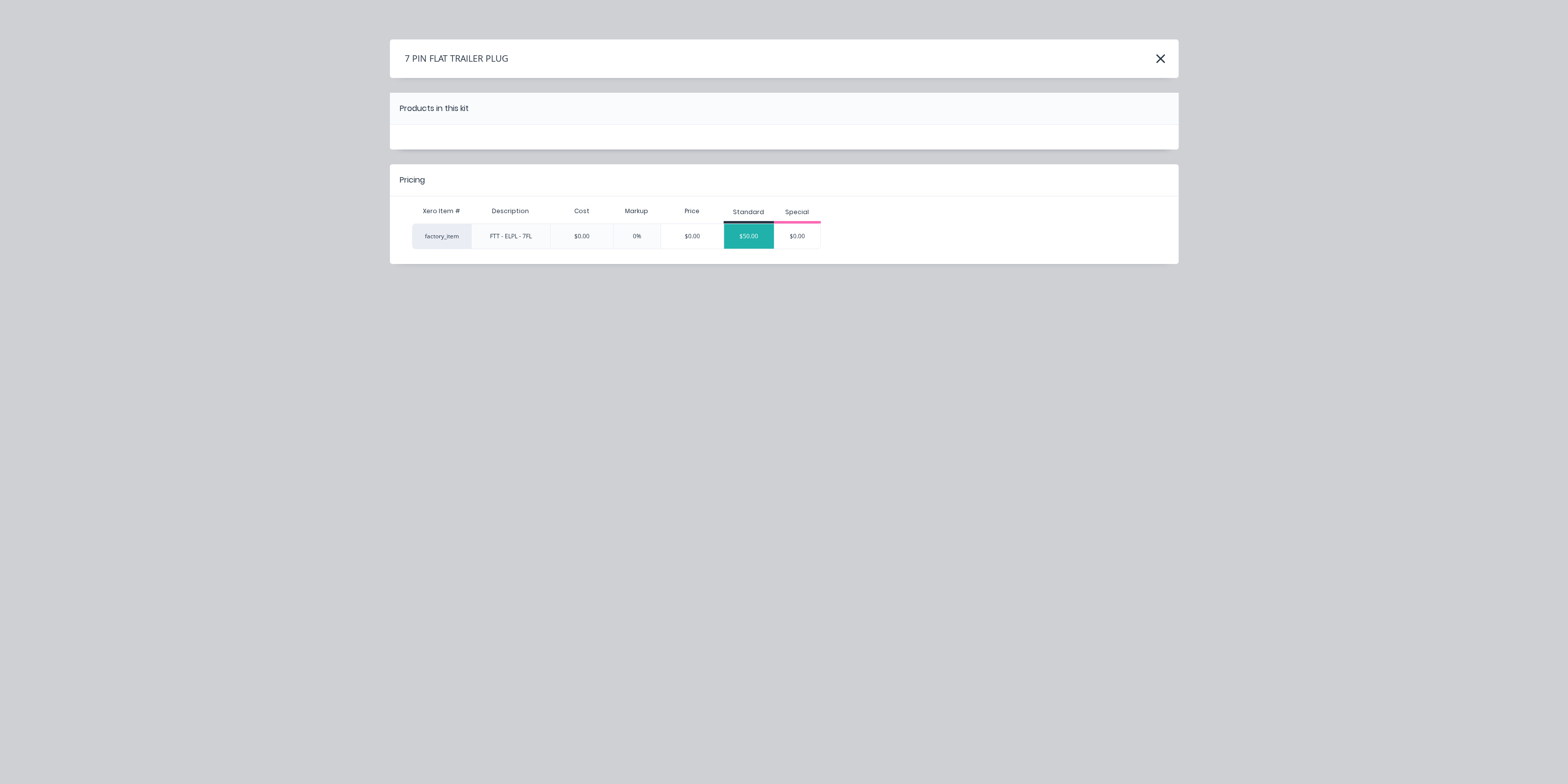
click at [741, 239] on div "$50.00" at bounding box center [749, 236] width 50 height 25
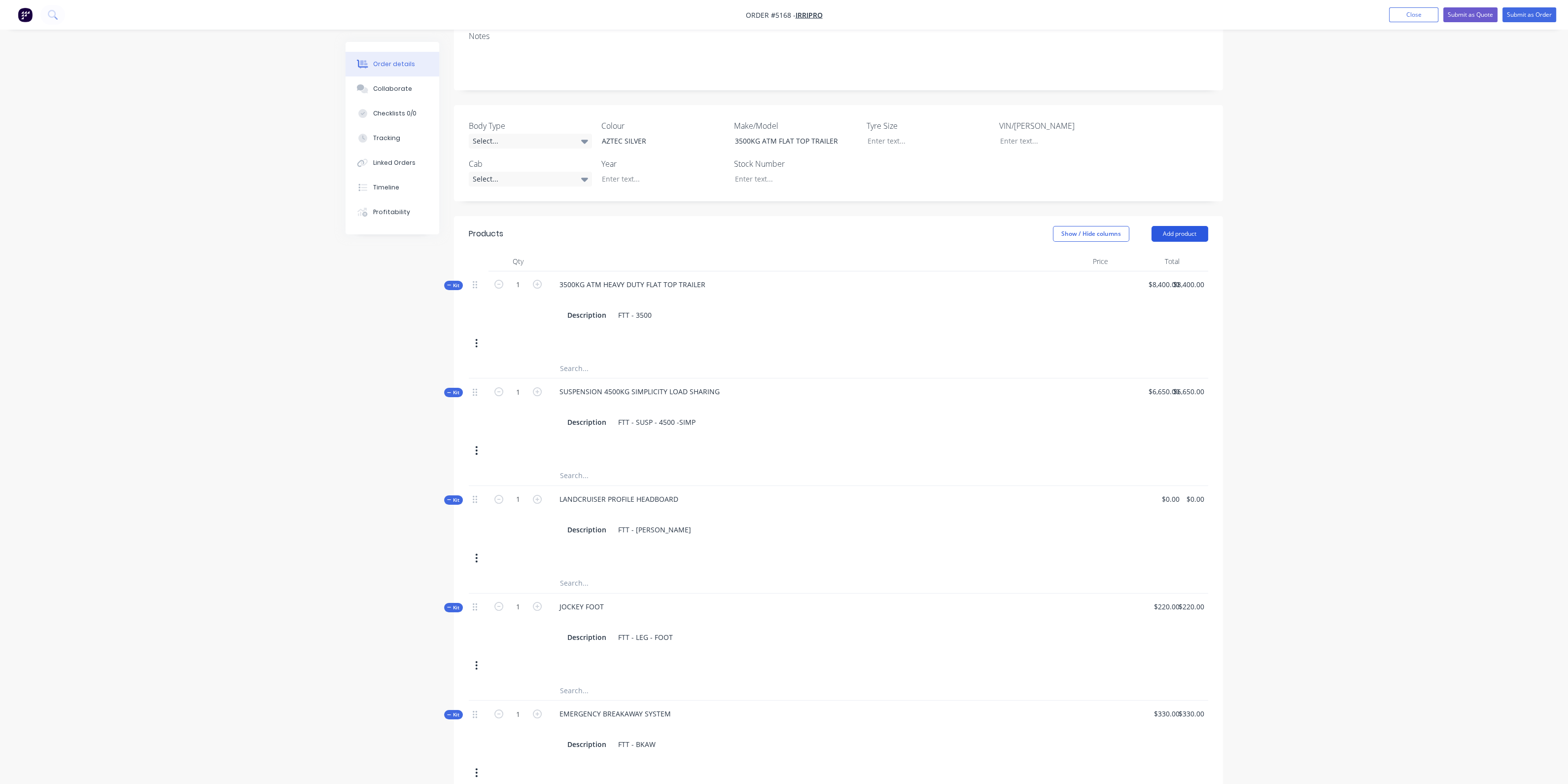
click at [1165, 226] on button "Add product" at bounding box center [1180, 233] width 56 height 16
click at [1137, 252] on div "Product catalogue" at bounding box center [1162, 258] width 76 height 14
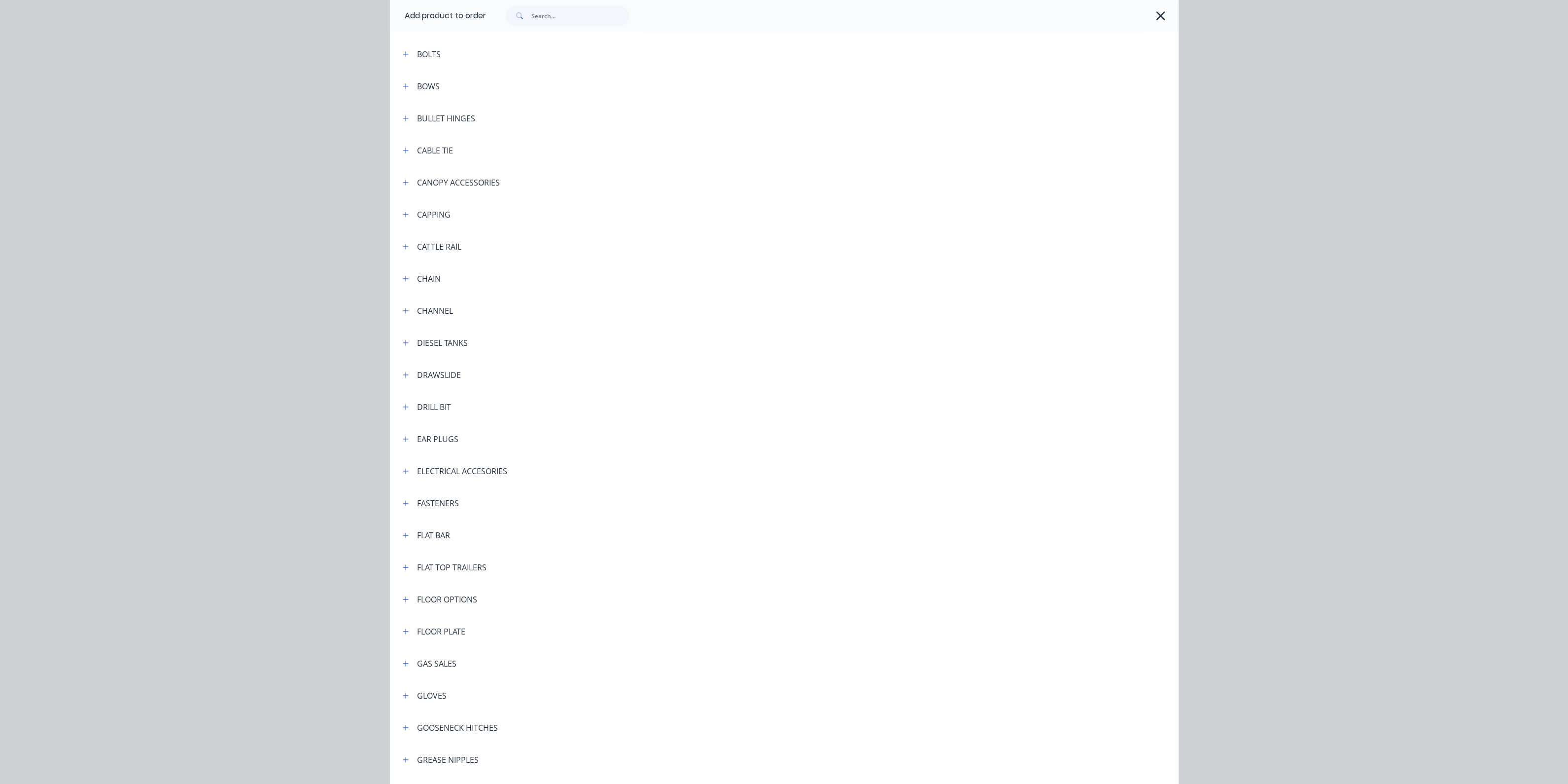
scroll to position [924, 0]
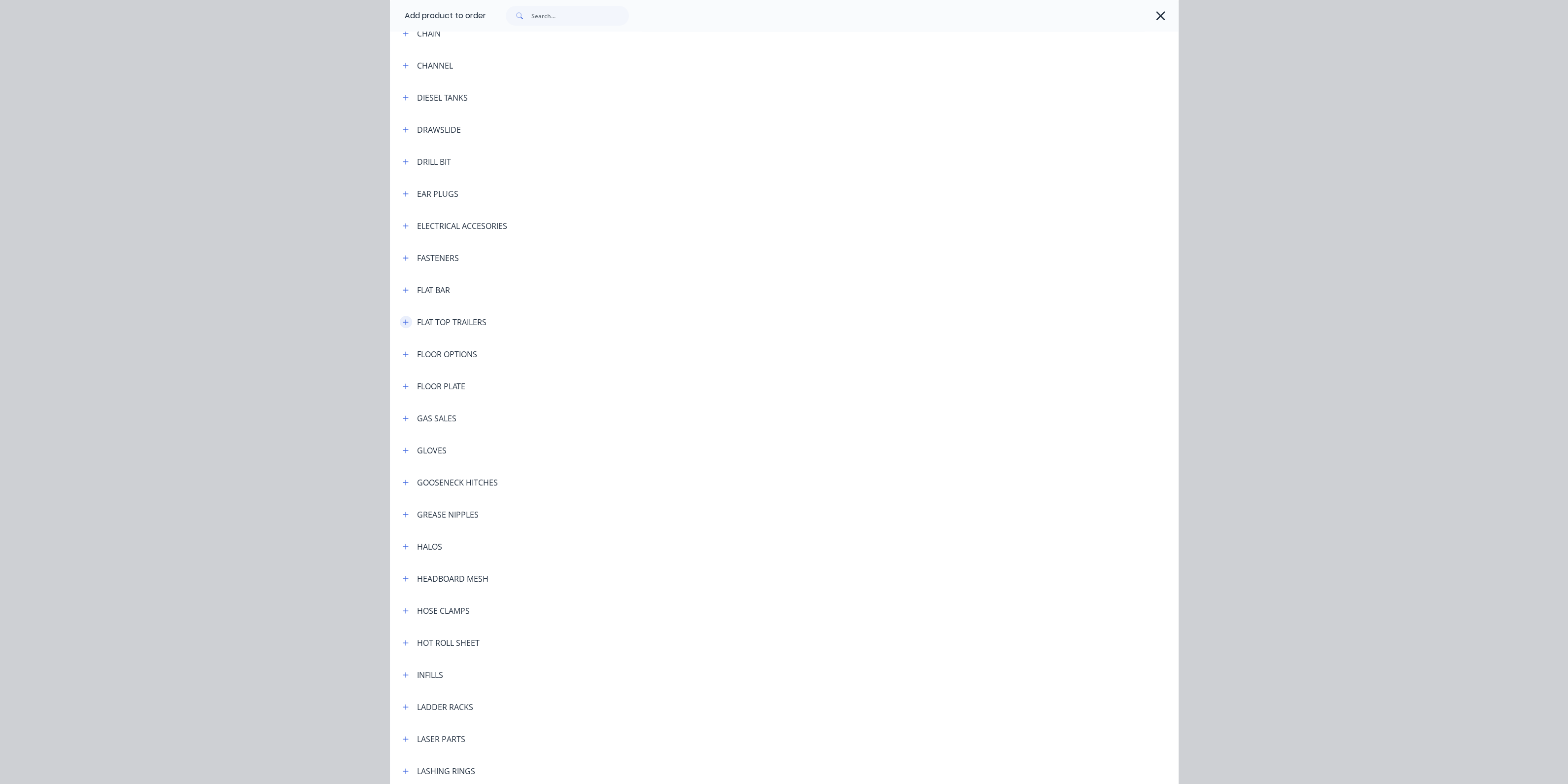
click at [404, 321] on button "button" at bounding box center [406, 322] width 12 height 12
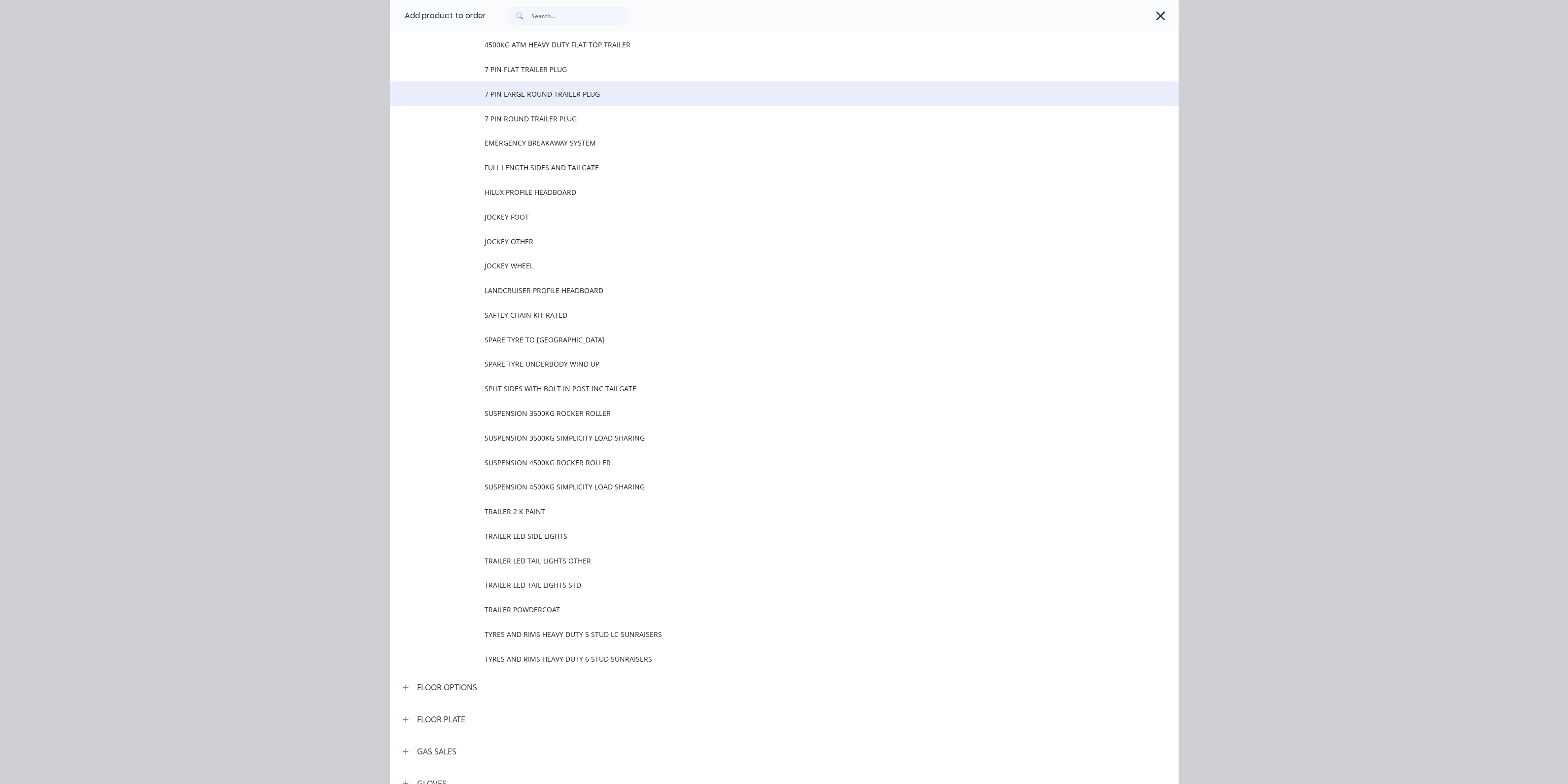
scroll to position [1356, 0]
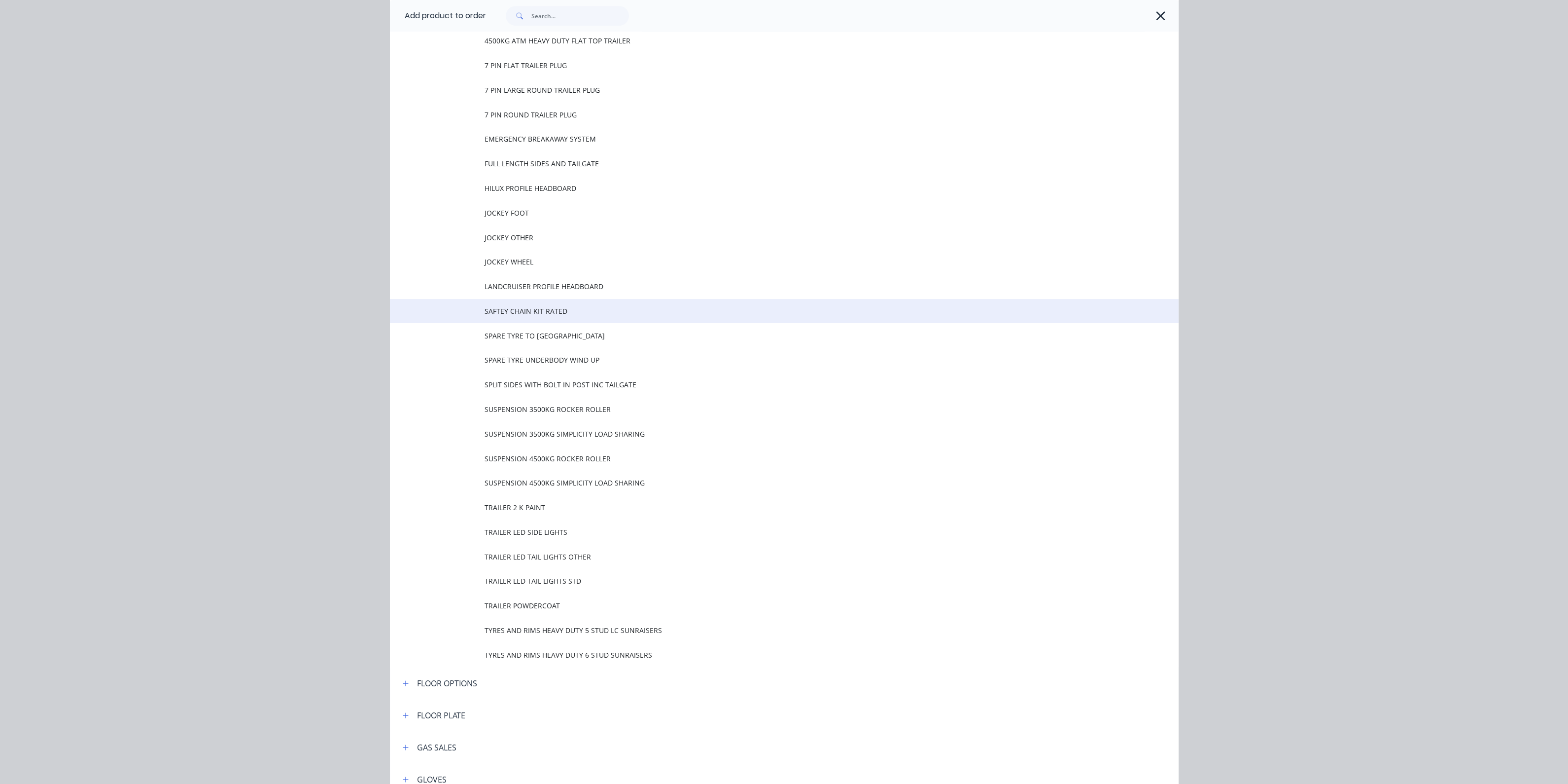
click at [519, 310] on span "SAFTEY CHAIN KIT RATED" at bounding box center [762, 311] width 555 height 11
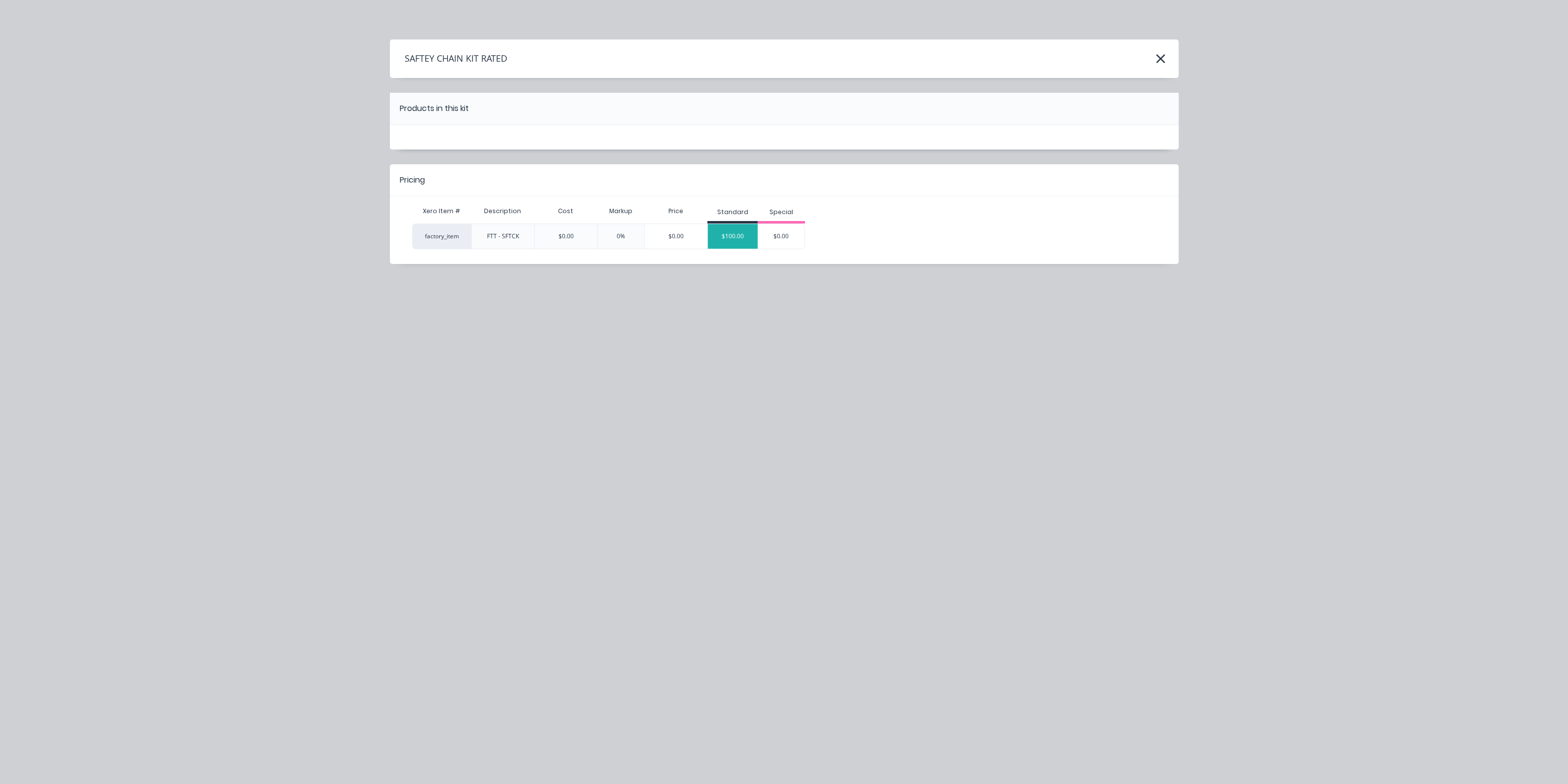
click at [738, 236] on div "$100.00" at bounding box center [733, 236] width 50 height 25
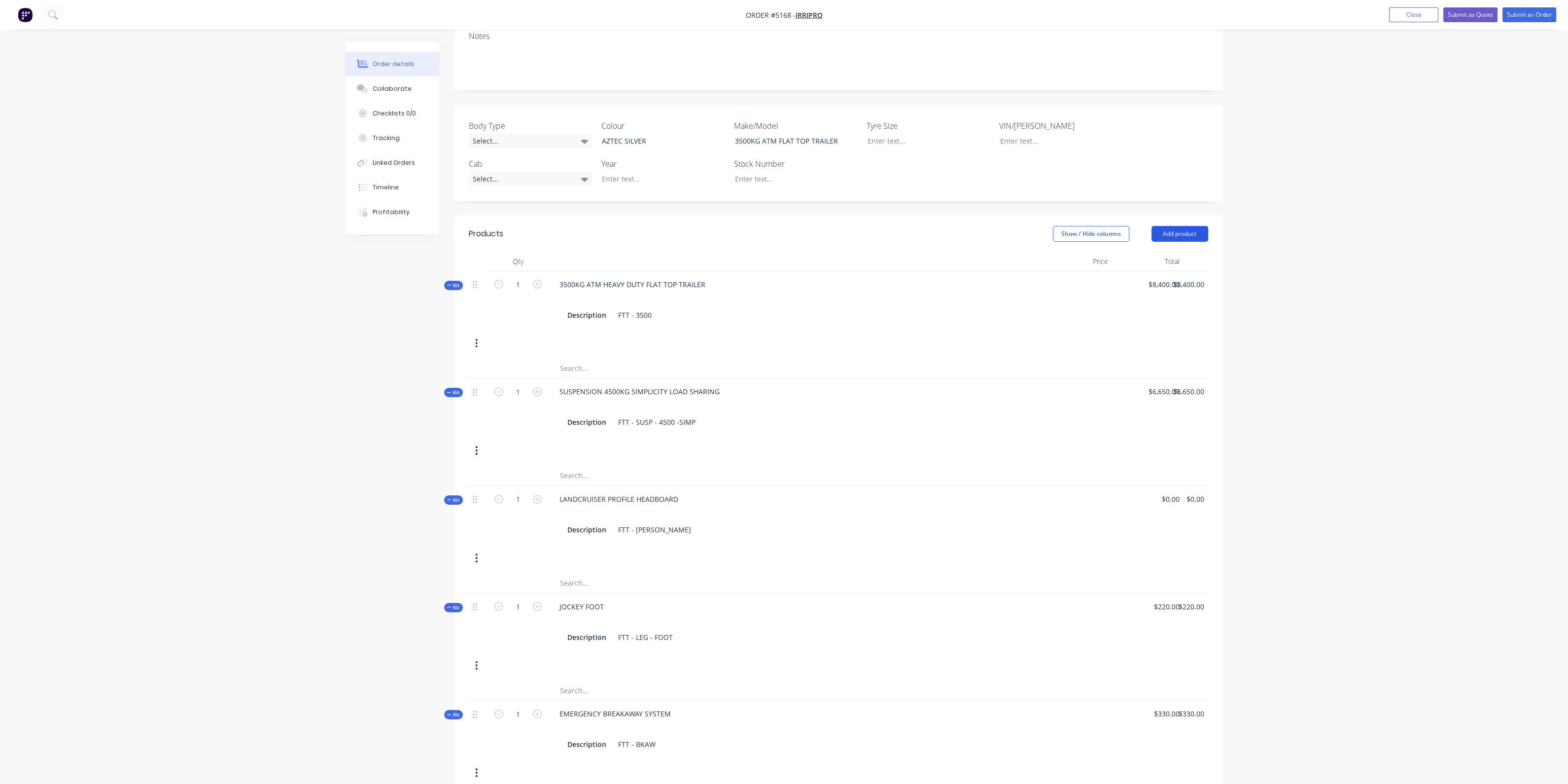
click at [1188, 226] on button "Add product" at bounding box center [1180, 233] width 56 height 16
click at [1152, 252] on div "Product catalogue" at bounding box center [1162, 258] width 76 height 14
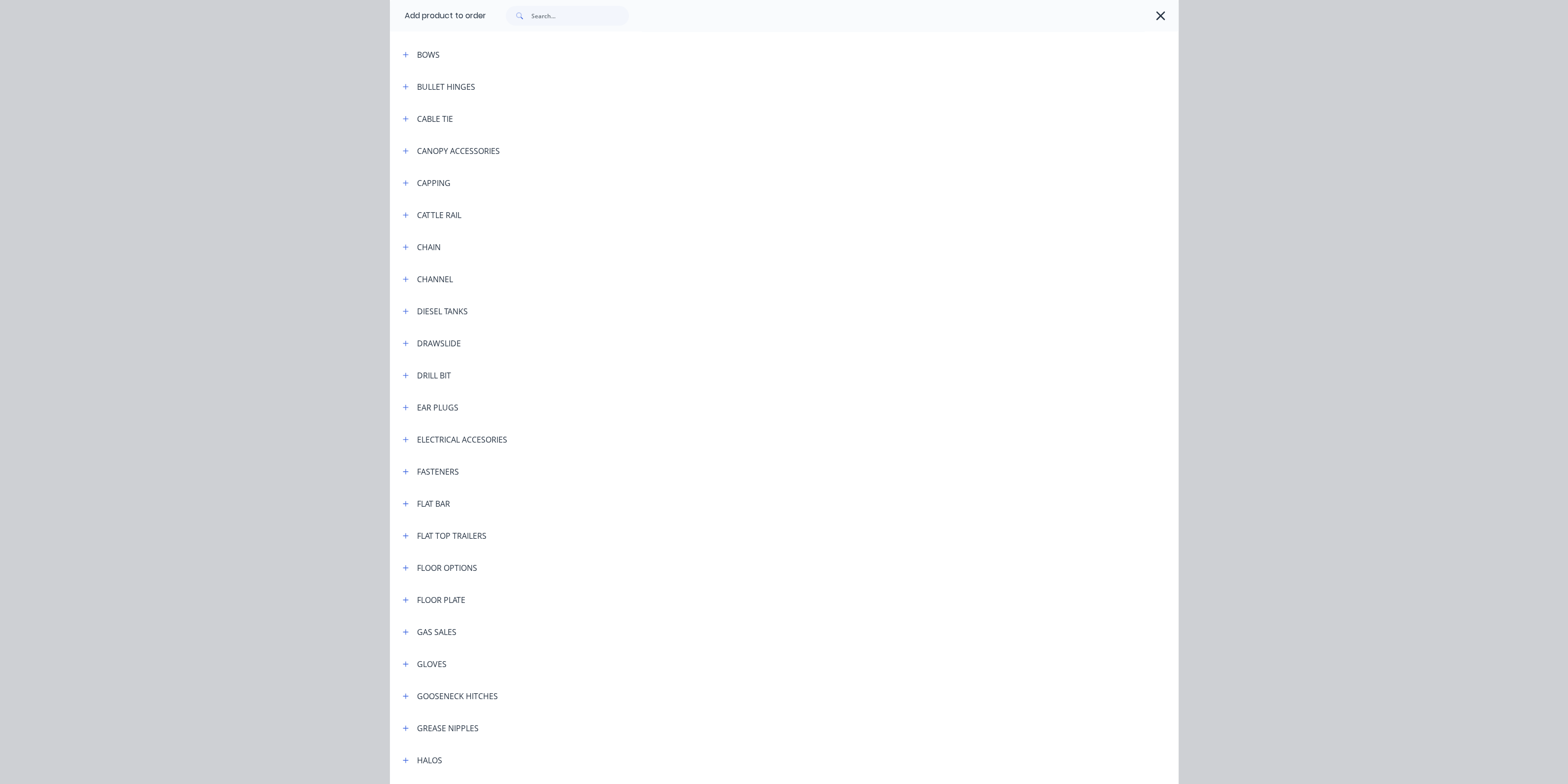
scroll to position [863, 0]
click at [403, 382] on icon "button" at bounding box center [405, 383] width 5 height 5
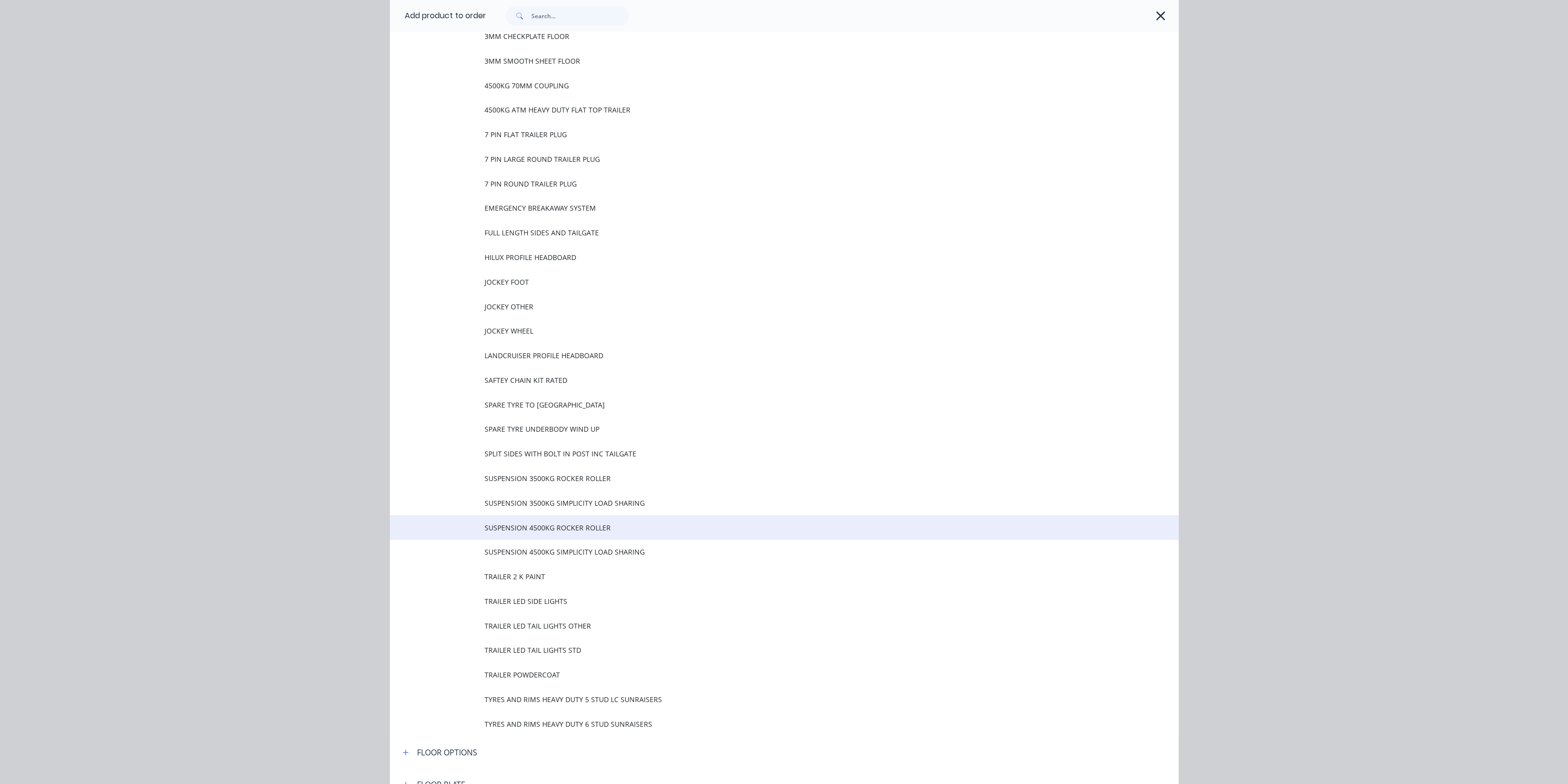
scroll to position [1356, 0]
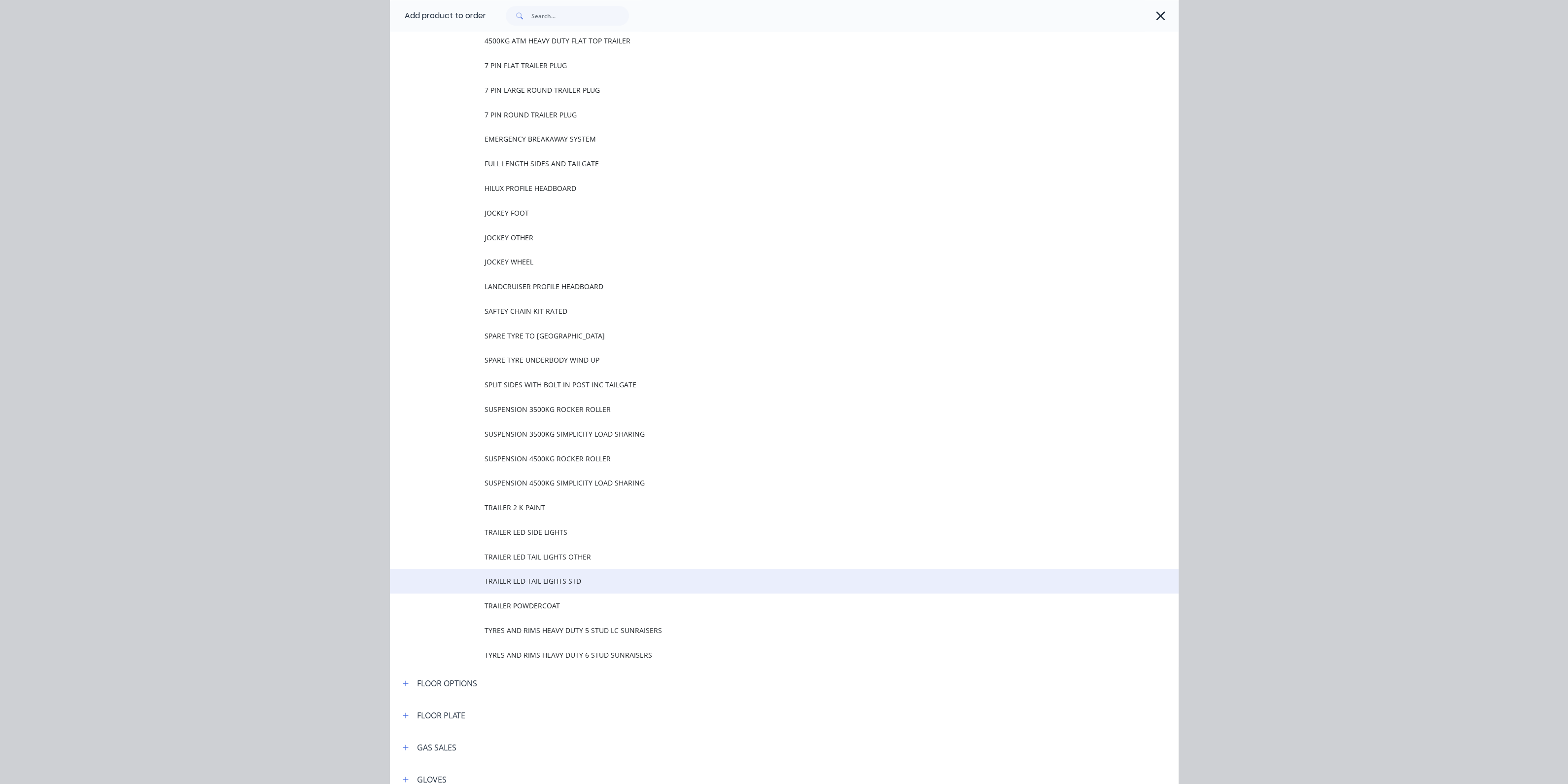
click at [547, 579] on span "TRAILER LED TAIL LIGHTS STD" at bounding box center [762, 581] width 555 height 11
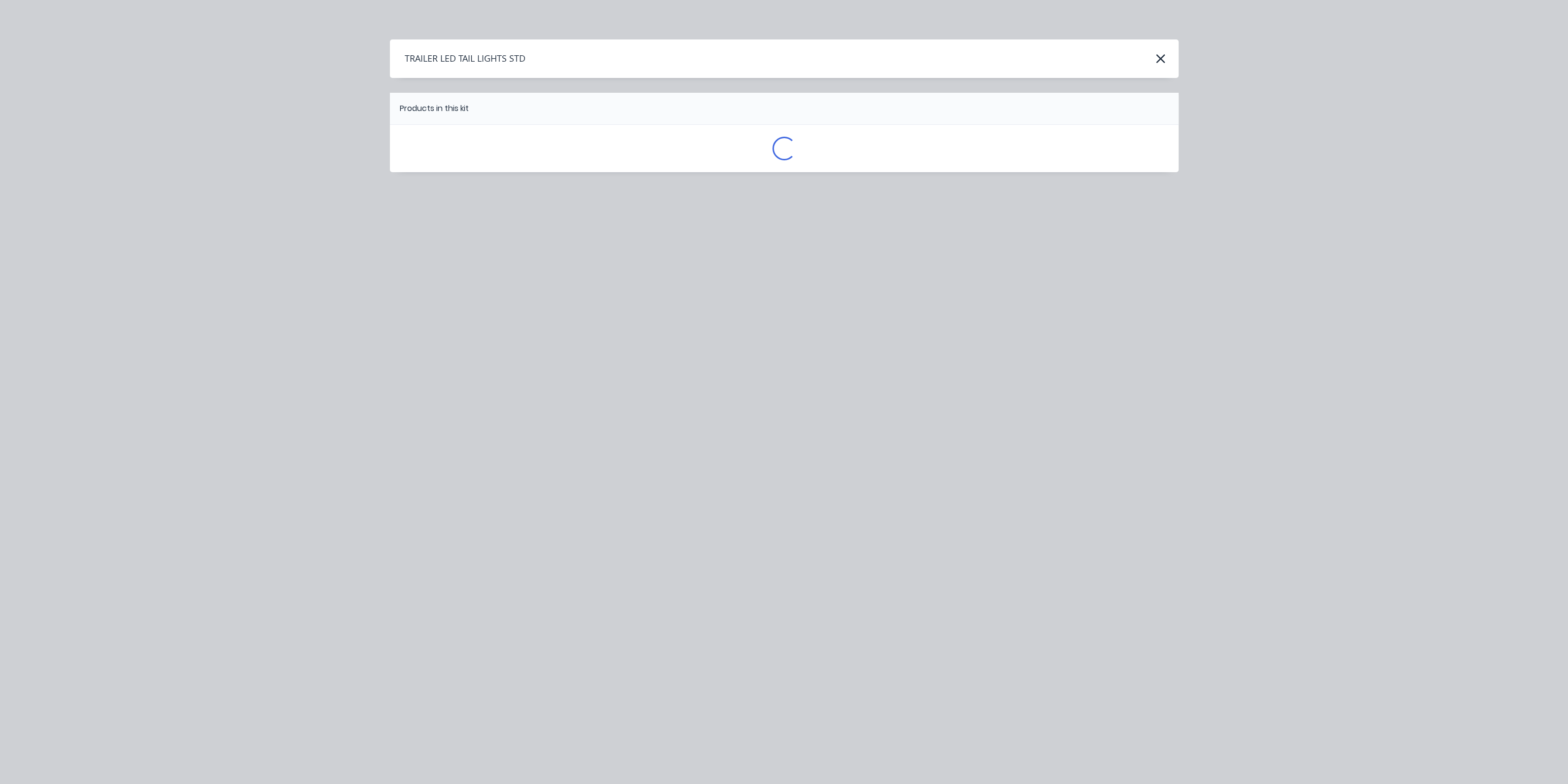
scroll to position [0, 0]
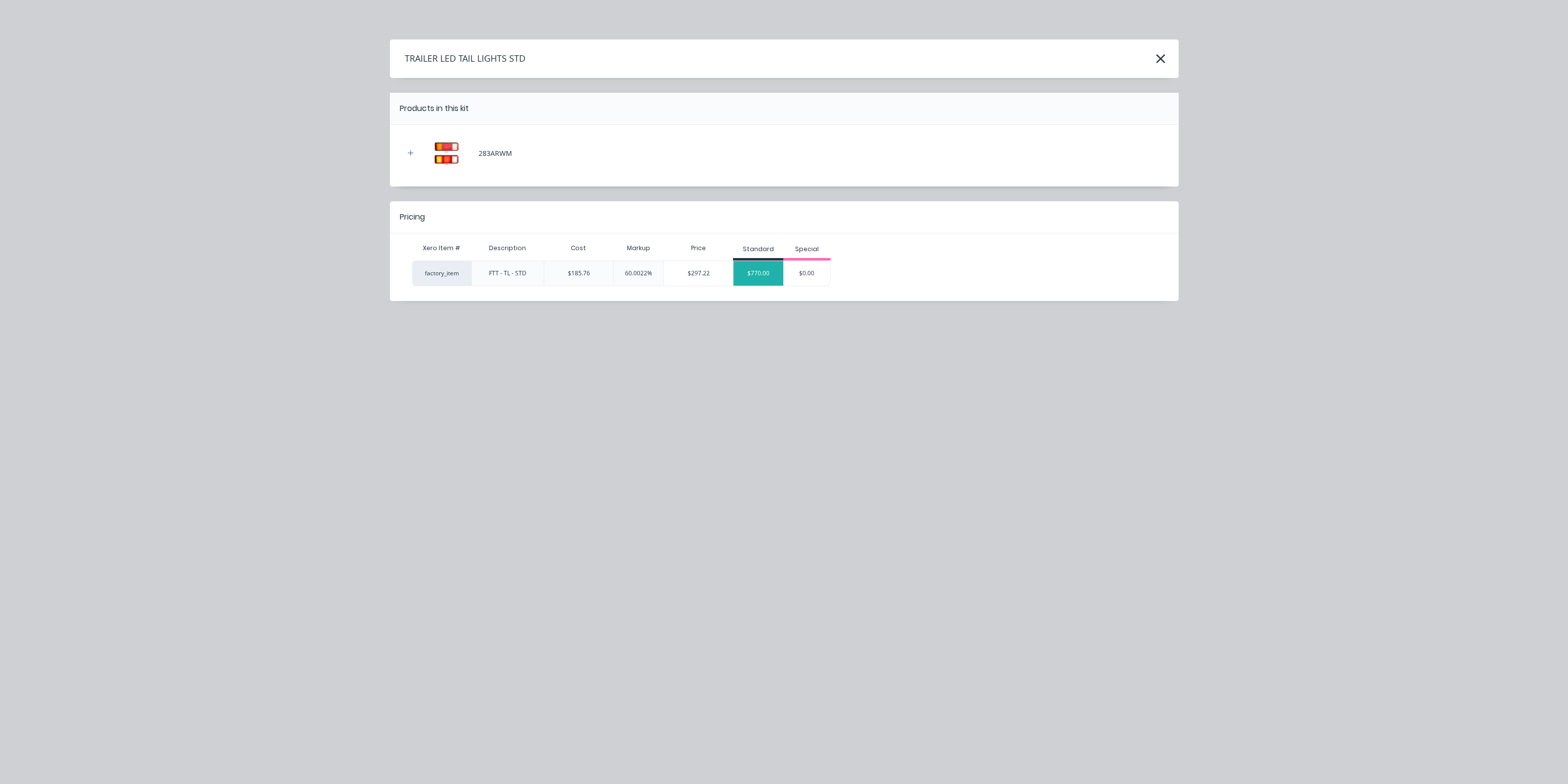
click at [763, 271] on div "$770.00" at bounding box center [759, 273] width 50 height 25
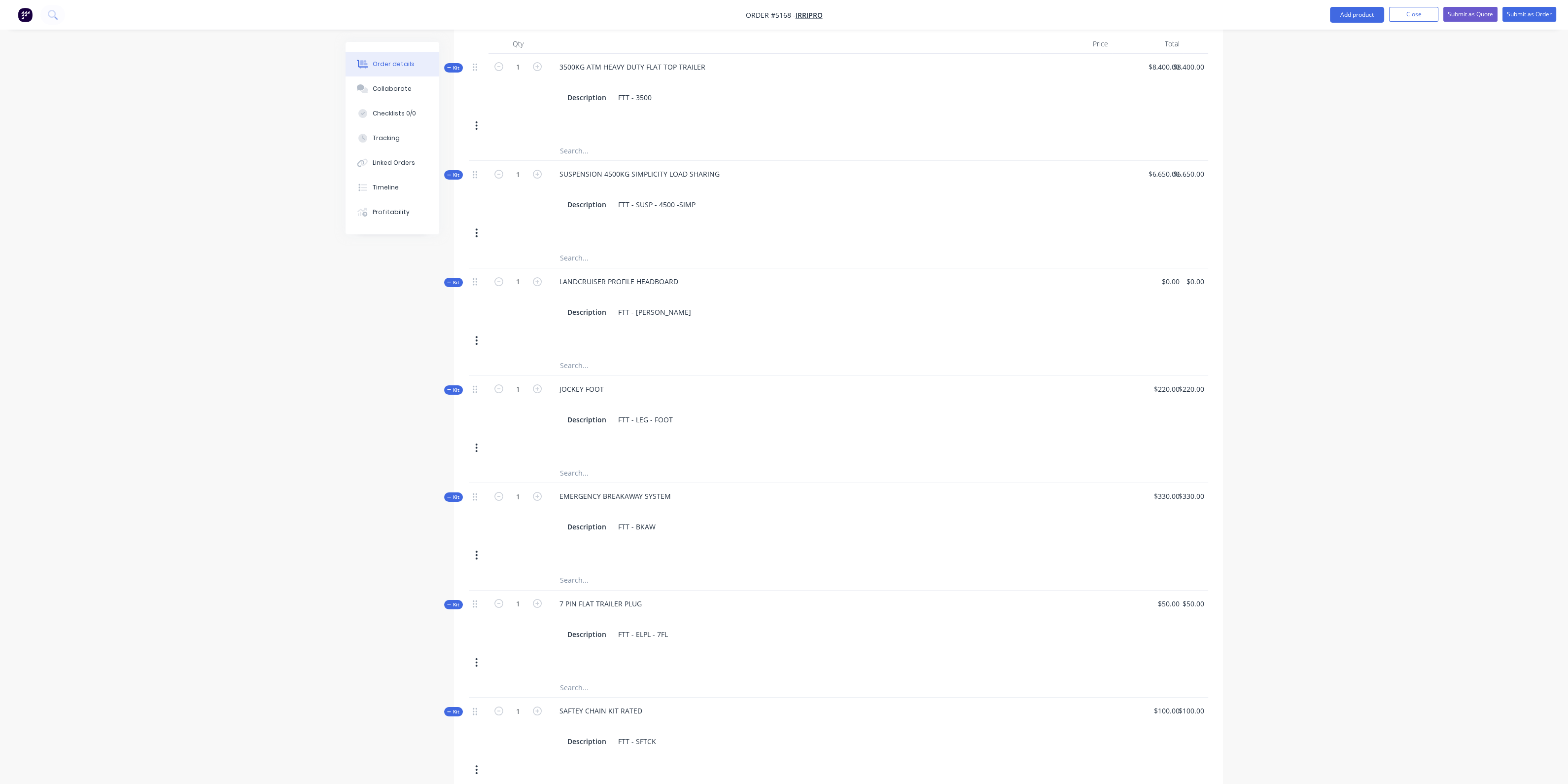
scroll to position [246, 0]
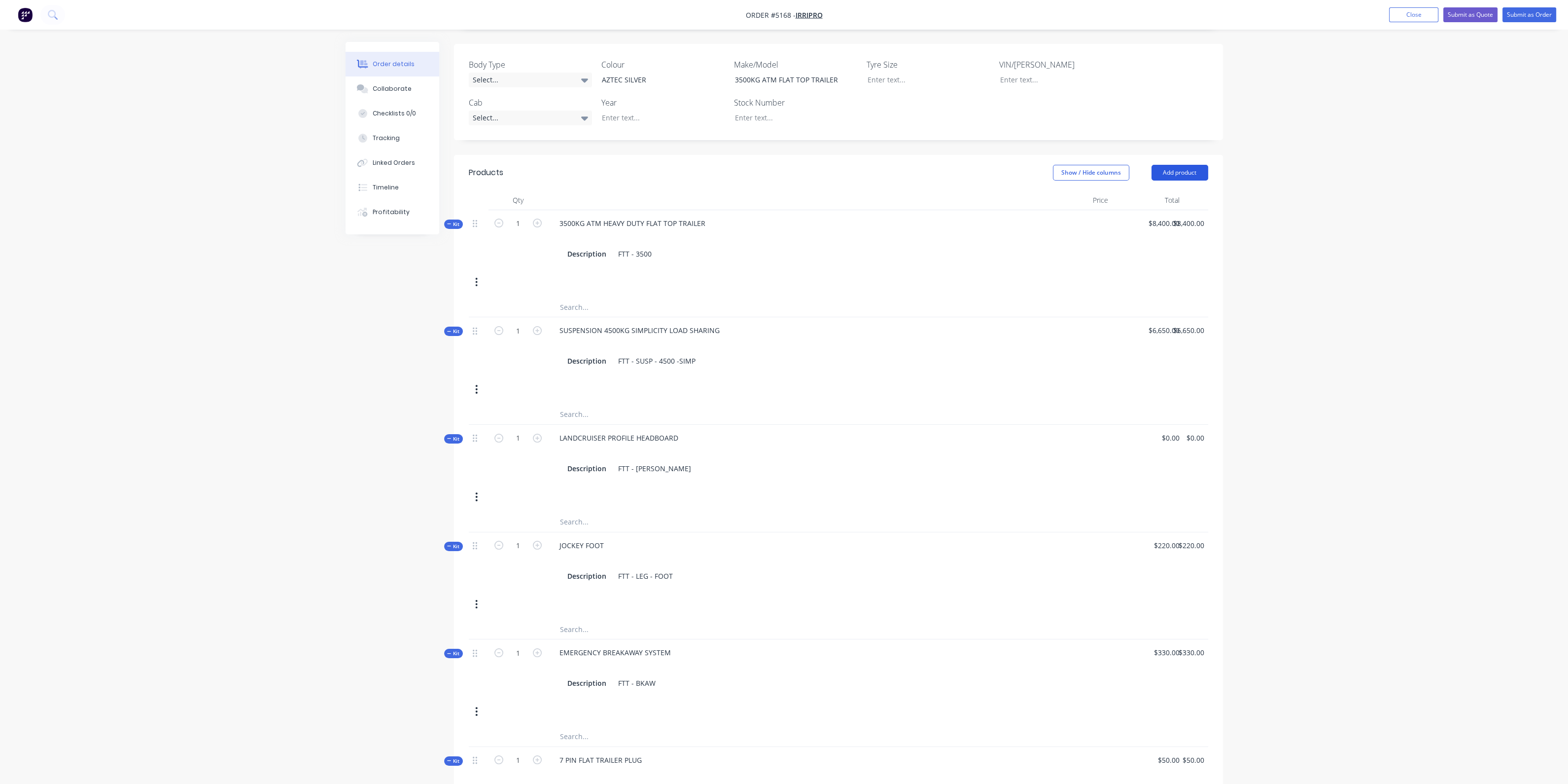
click at [1192, 165] on button "Add product" at bounding box center [1180, 172] width 56 height 16
click at [1174, 191] on div "Product catalogue" at bounding box center [1162, 197] width 76 height 14
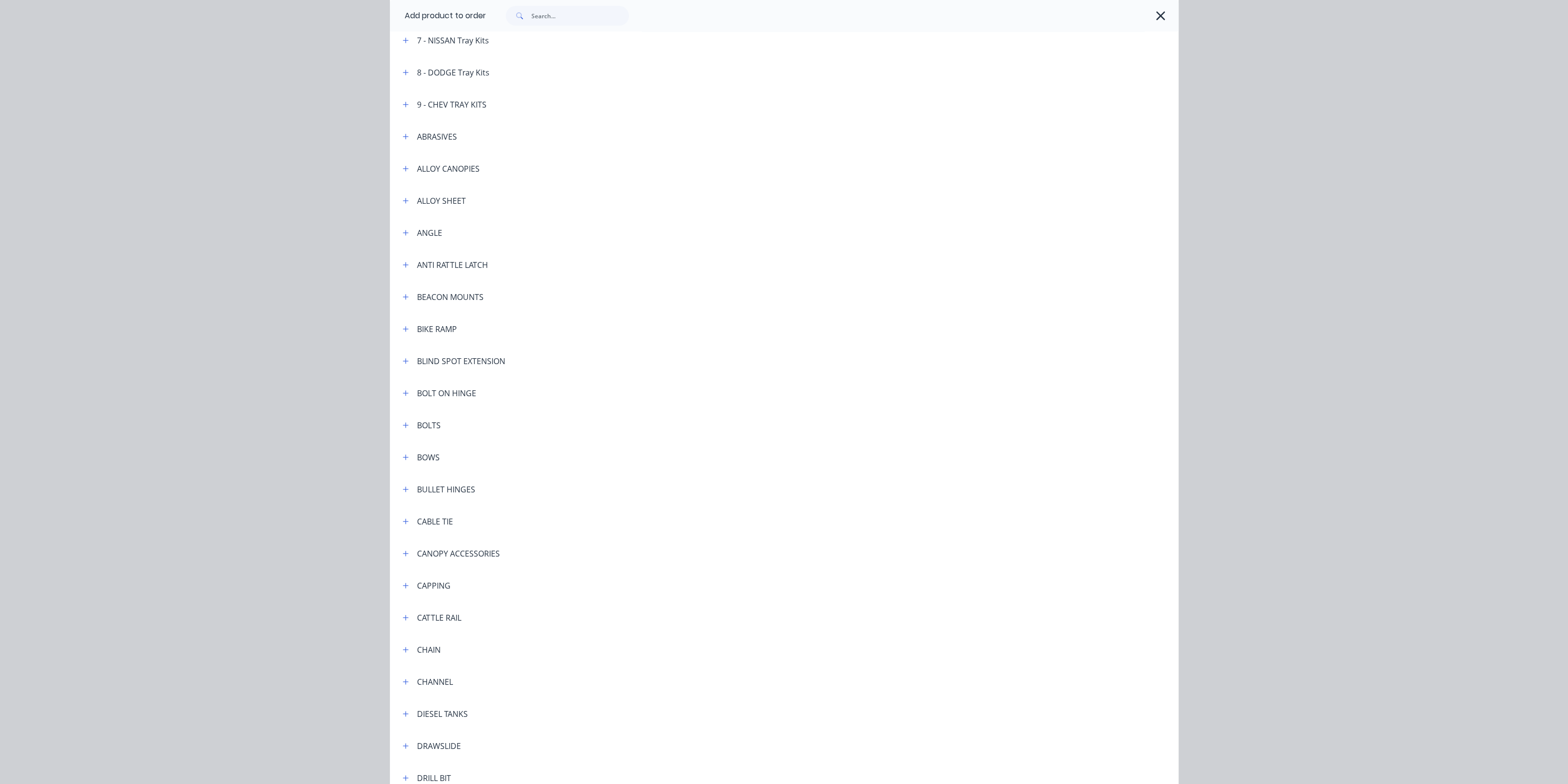
scroll to position [679, 0]
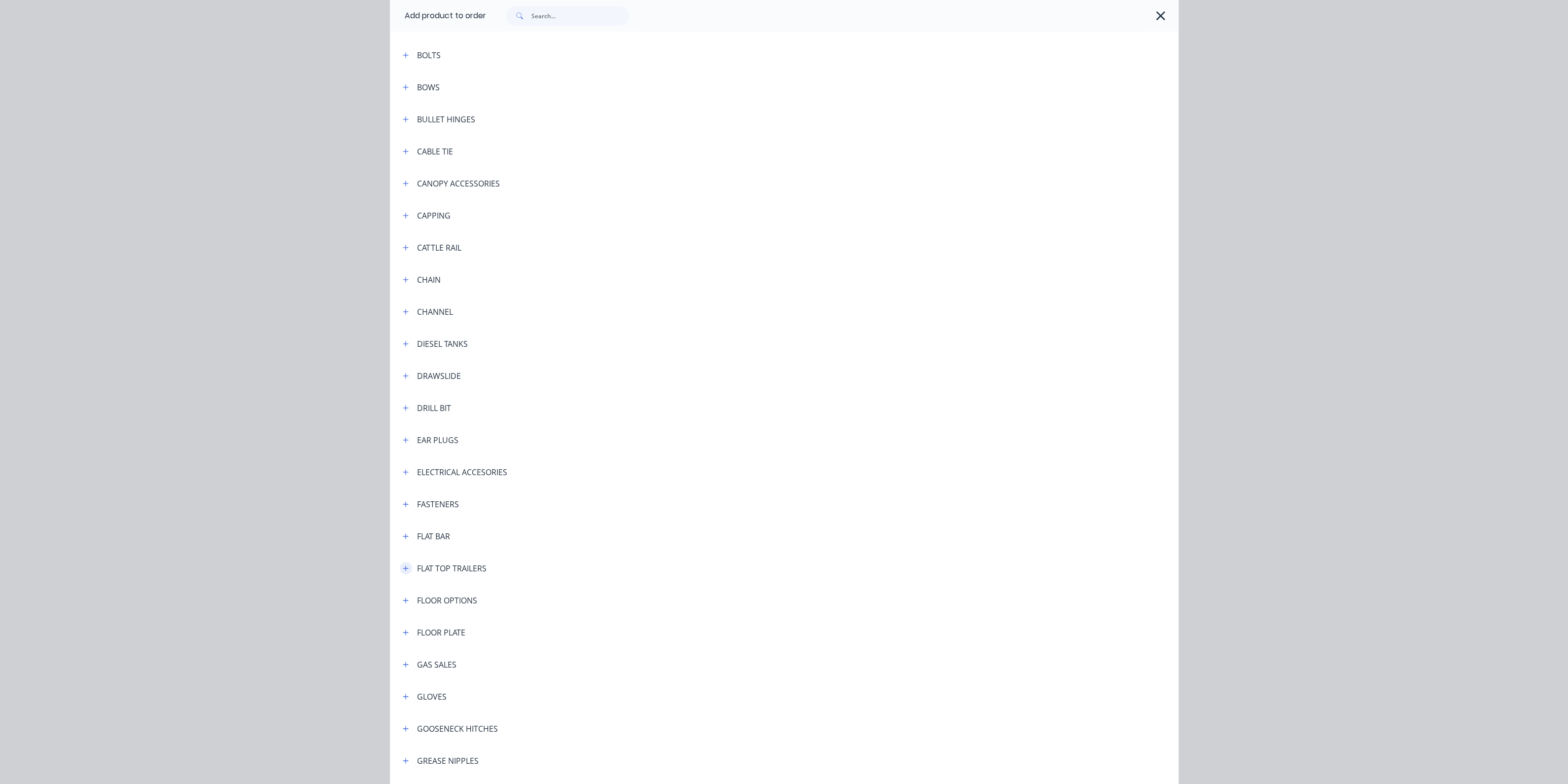
click at [400, 572] on button "button" at bounding box center [406, 568] width 12 height 12
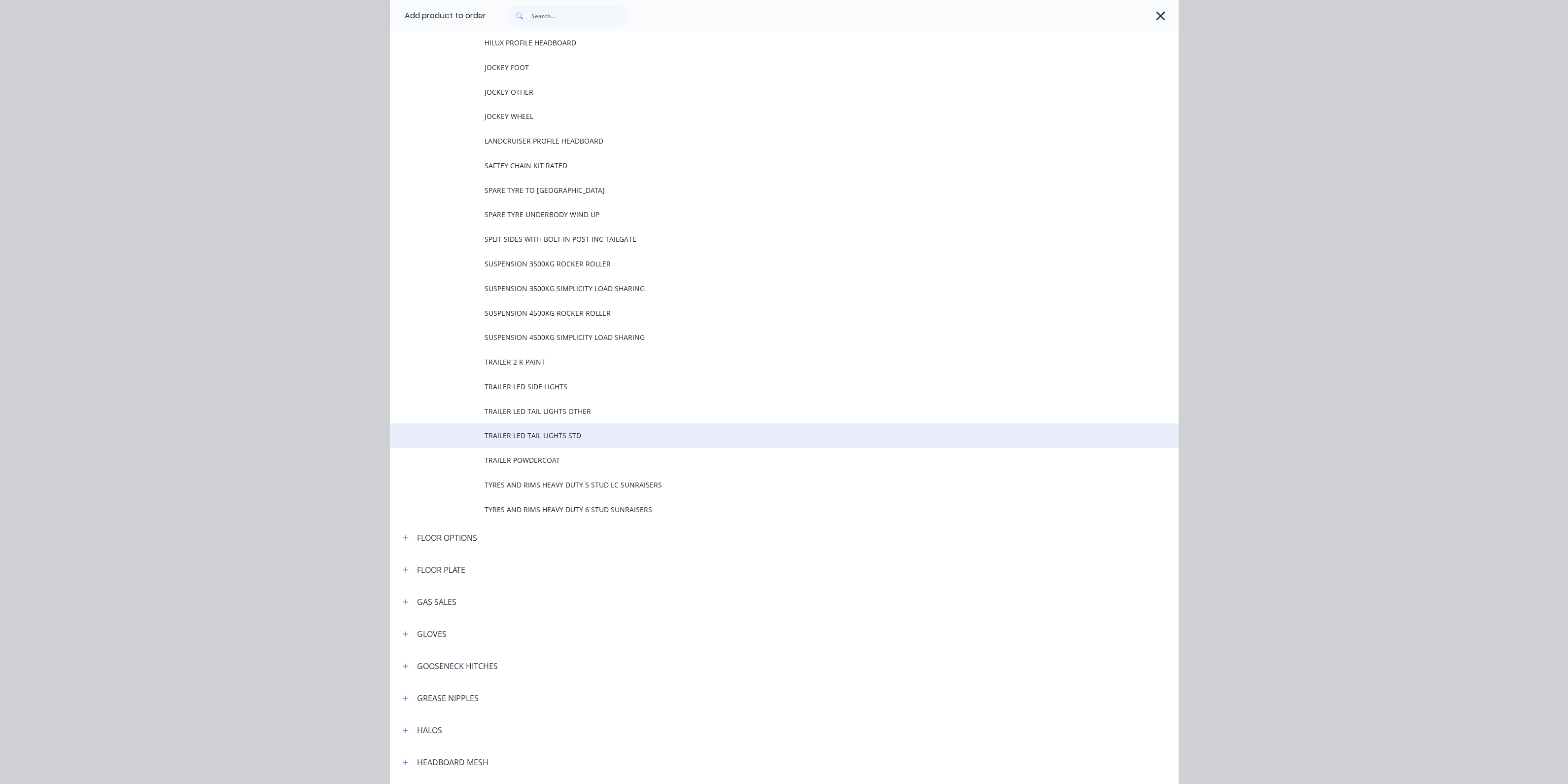
scroll to position [1418, 0]
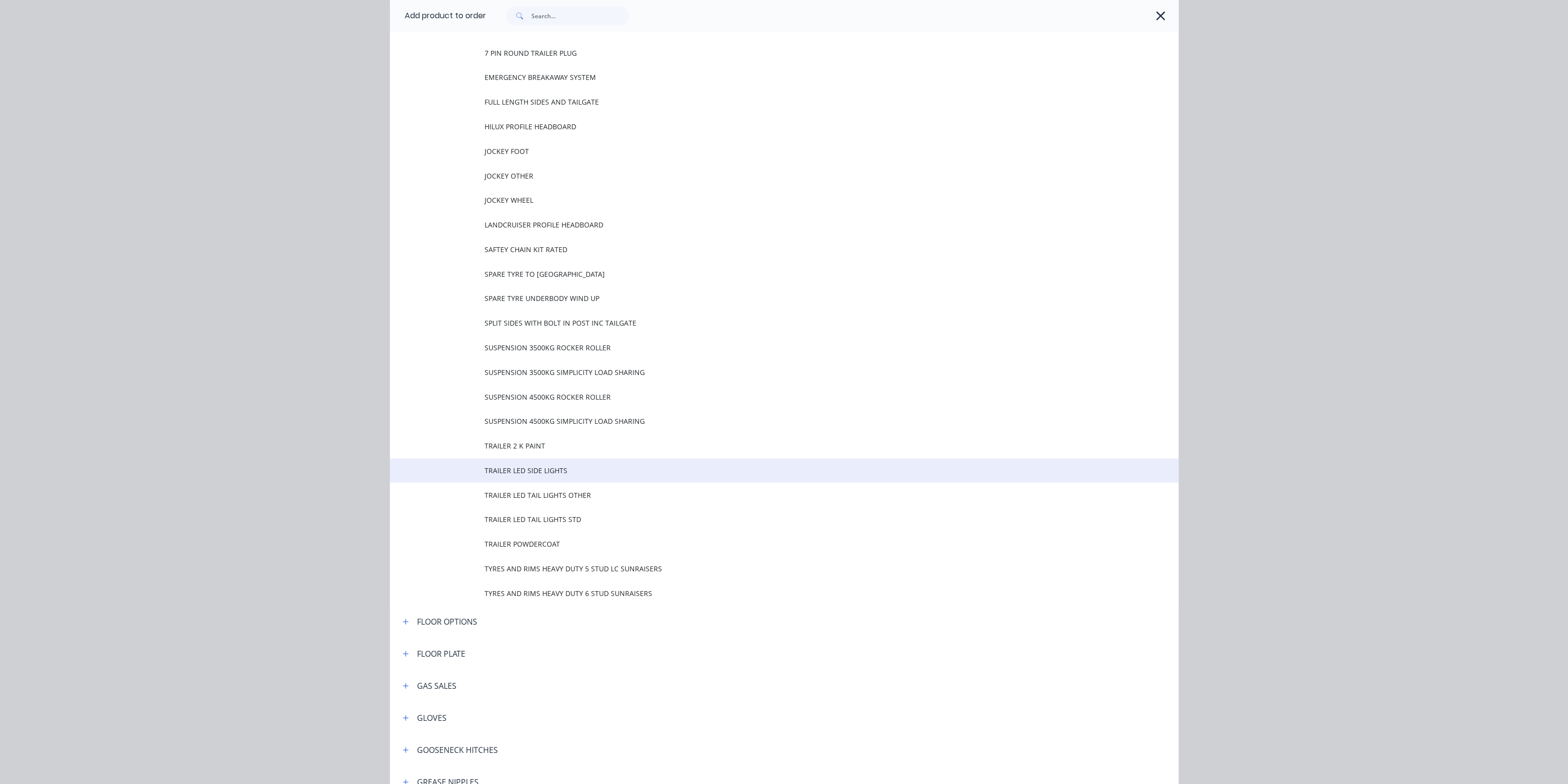
click at [549, 470] on span "TRAILER LED SIDE LIGHTS" at bounding box center [762, 471] width 555 height 11
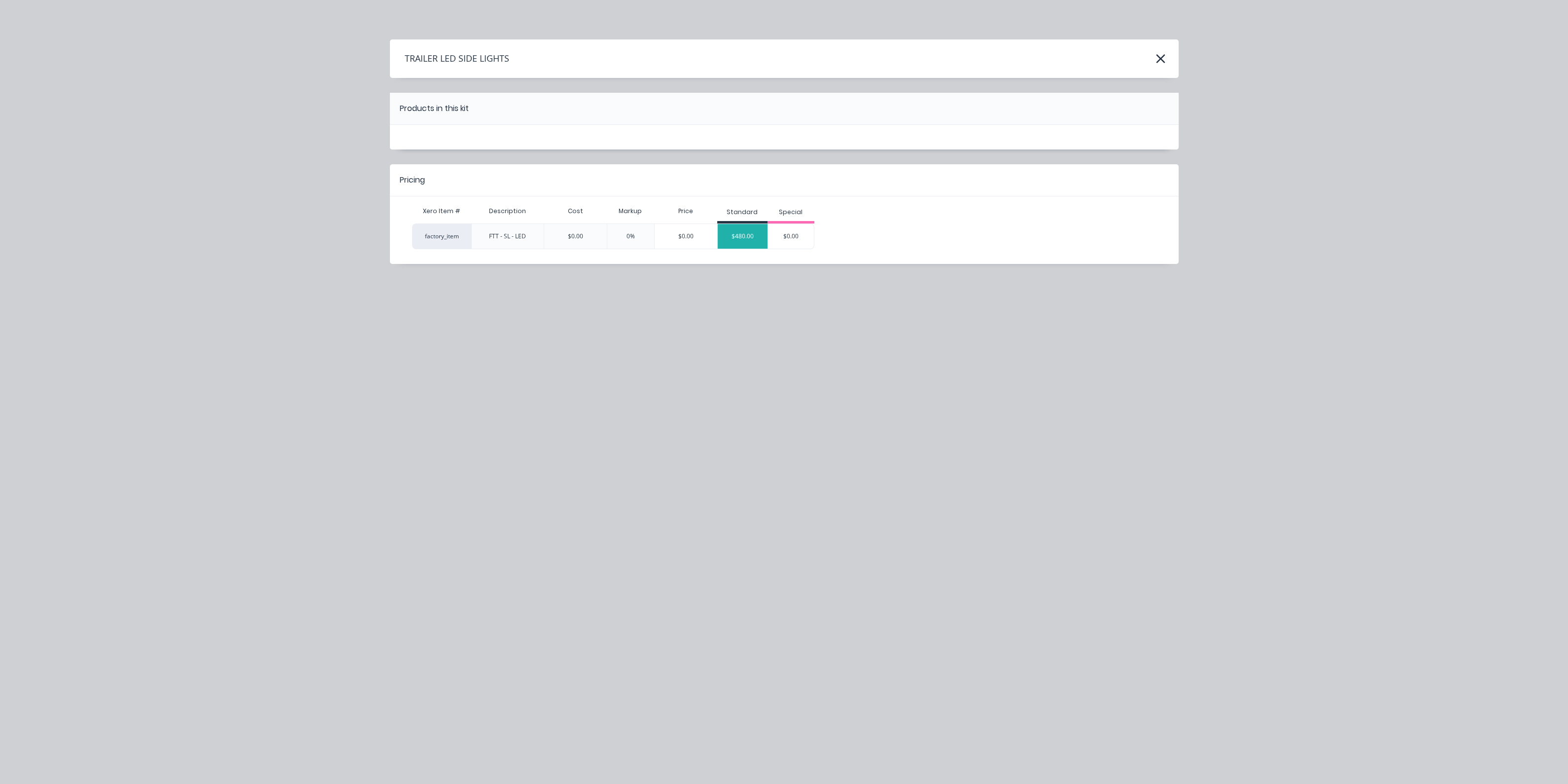
click at [752, 234] on div "$480.00" at bounding box center [743, 236] width 50 height 25
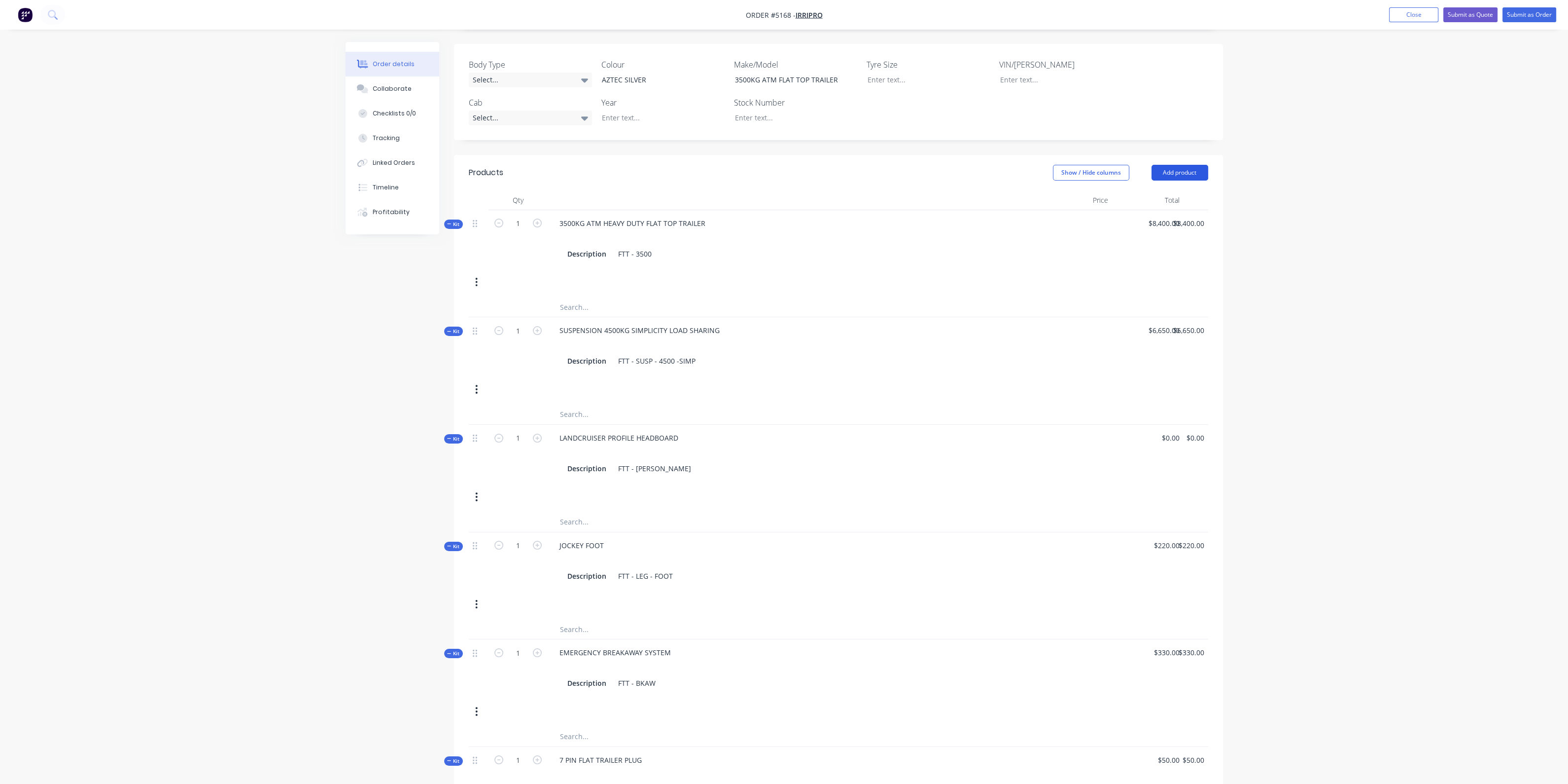
click at [1179, 165] on button "Add product" at bounding box center [1180, 172] width 56 height 16
click at [1169, 191] on div "Product catalogue" at bounding box center [1162, 197] width 76 height 14
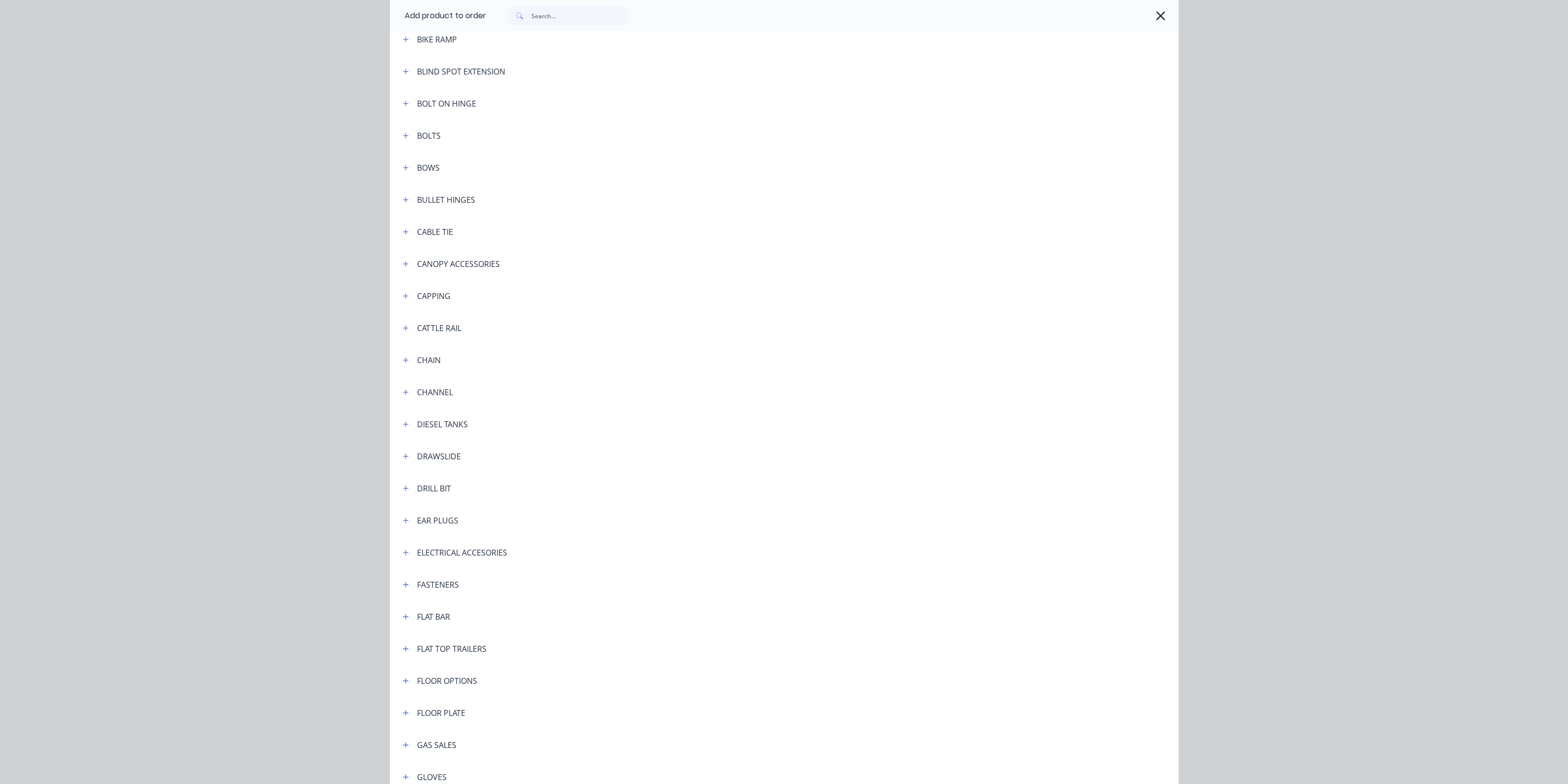
scroll to position [740, 0]
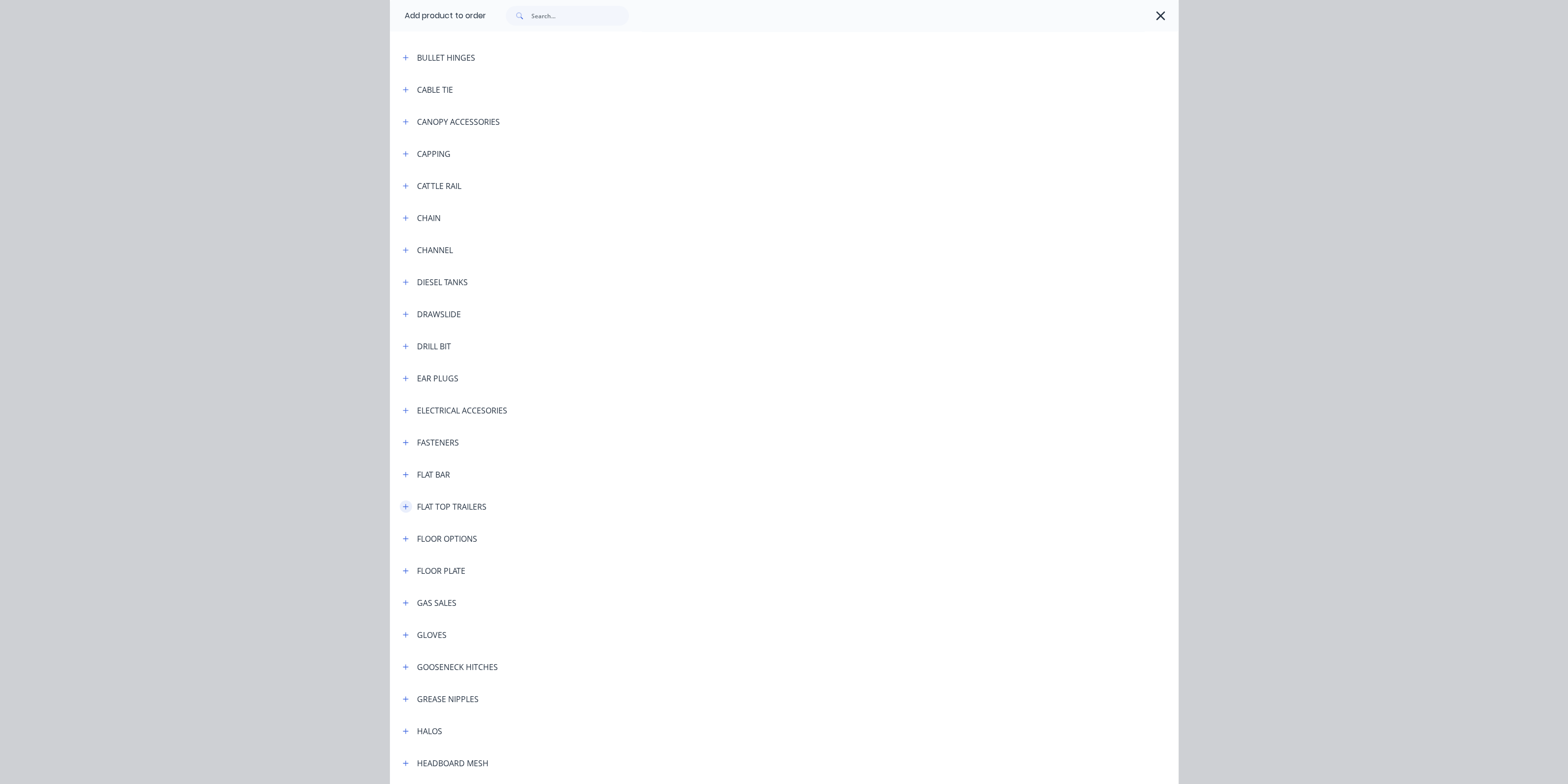
click at [403, 505] on icon "button" at bounding box center [406, 506] width 6 height 7
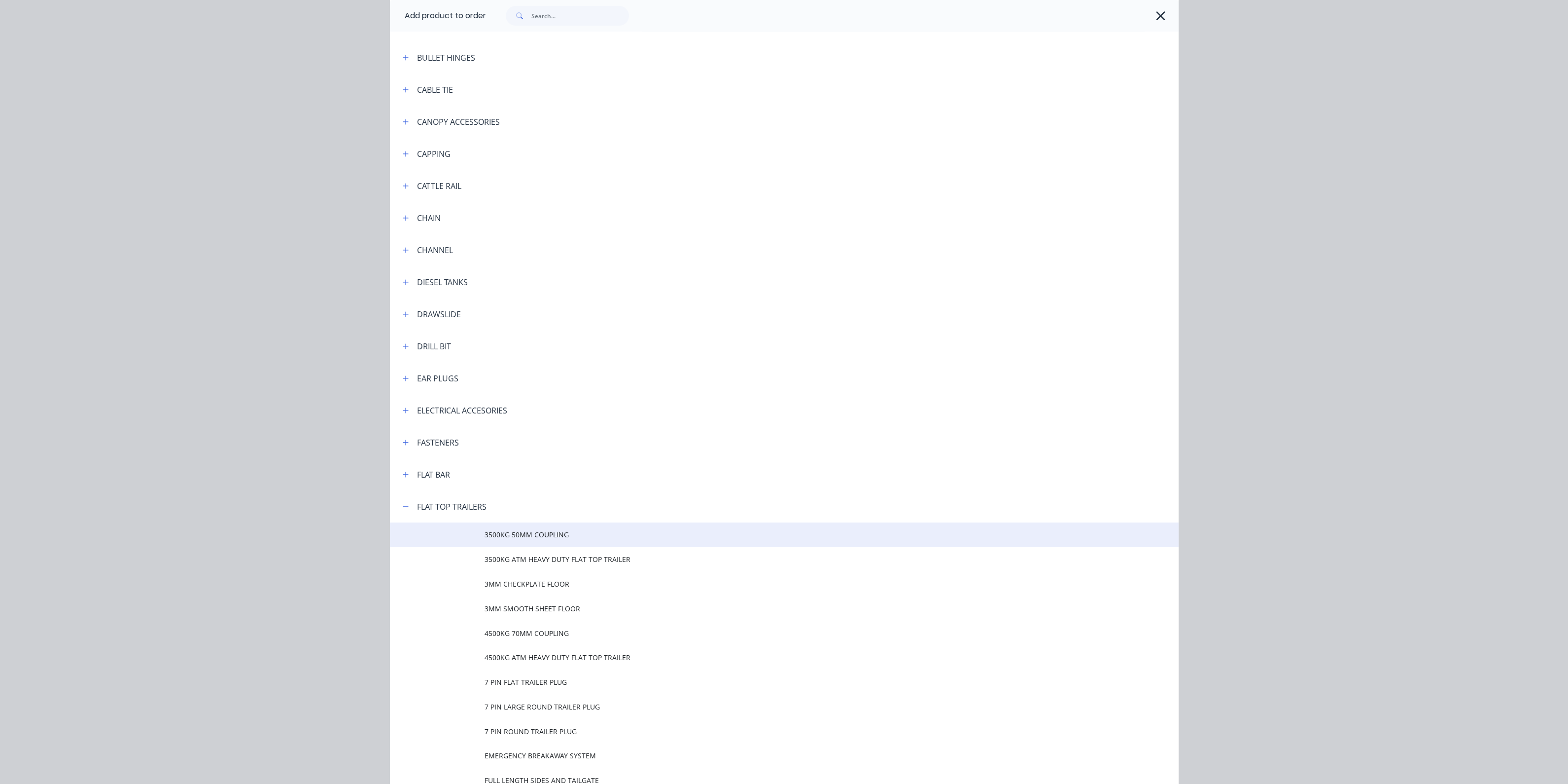
scroll to position [863, 0]
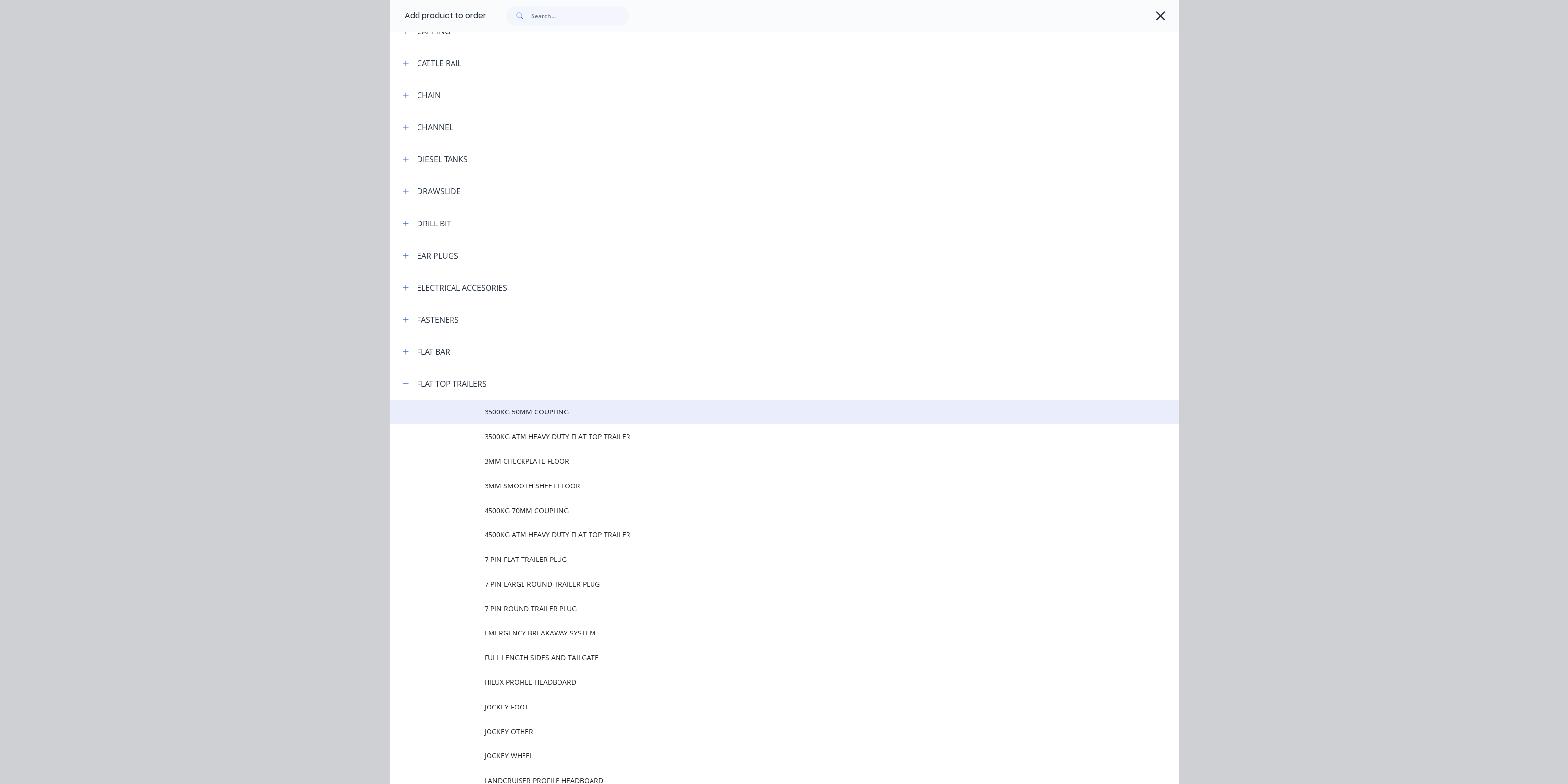
click at [547, 413] on span "3500KG 50MM COUPLING" at bounding box center [762, 412] width 555 height 11
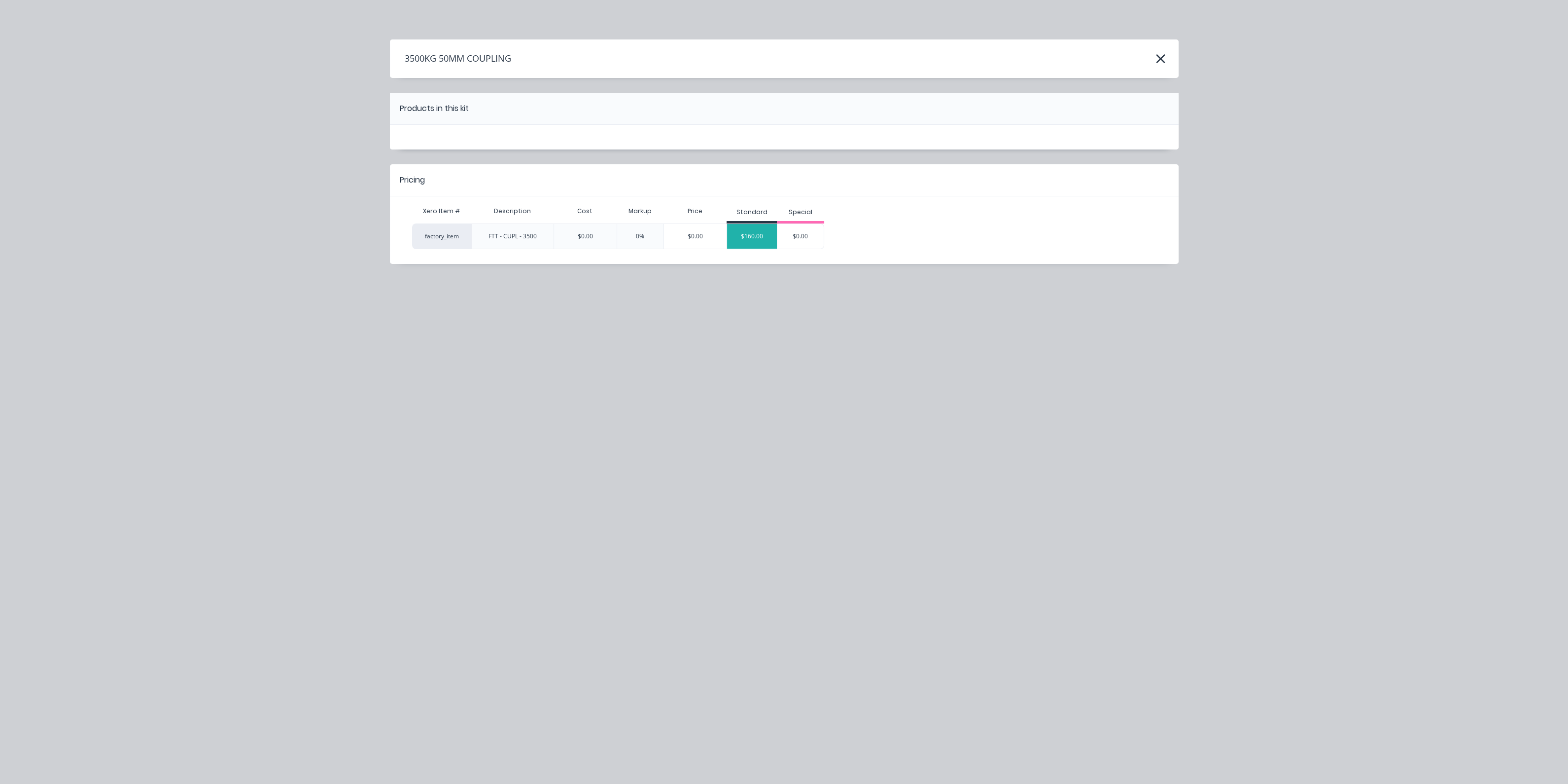
click at [757, 232] on div "$160.00" at bounding box center [752, 236] width 50 height 25
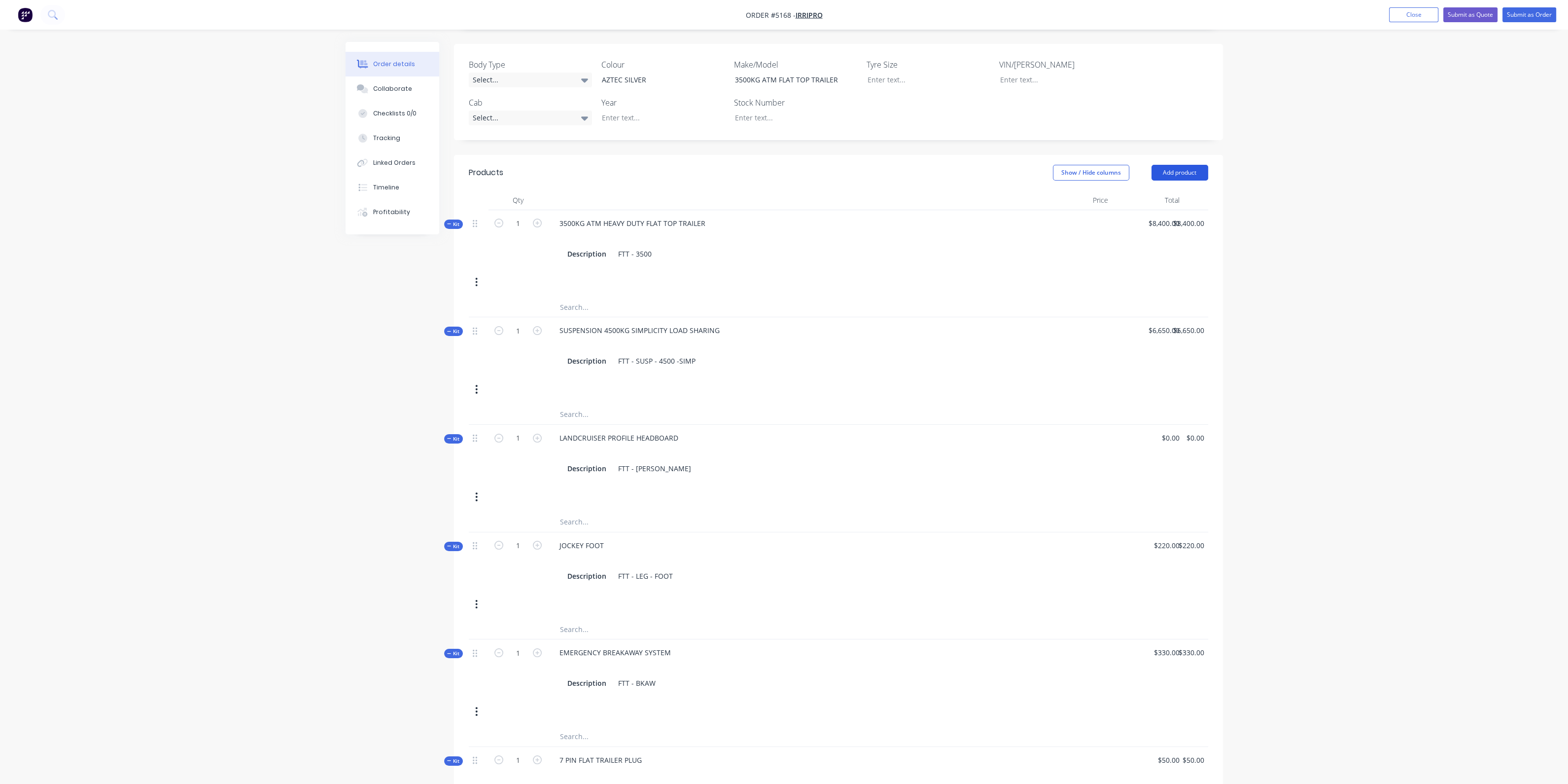
click at [1184, 165] on button "Add product" at bounding box center [1180, 172] width 56 height 16
click at [1151, 191] on div "Product catalogue" at bounding box center [1162, 197] width 76 height 14
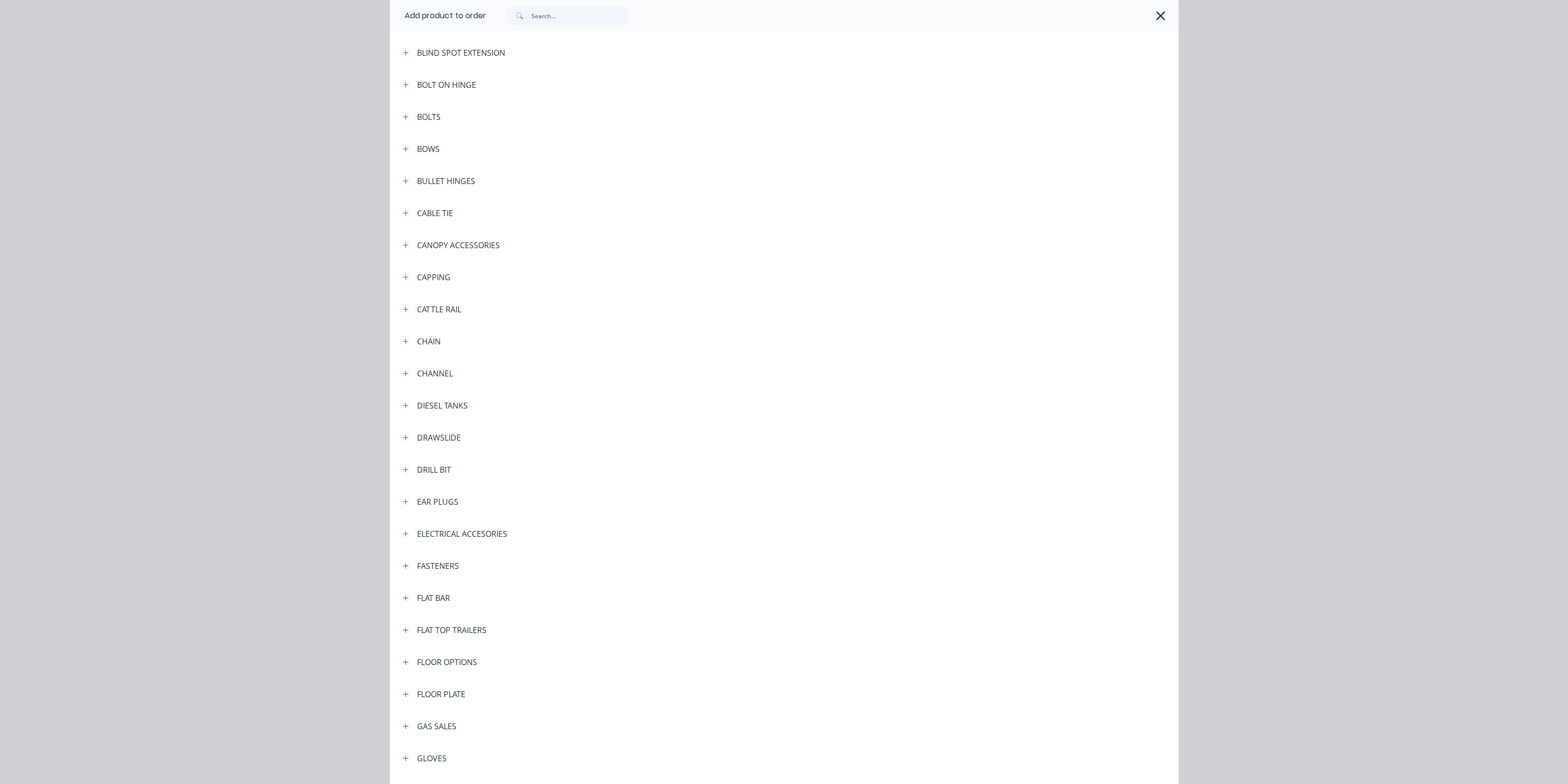
scroll to position [679, 0]
click at [403, 566] on icon "button" at bounding box center [406, 568] width 6 height 7
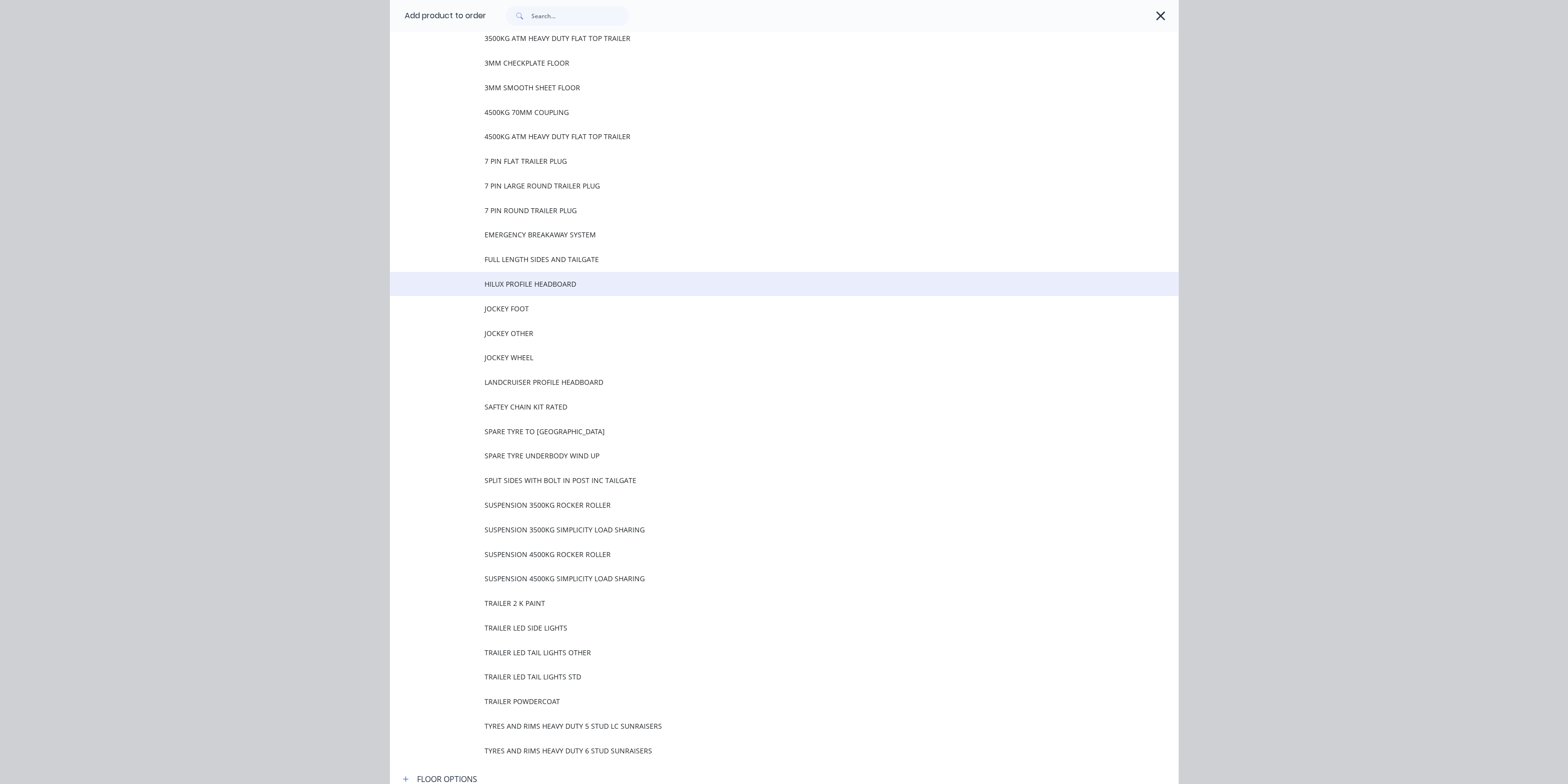
scroll to position [1356, 0]
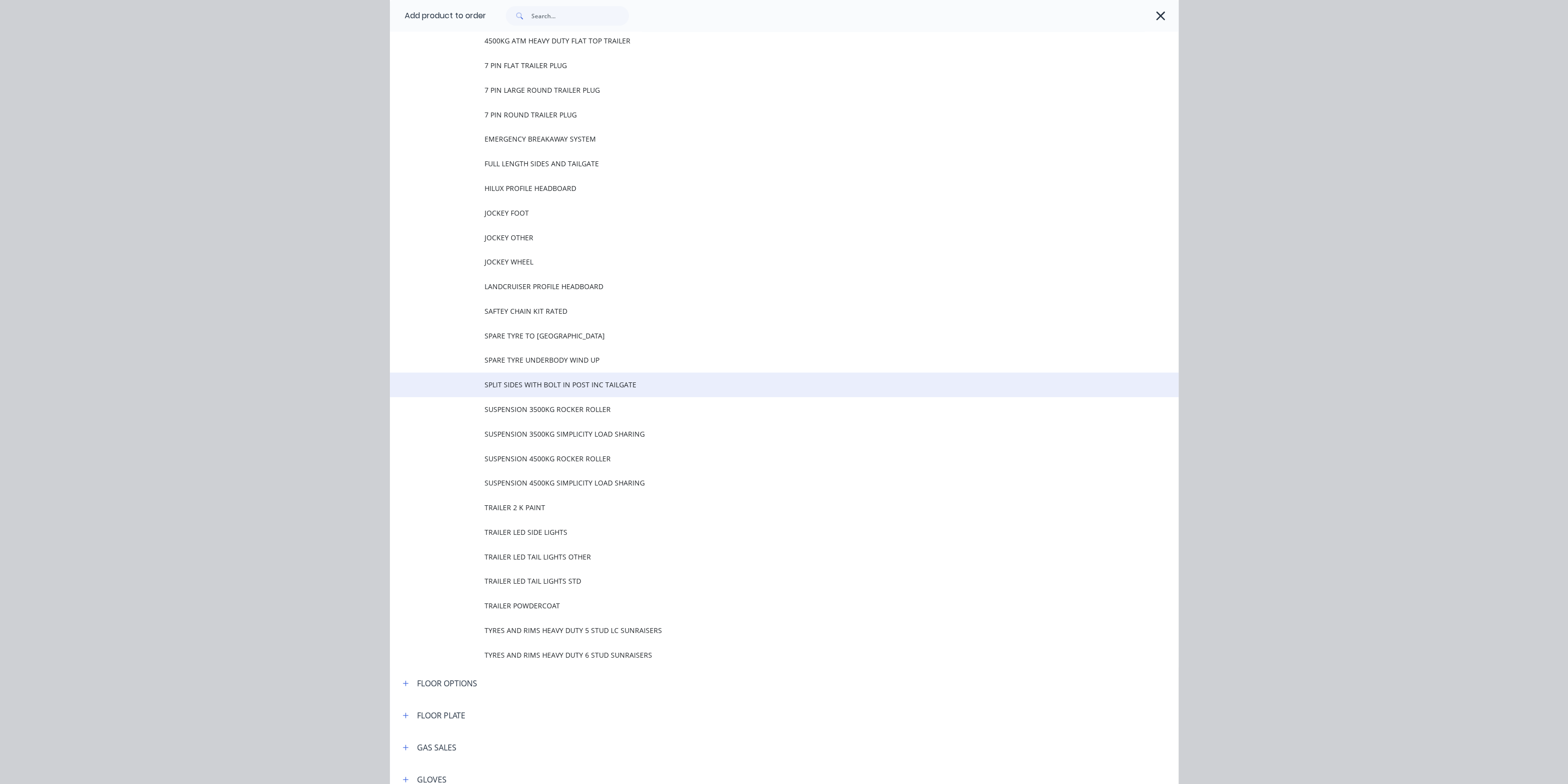
click at [524, 388] on span "SPLIT SIDES WITH BOLT IN POST INC TAILGATE" at bounding box center [762, 385] width 555 height 11
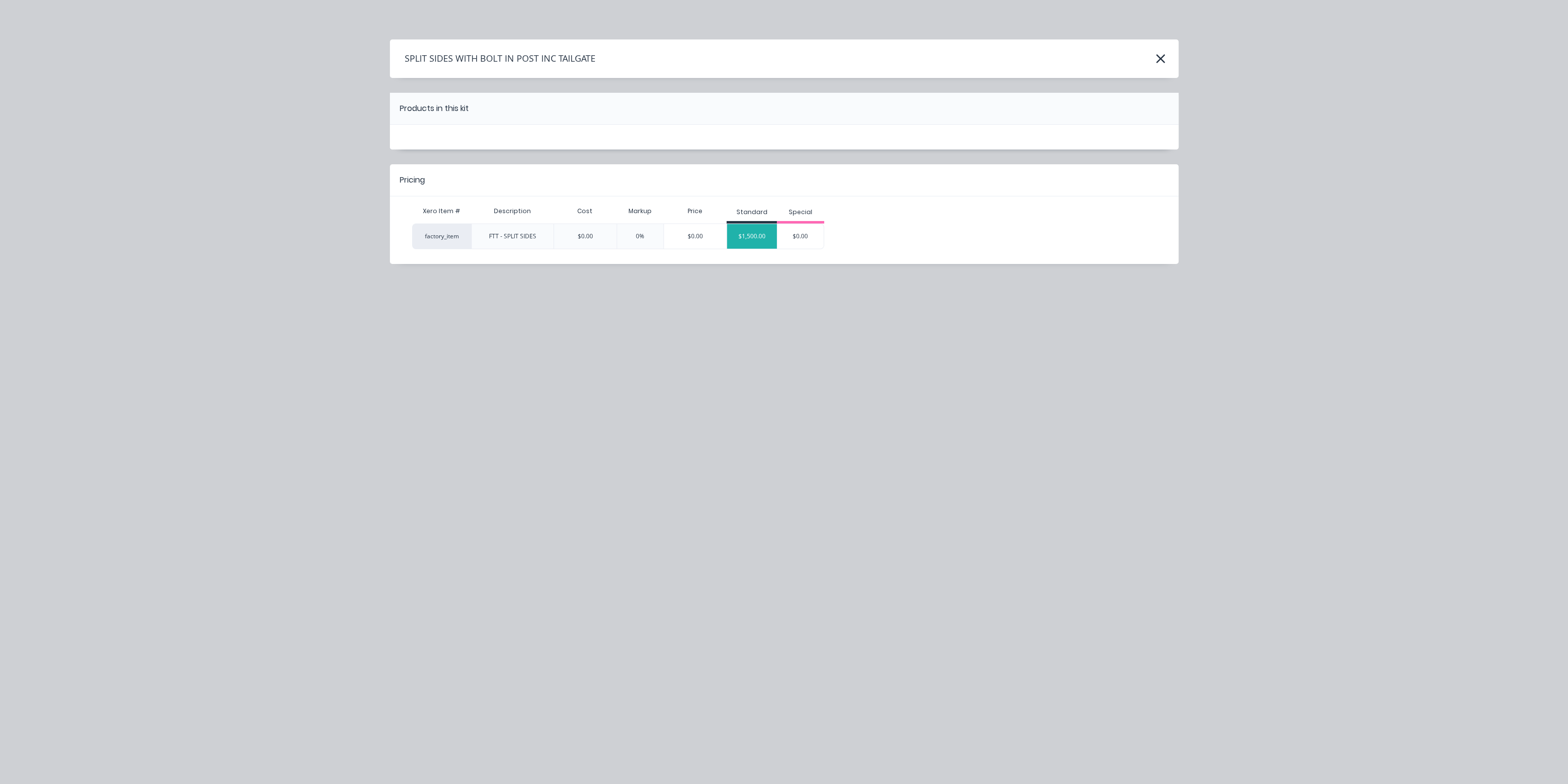
click at [747, 237] on div "$1,500.00" at bounding box center [752, 236] width 50 height 25
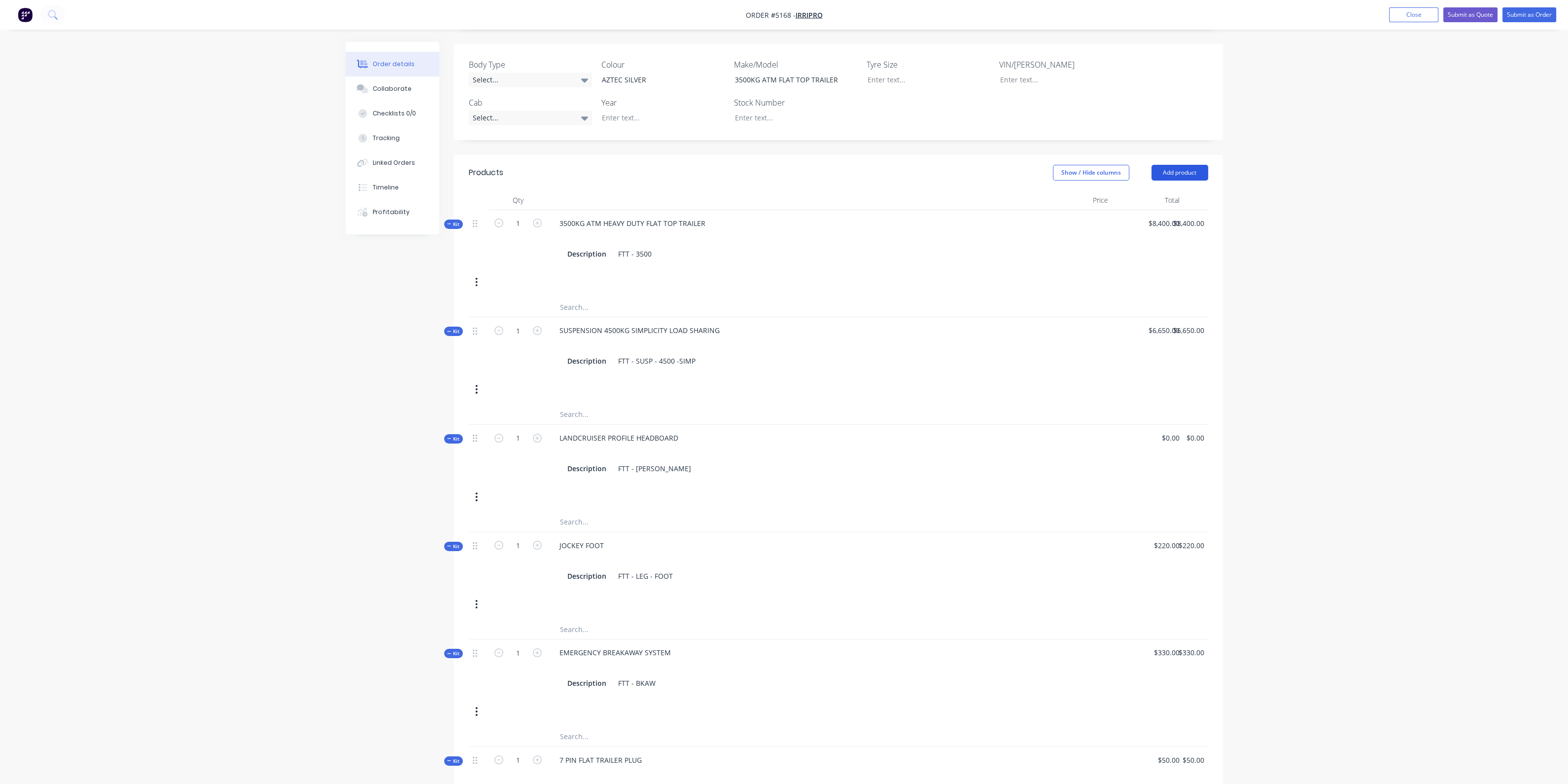
click at [1184, 165] on button "Add product" at bounding box center [1180, 172] width 56 height 16
click at [1177, 191] on div "Product catalogue" at bounding box center [1162, 197] width 76 height 14
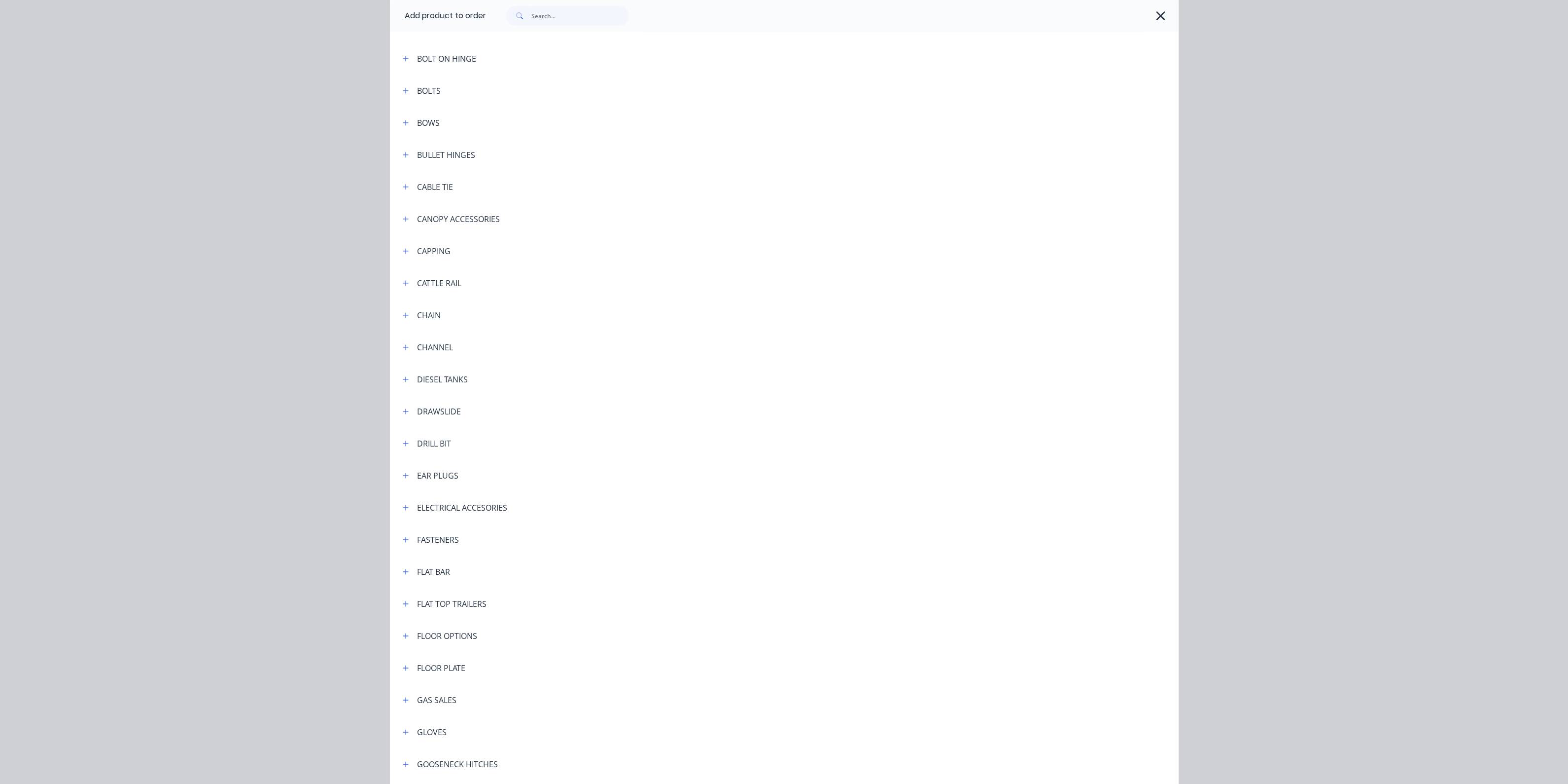
scroll to position [679, 0]
click at [403, 566] on icon "button" at bounding box center [406, 568] width 6 height 7
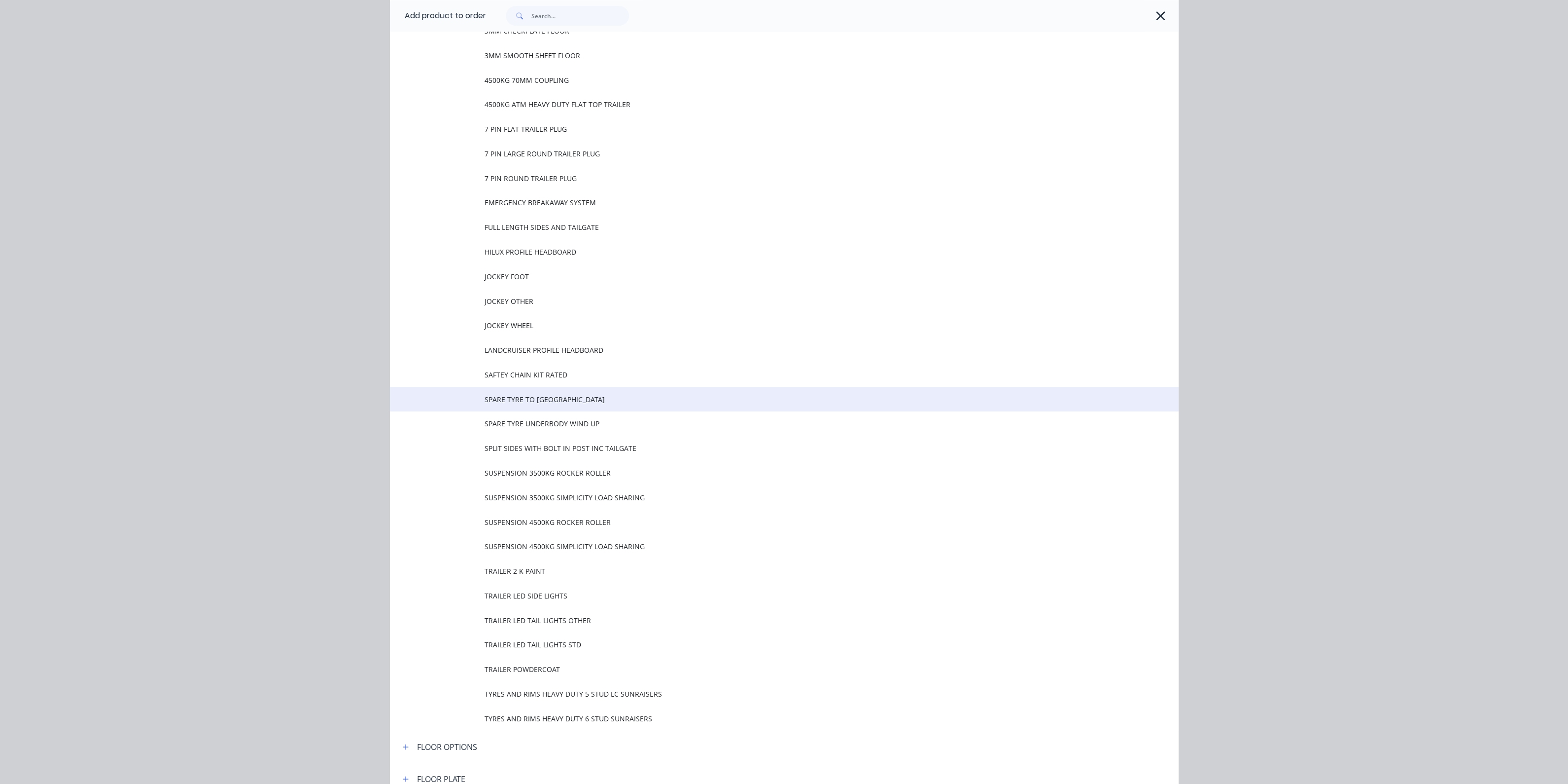
scroll to position [1295, 0]
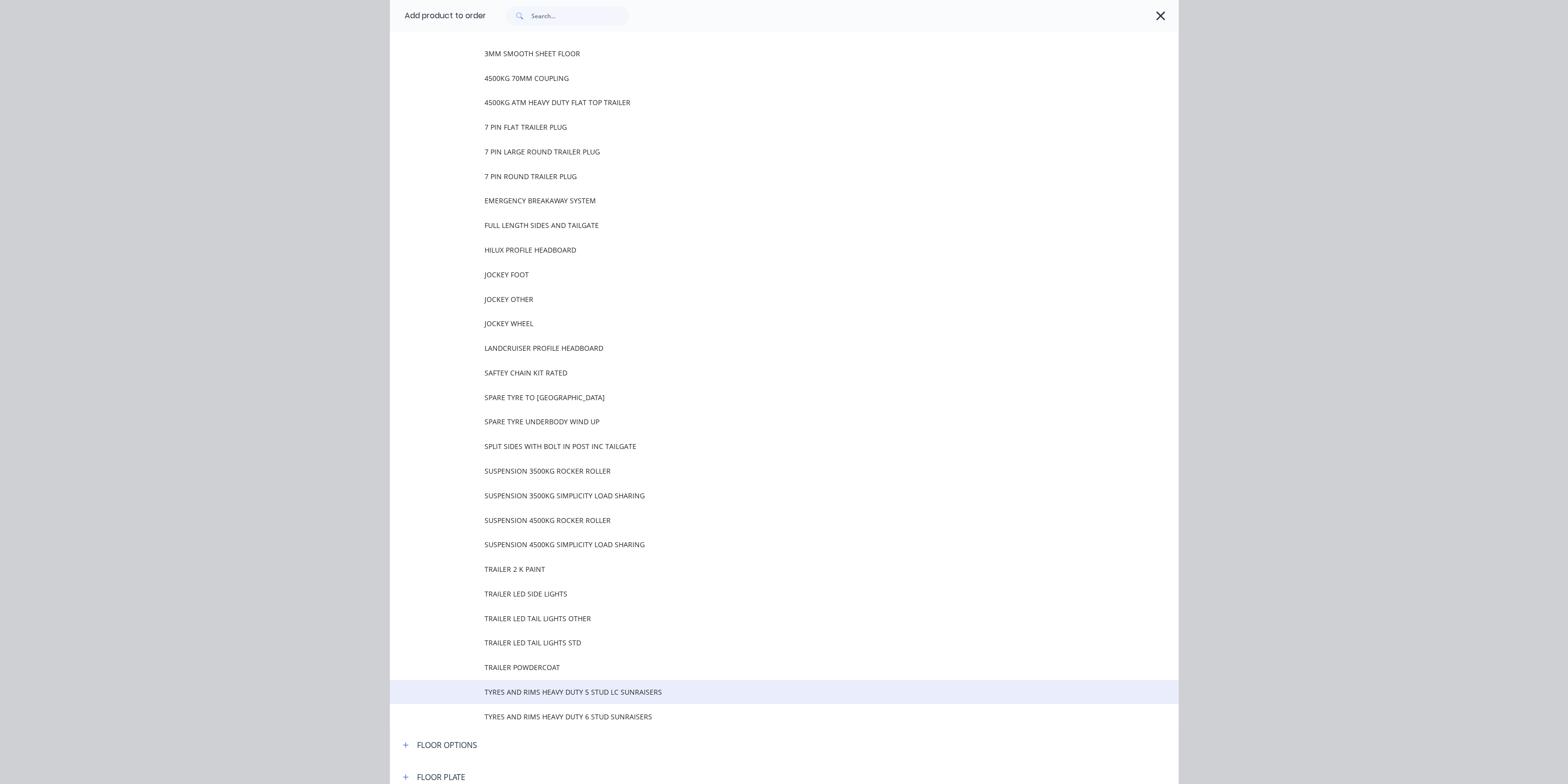
click at [527, 698] on td "TYRES AND RIMS HEAVY DUTY 5 STUD LC SUNRAISERS" at bounding box center [832, 692] width 694 height 25
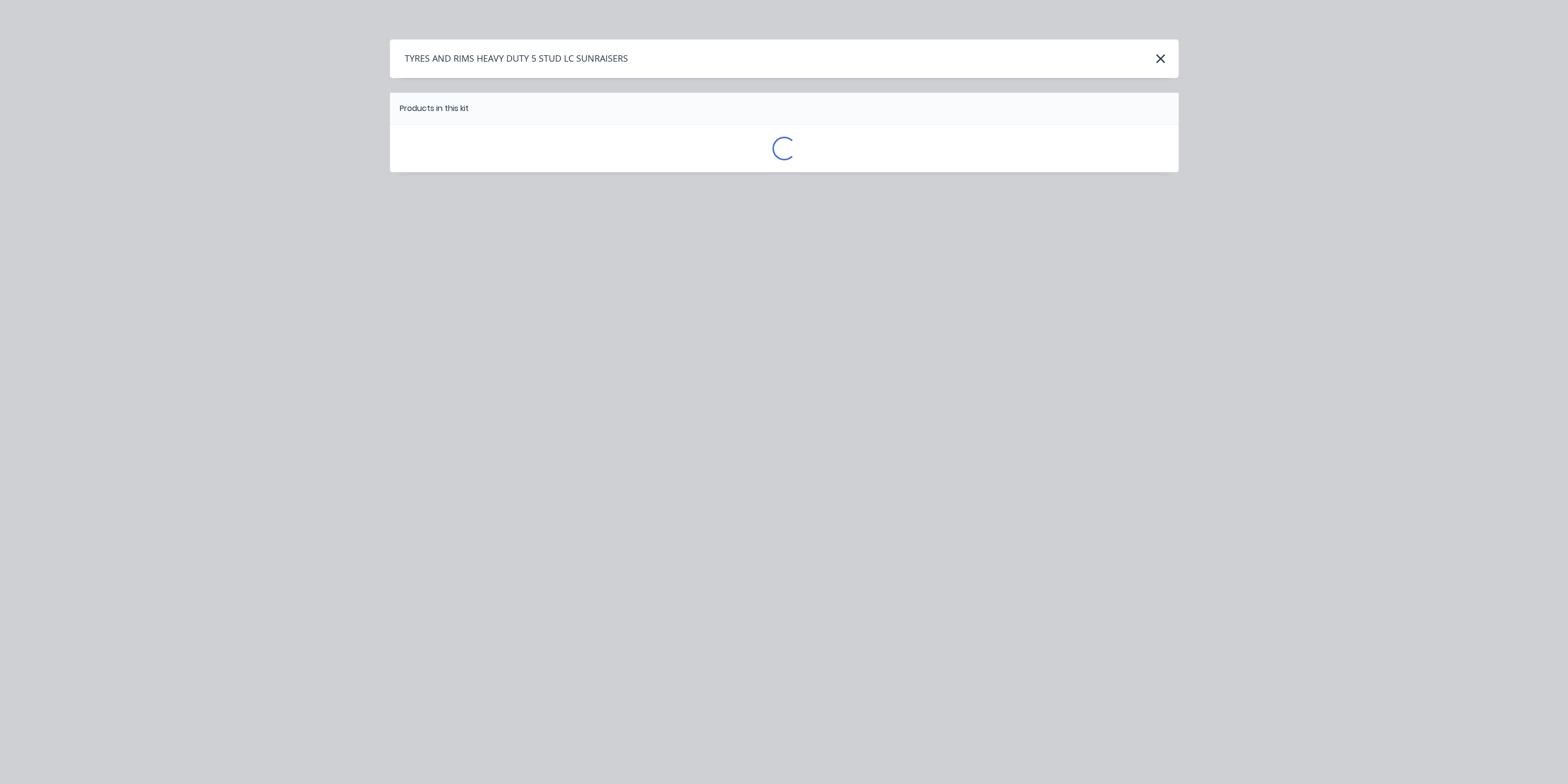
scroll to position [0, 0]
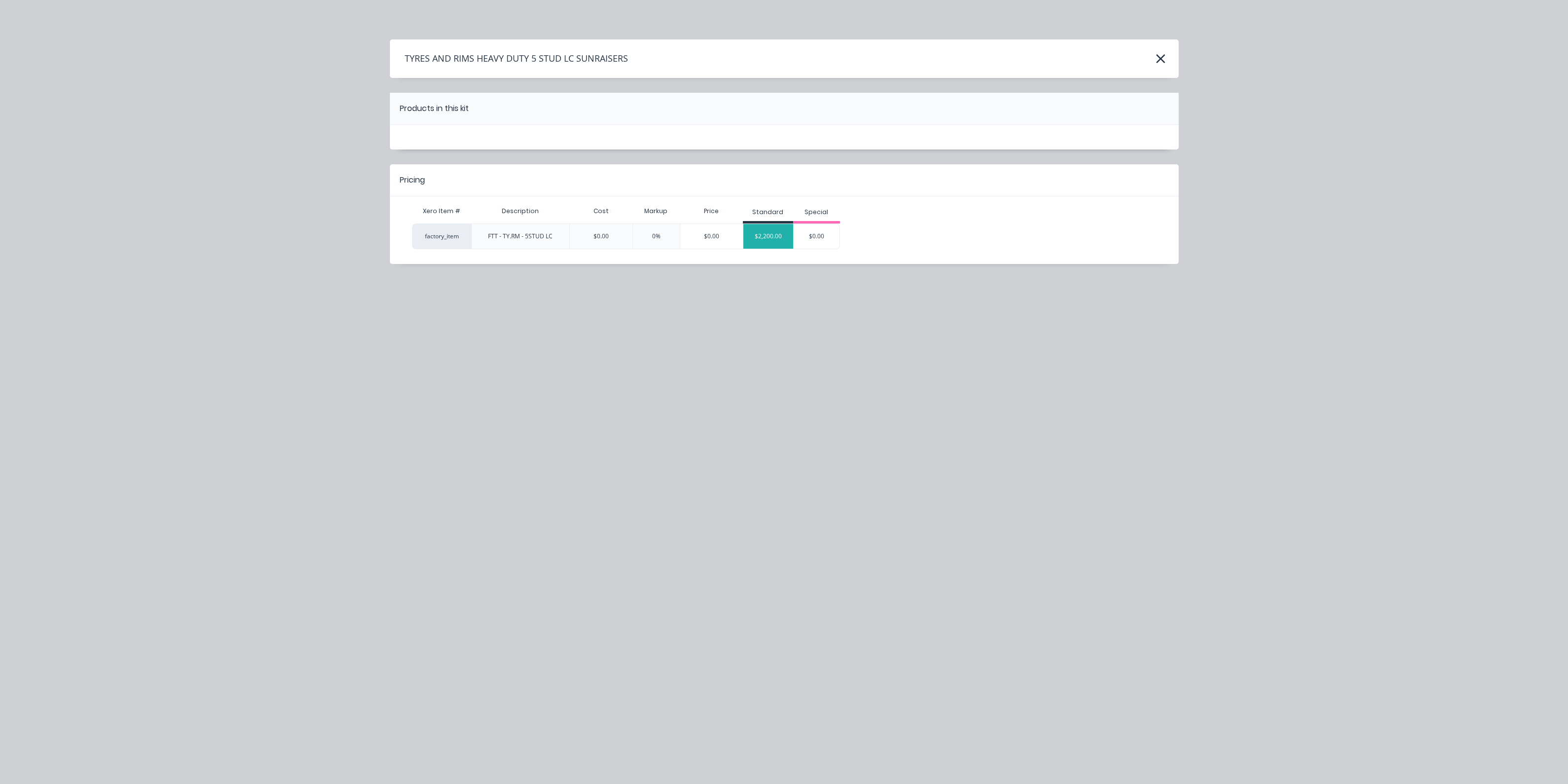
click at [775, 230] on div "$2,200.00" at bounding box center [769, 236] width 50 height 25
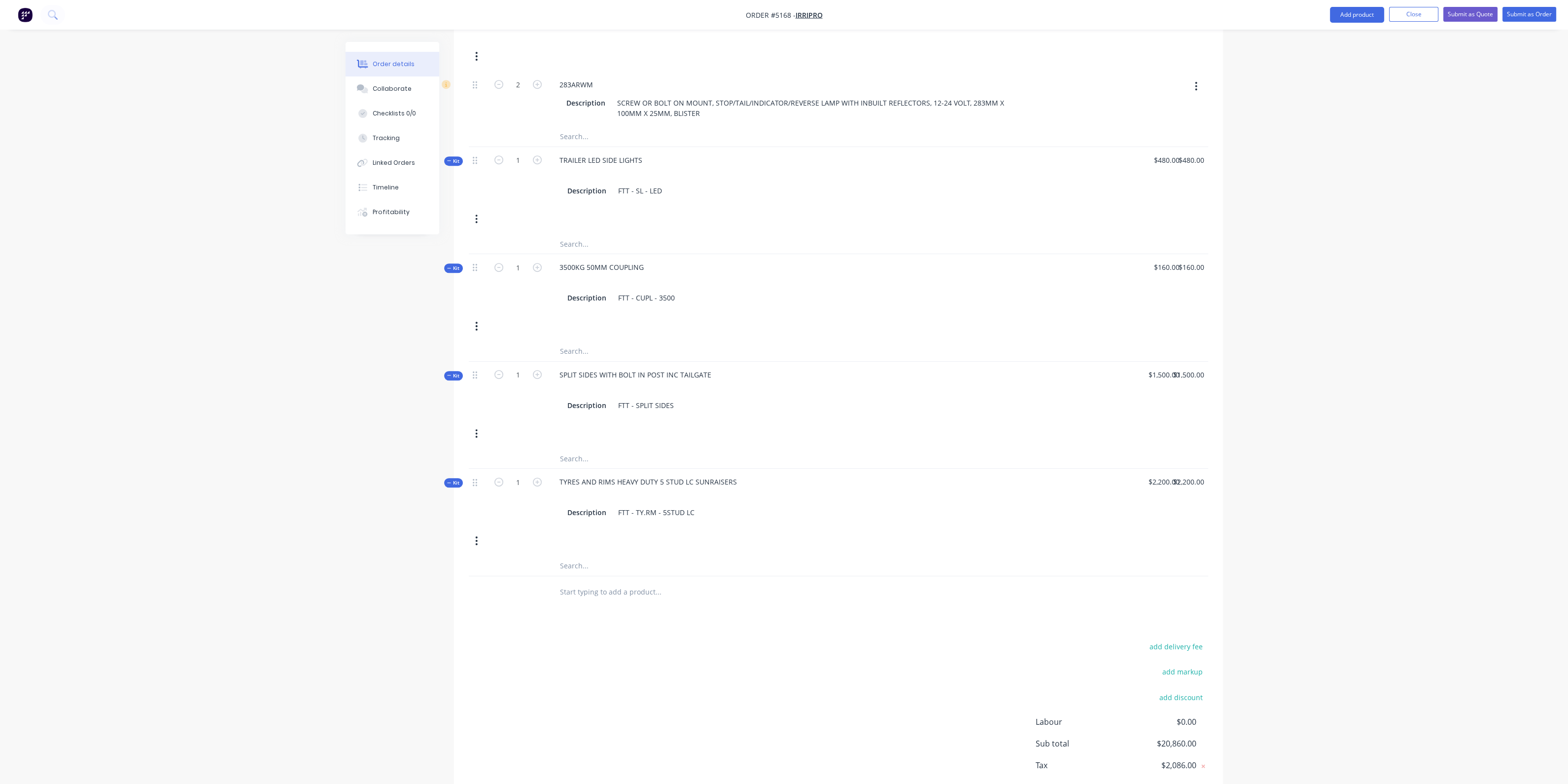
scroll to position [1258, 0]
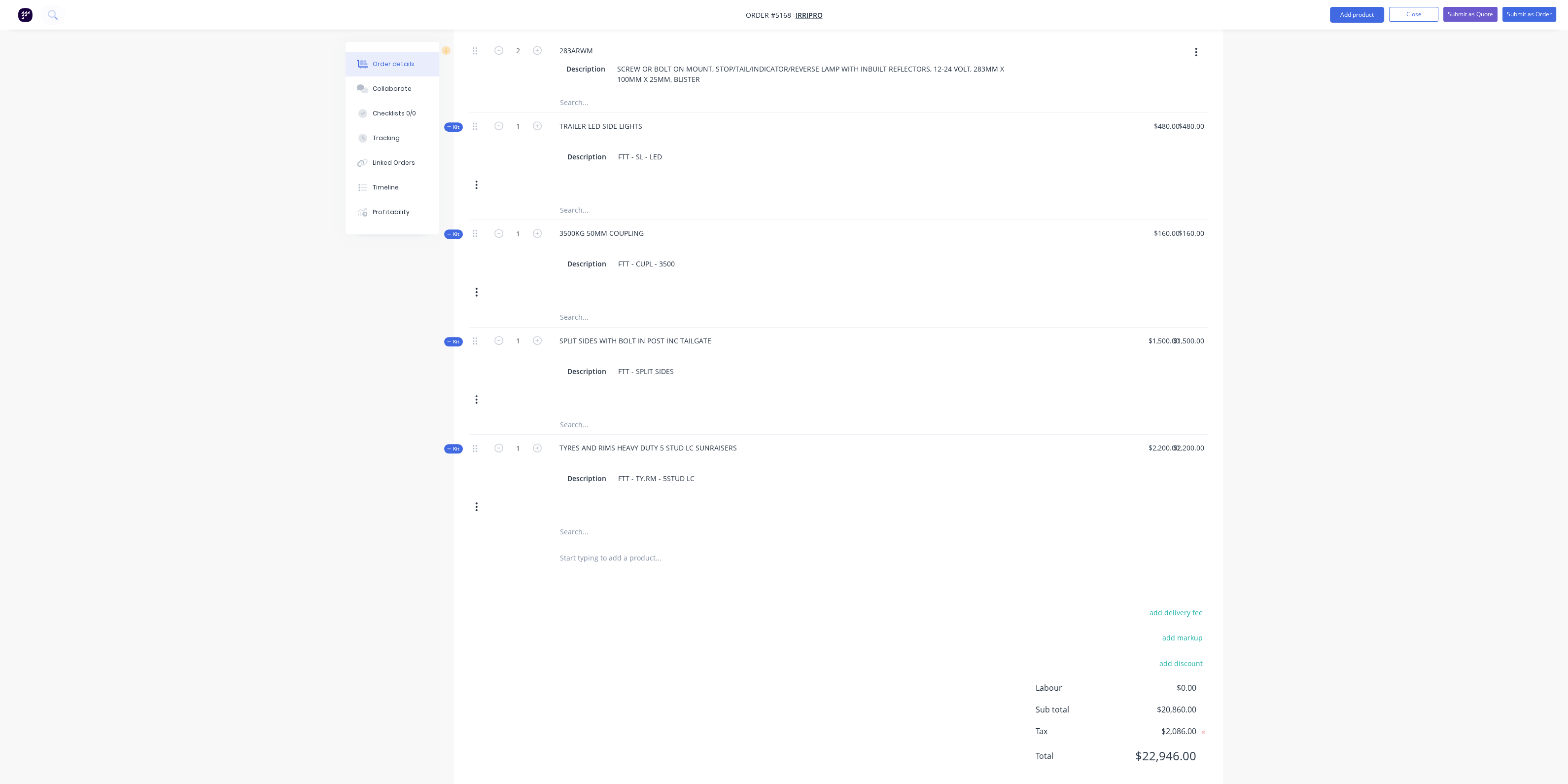
click at [605, 548] on input "text" at bounding box center [658, 558] width 197 height 20
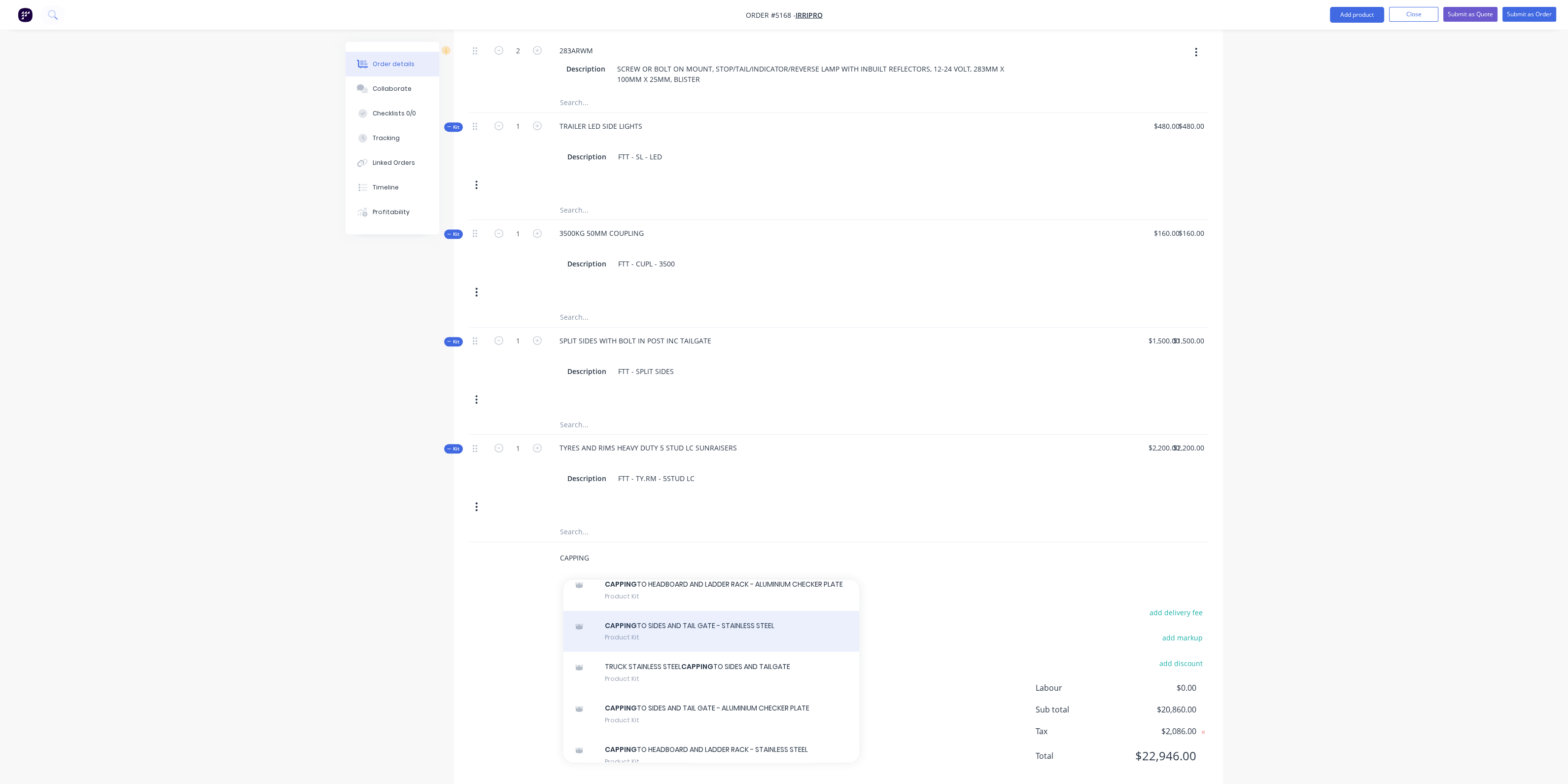
scroll to position [66, 0]
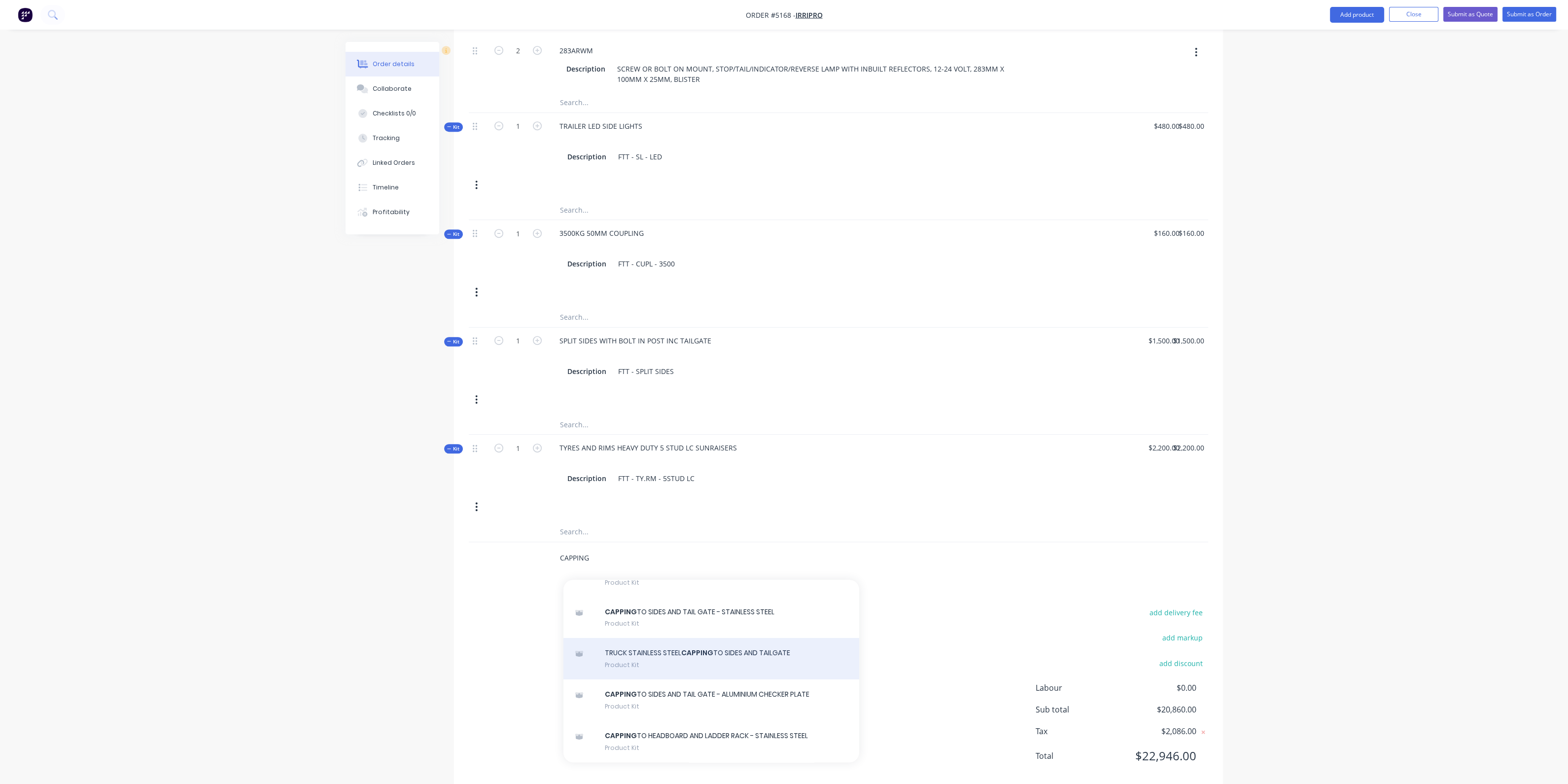
type input "CAPPING"
click at [652, 642] on div "TRUCK STAINLESS STEEL CAPPING TO SIDES AND TAILGATE Product Kit" at bounding box center [711, 658] width 296 height 41
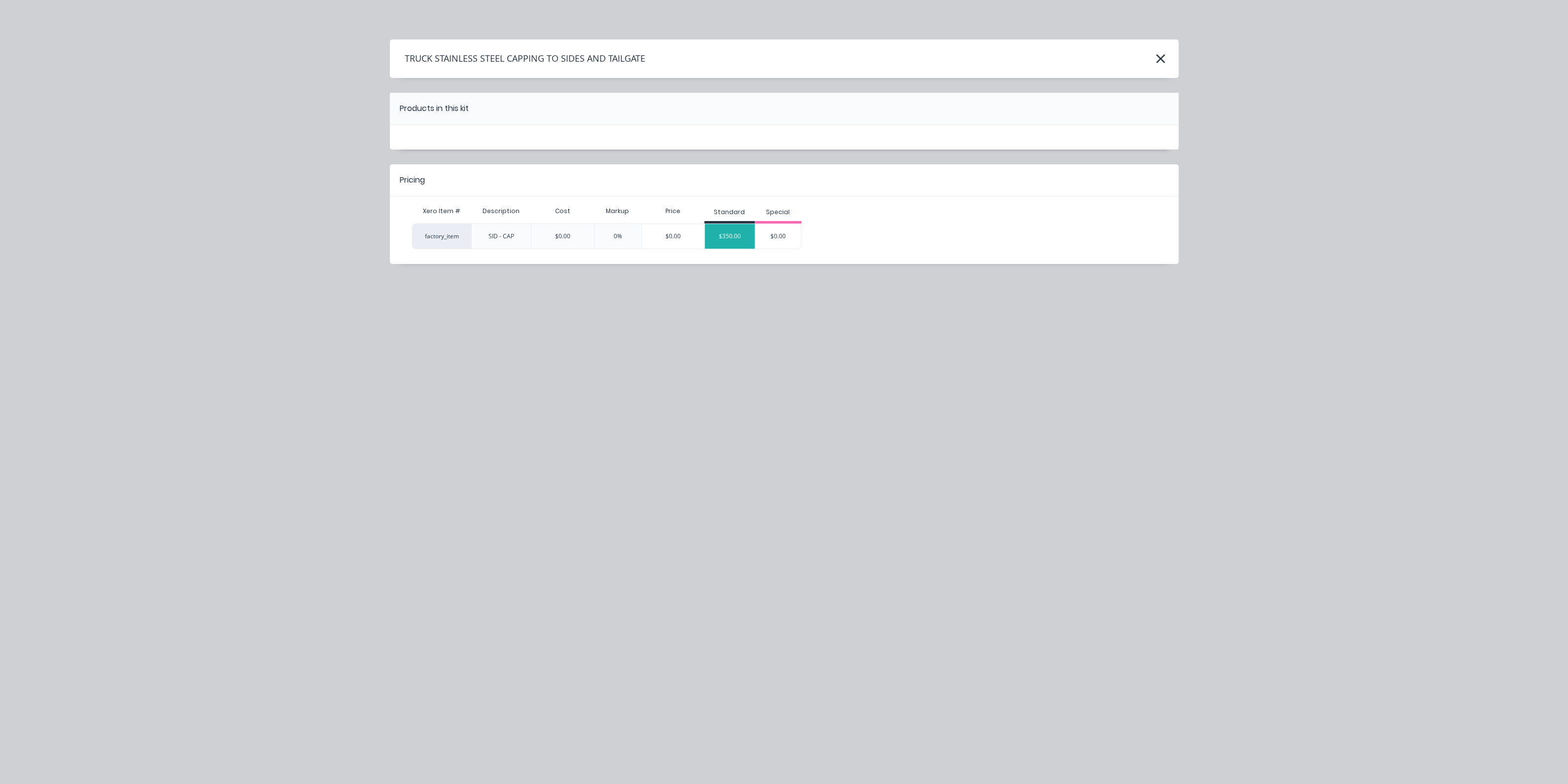
click at [733, 231] on div "$350.00" at bounding box center [730, 236] width 50 height 25
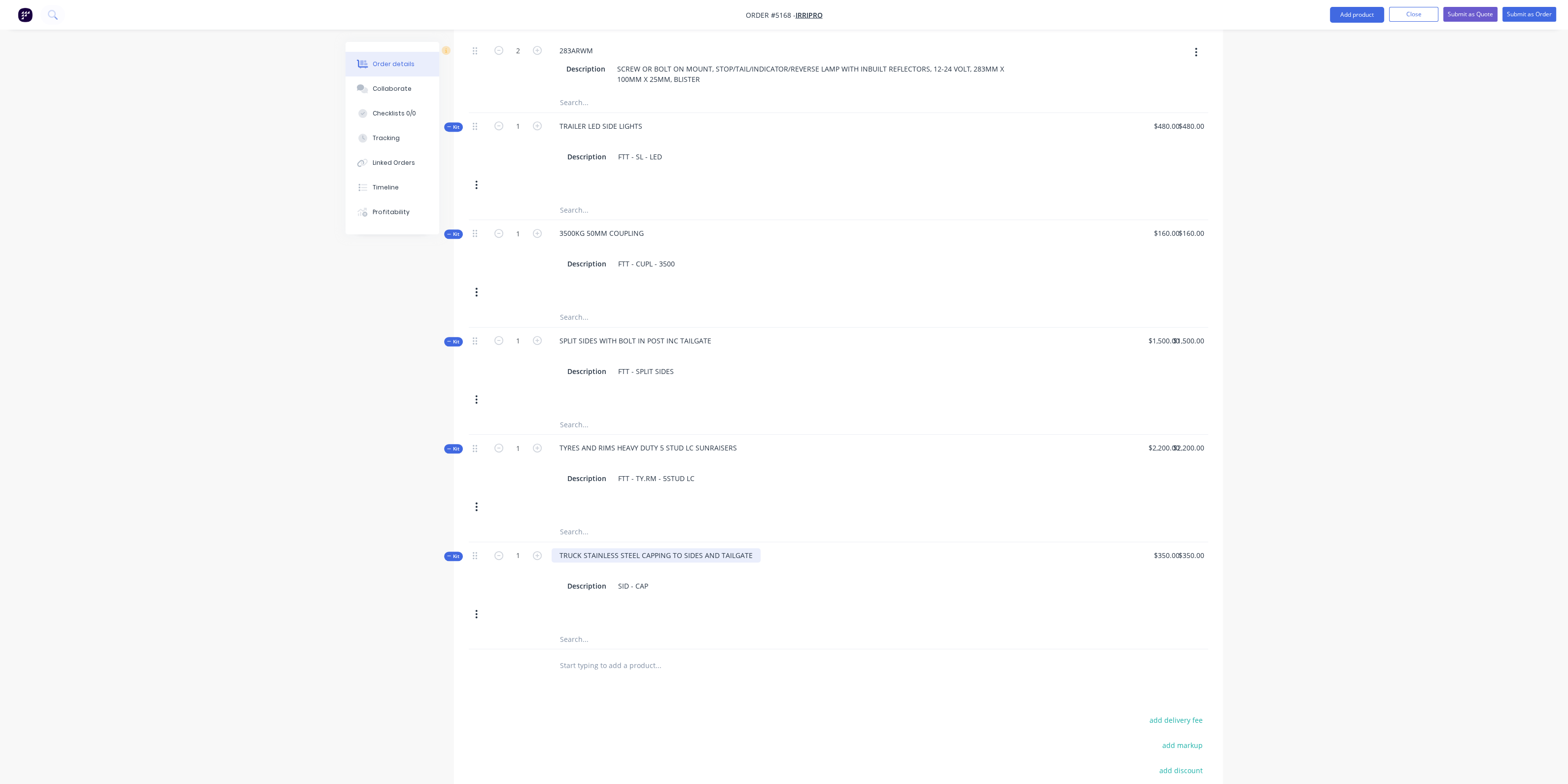
click at [614, 548] on div "TRUCK STAINLESS STEEL CAPPING TO SIDES AND TAILGATE" at bounding box center [656, 555] width 209 height 14
click at [586, 548] on div "TRUCK STAINLESS STEEL CAPPING TO SIDES AND TAILGATE" at bounding box center [656, 555] width 209 height 14
drag, startPoint x: 583, startPoint y: 536, endPoint x: 535, endPoint y: 545, distance: 48.8
click at [535, 545] on div "Kit 1 TRUCK STAINLESS STEEL CAPPING TO SIDES AND TAILGATE Description SID - CAP…" at bounding box center [839, 586] width 739 height 87
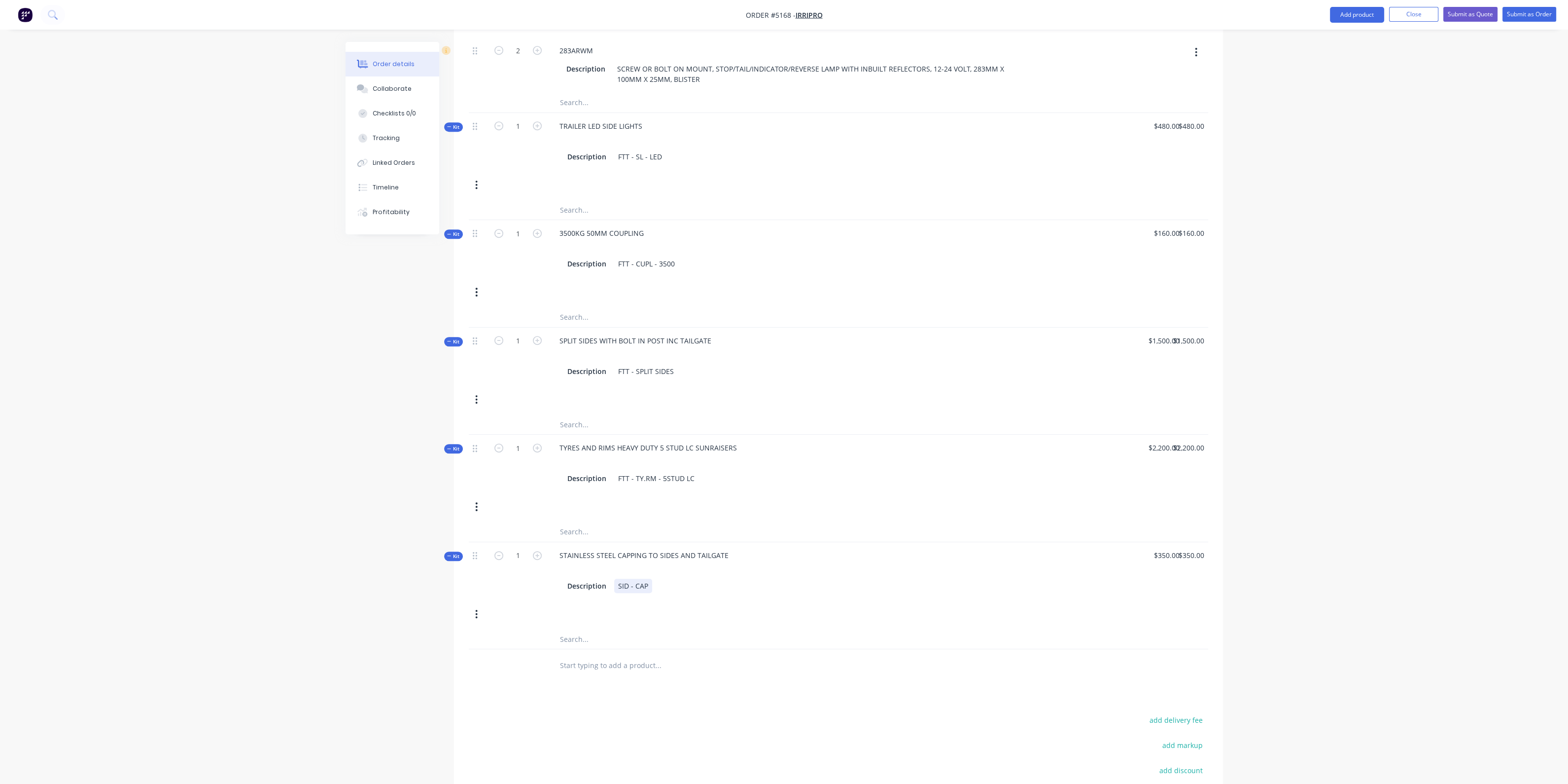
click at [841, 573] on div "STAINLESS STEEL CAPPING TO SIDES AND TAILGATE Description SID - CAP" at bounding box center [794, 571] width 493 height 57
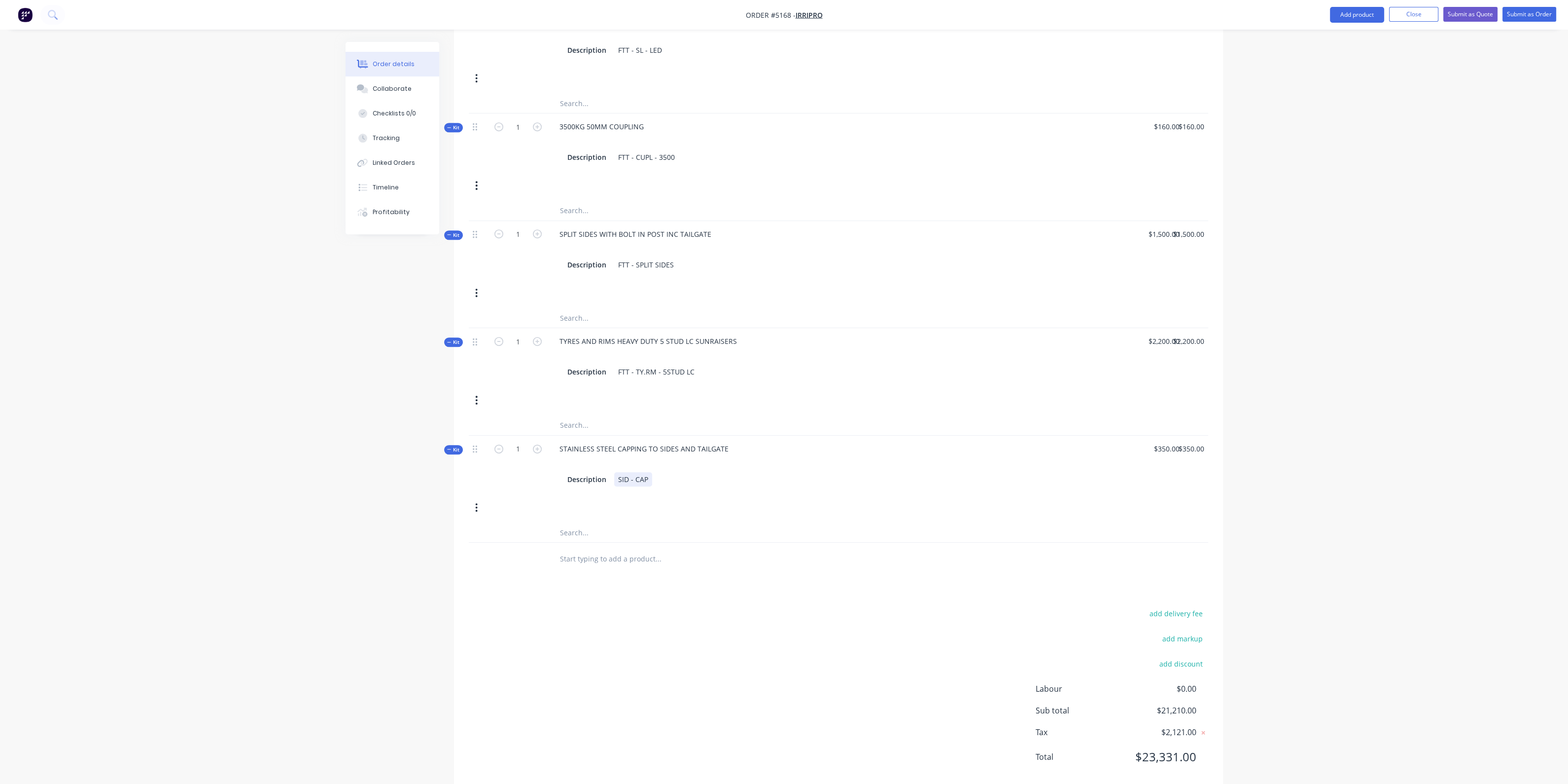
scroll to position [1179, 0]
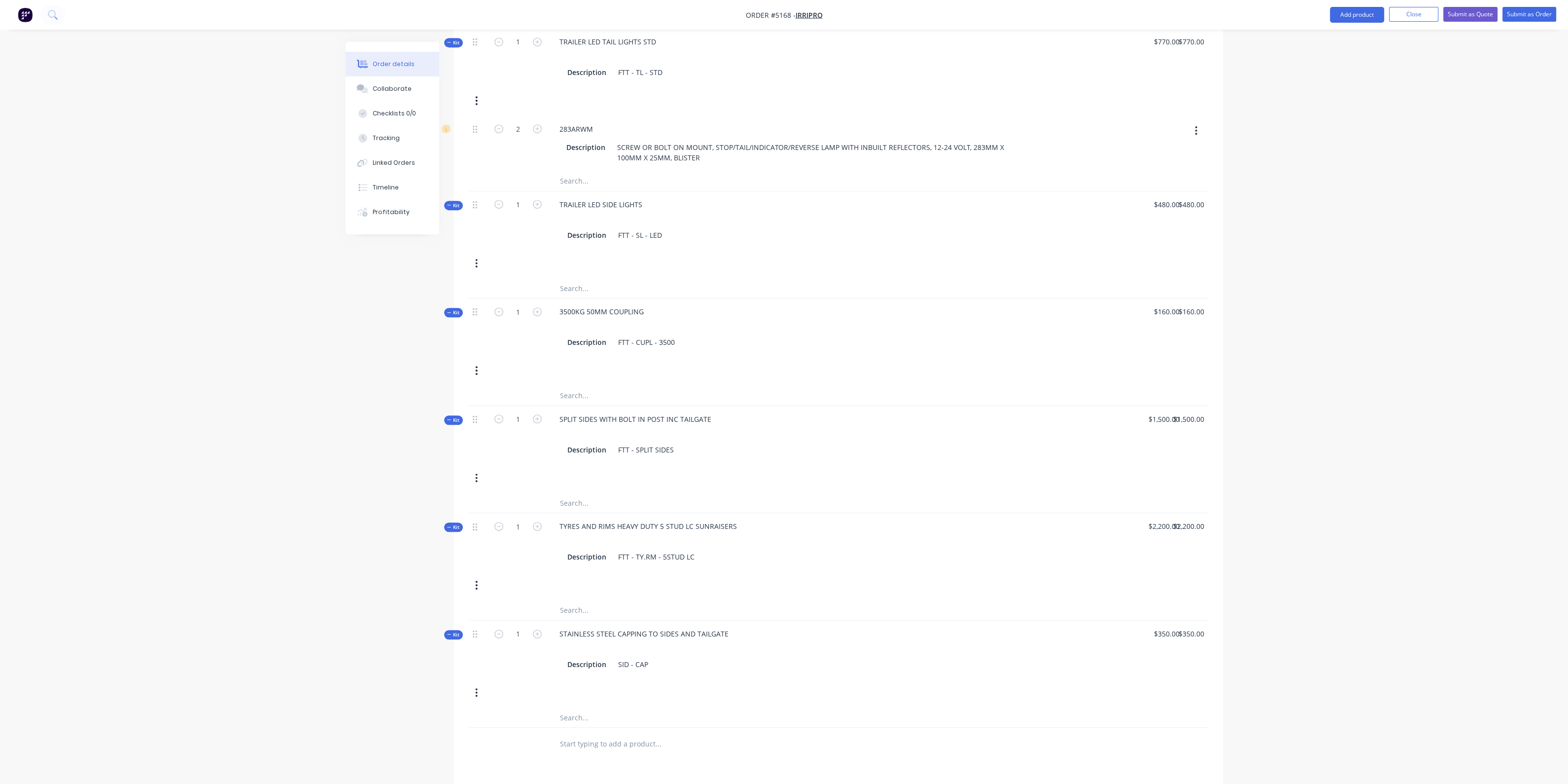
click at [1348, 5] on nav "Order #5168 - IRRIPRO Add product Close Submit as Quote Submit as Order" at bounding box center [784, 14] width 1568 height 29
click at [1349, 14] on button "Add product" at bounding box center [1357, 14] width 54 height 16
click at [1329, 33] on div "Product catalogue" at bounding box center [1337, 40] width 76 height 14
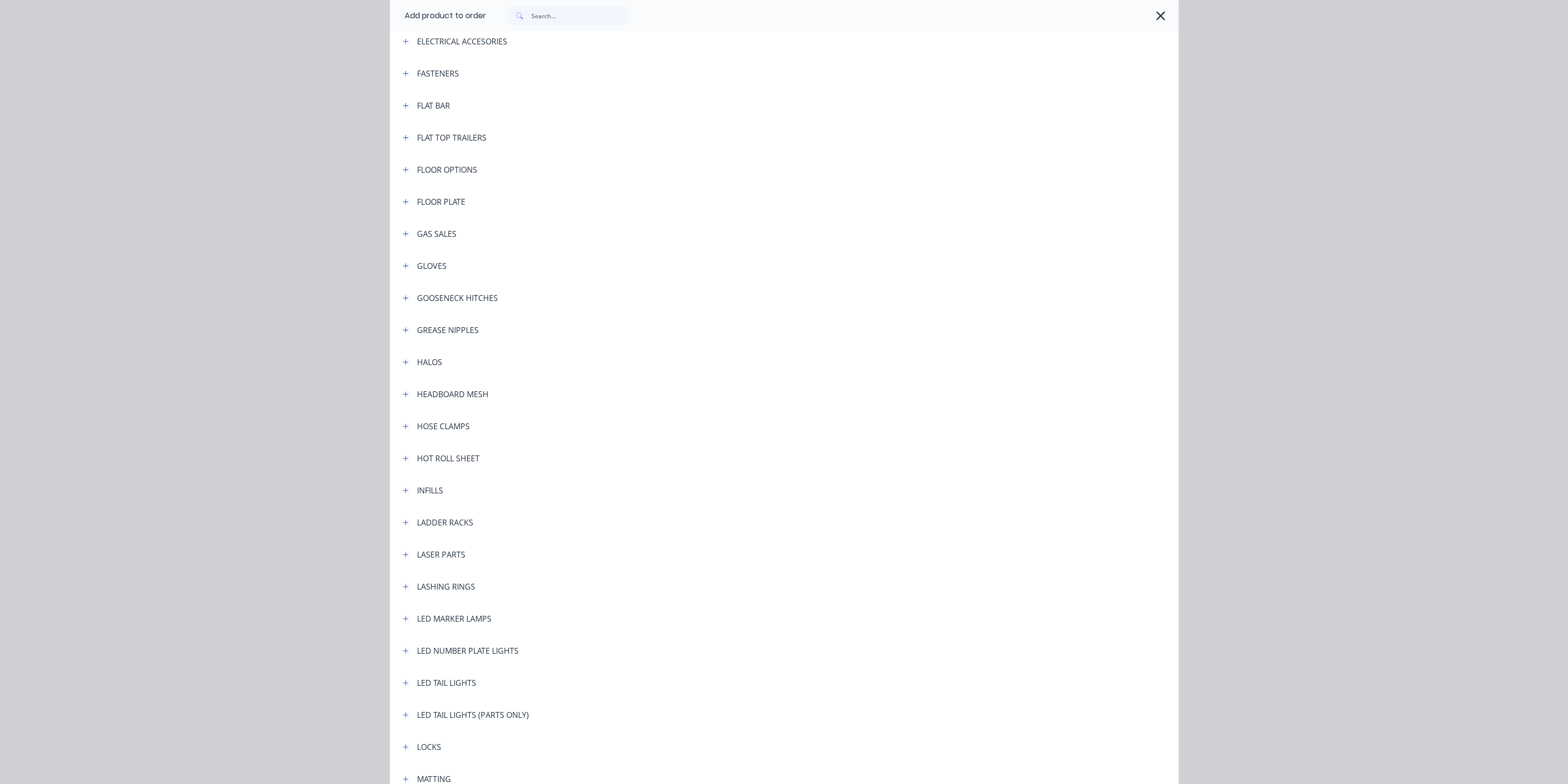
scroll to position [1048, 0]
click at [403, 197] on icon "button" at bounding box center [406, 198] width 6 height 7
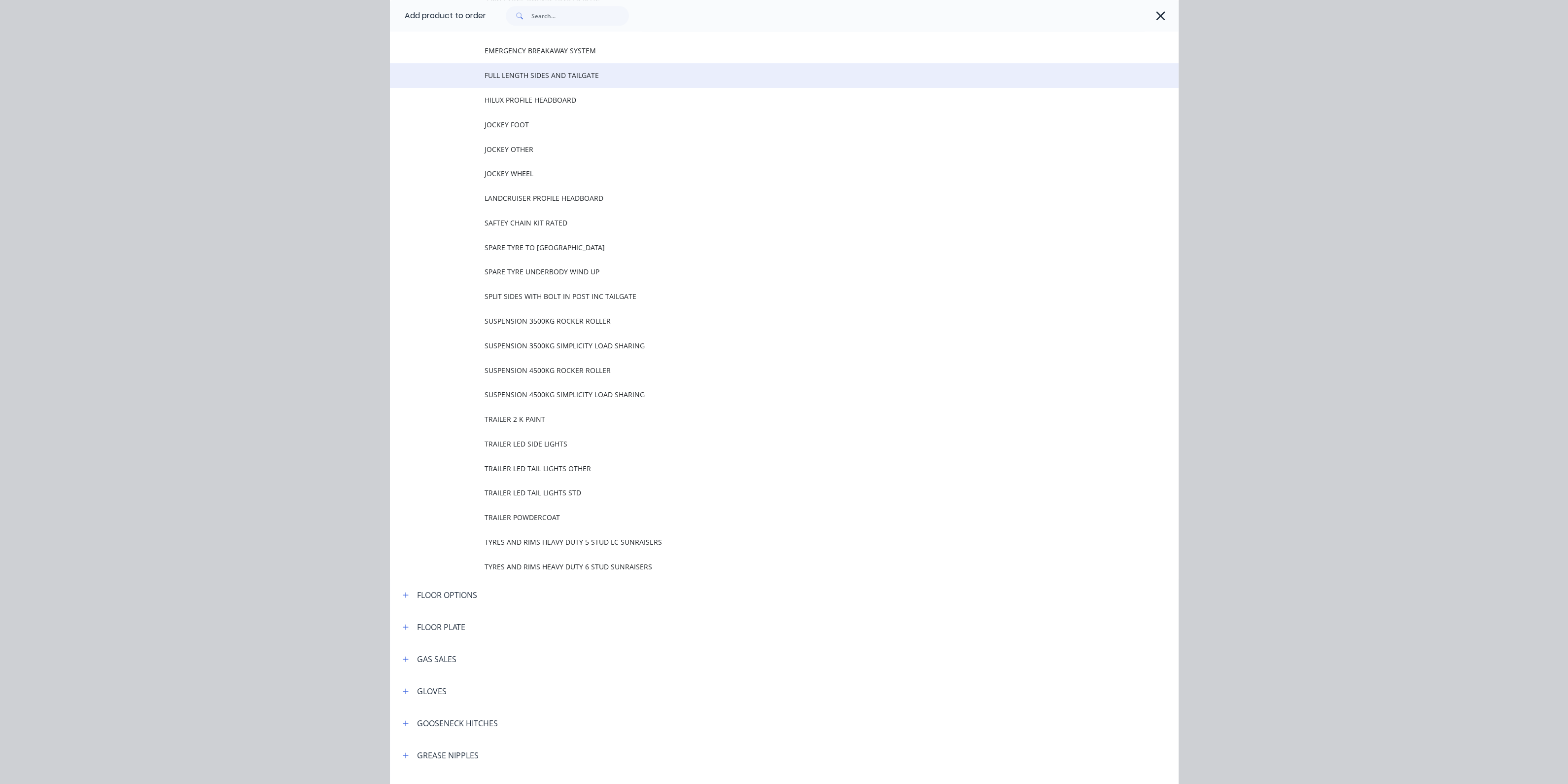
scroll to position [1418, 0]
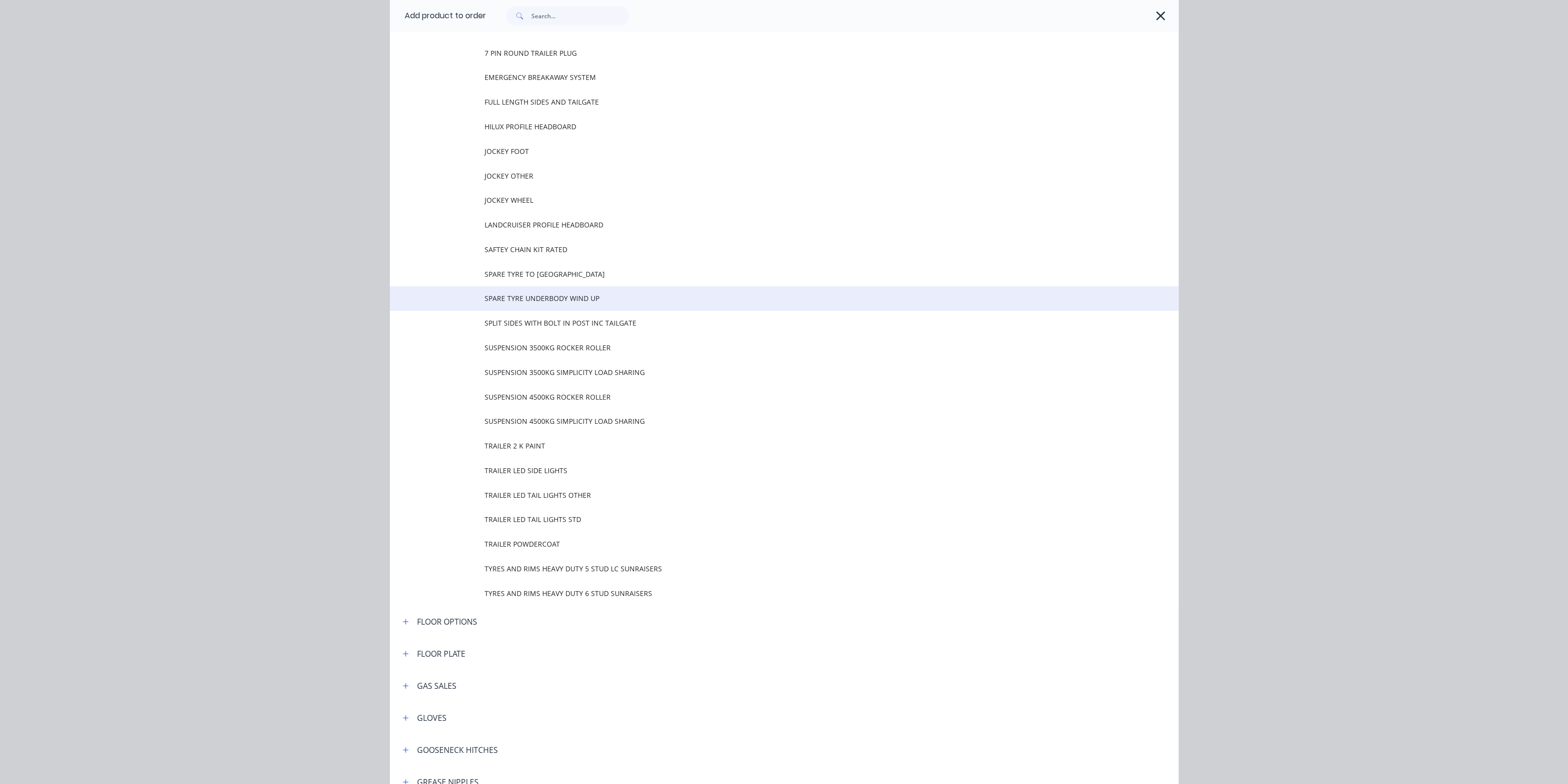
click at [521, 302] on span "SPARE TYRE UNDERBODY WIND UP" at bounding box center [762, 298] width 555 height 11
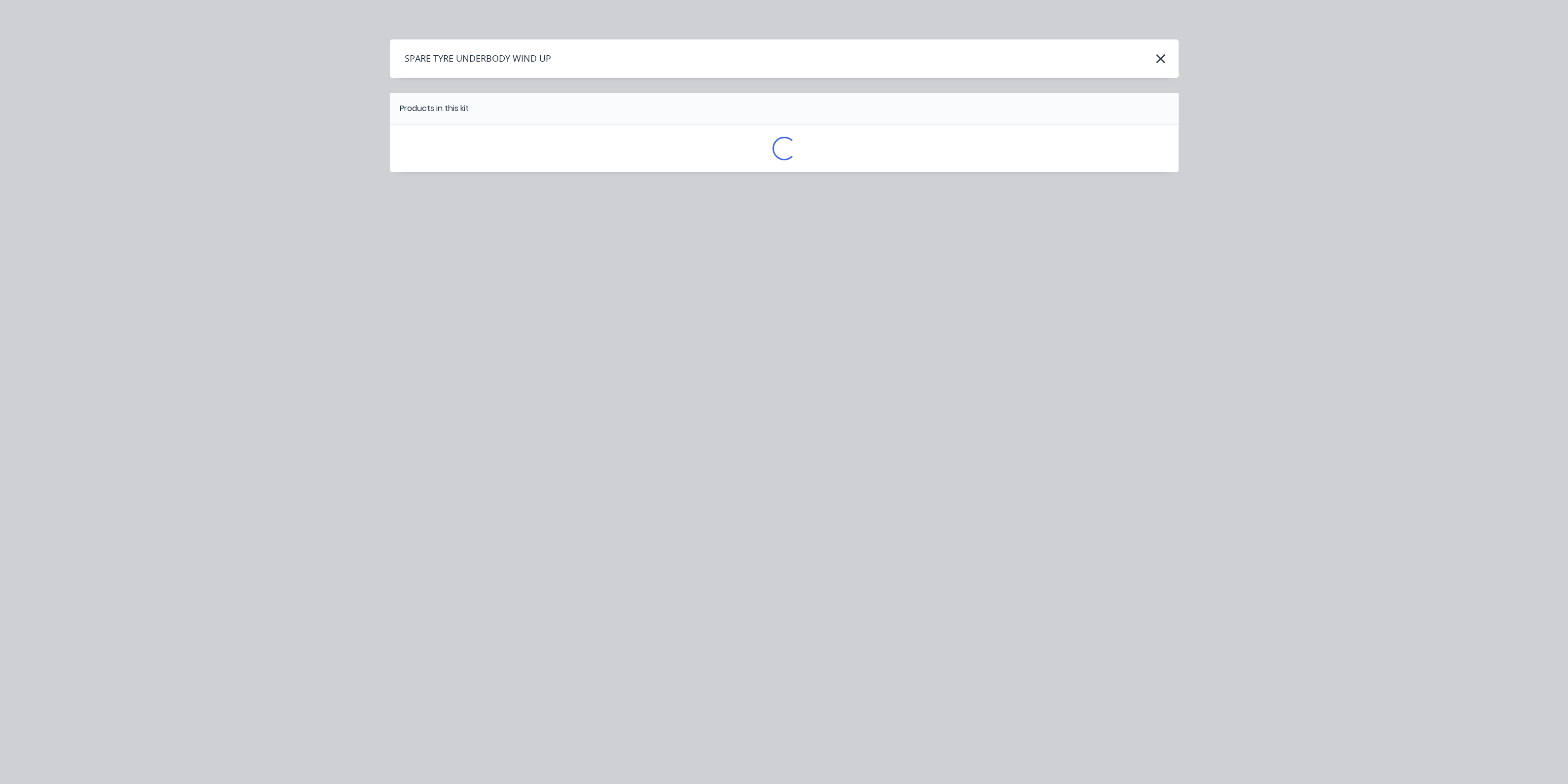
scroll to position [0, 0]
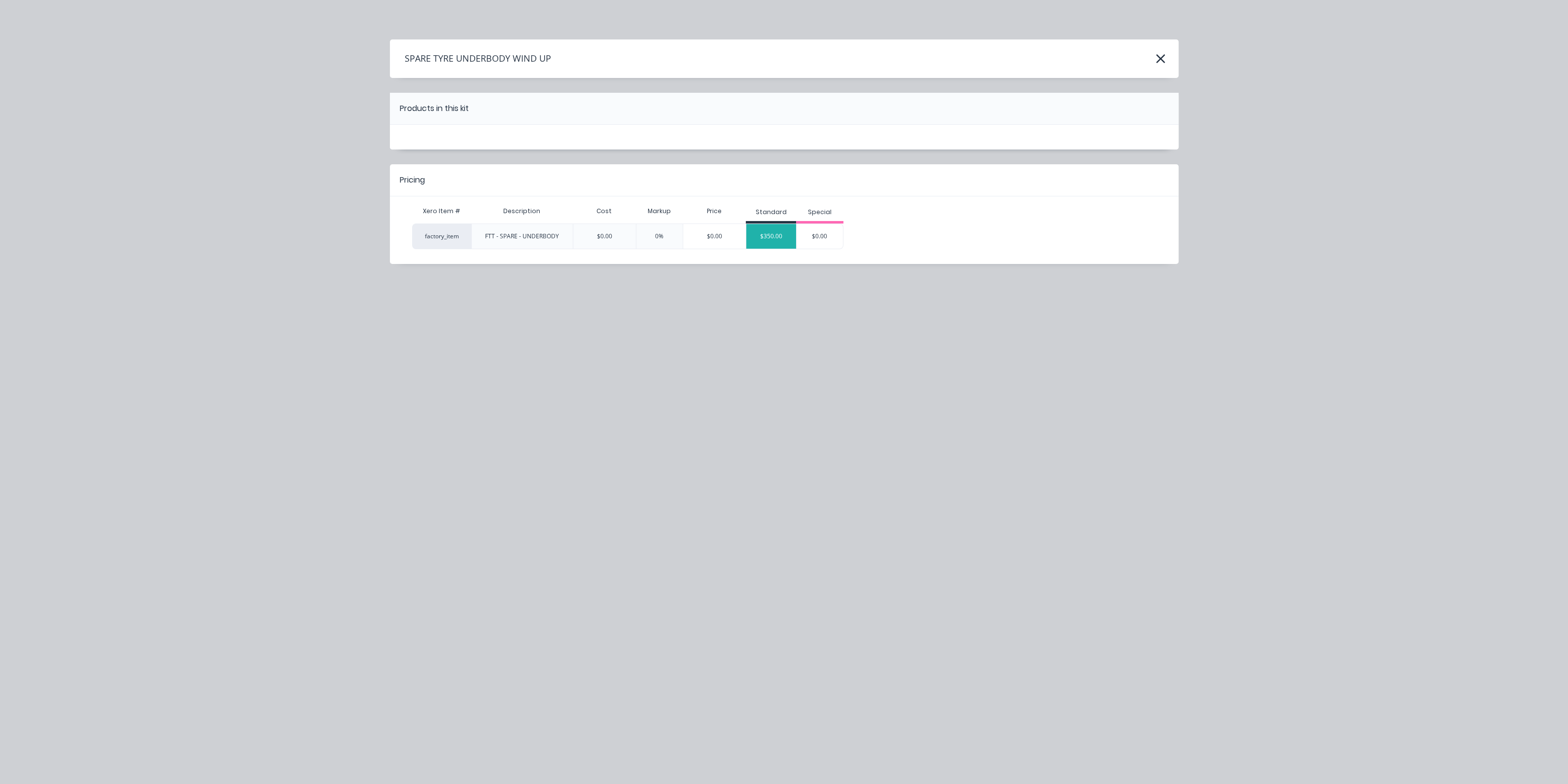
click at [772, 236] on div "$350.00" at bounding box center [772, 236] width 50 height 25
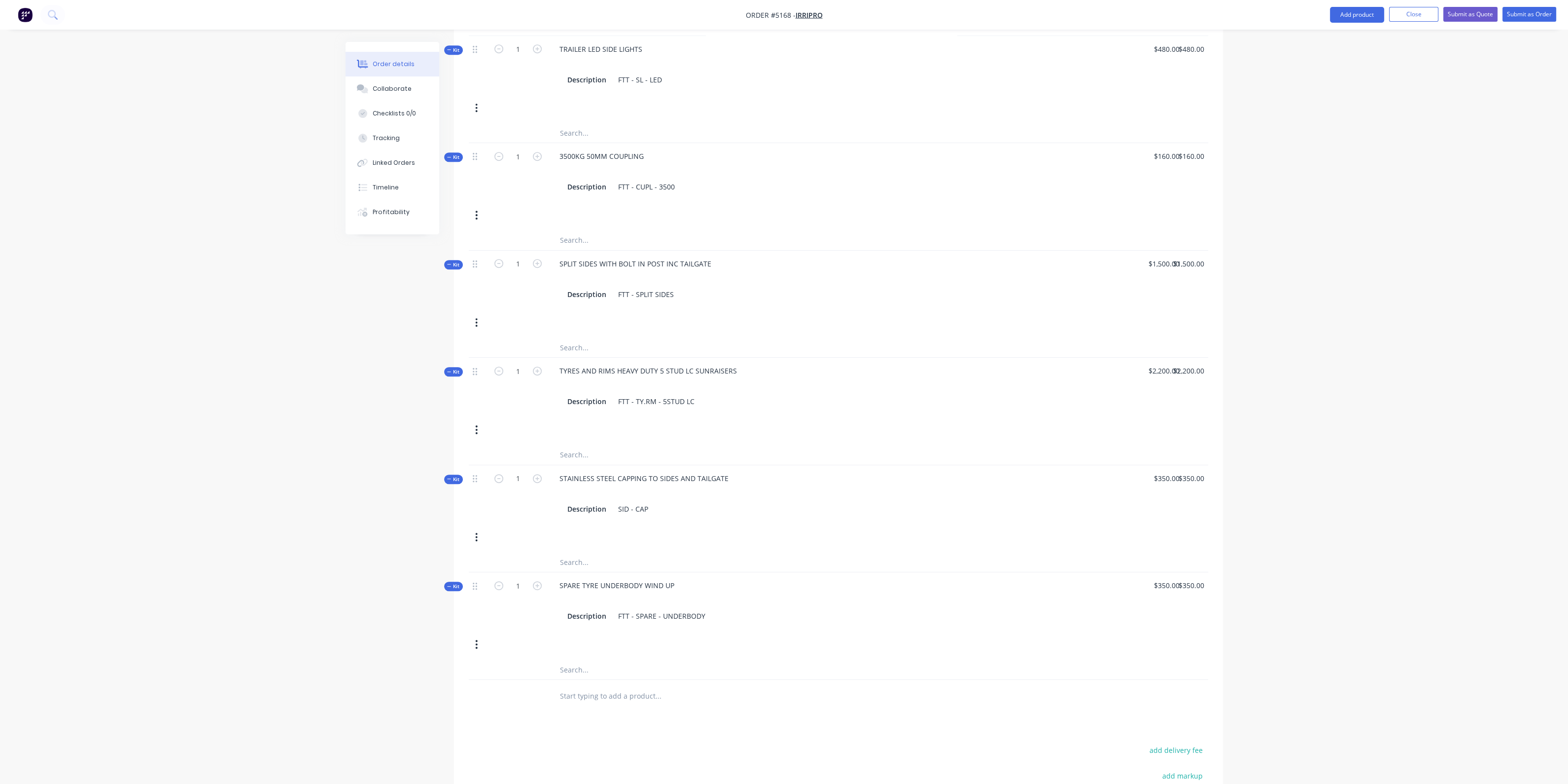
scroll to position [978, 0]
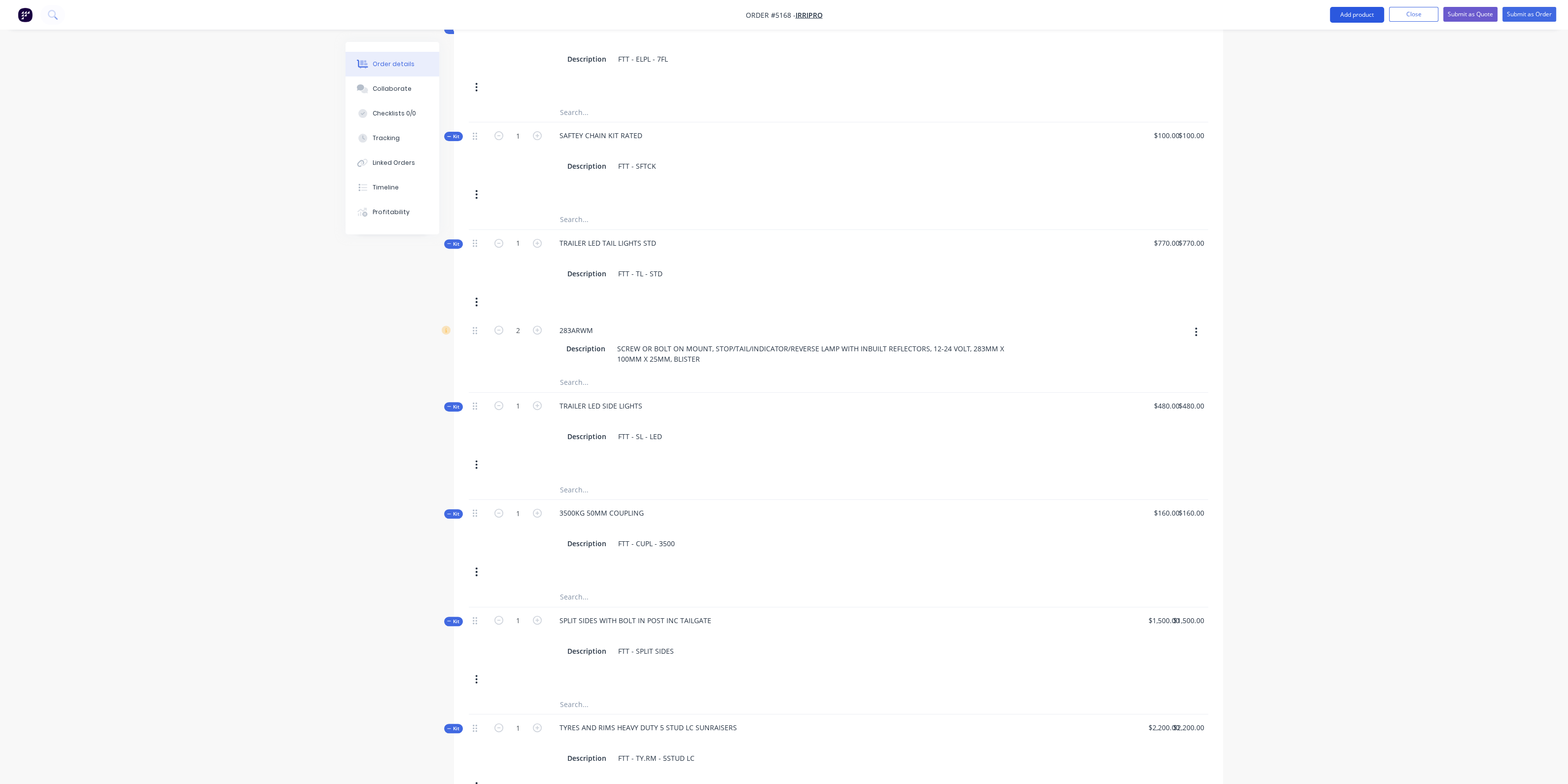
click at [1365, 16] on button "Add product" at bounding box center [1357, 14] width 54 height 16
click at [1358, 34] on div "Product catalogue" at bounding box center [1337, 40] width 76 height 14
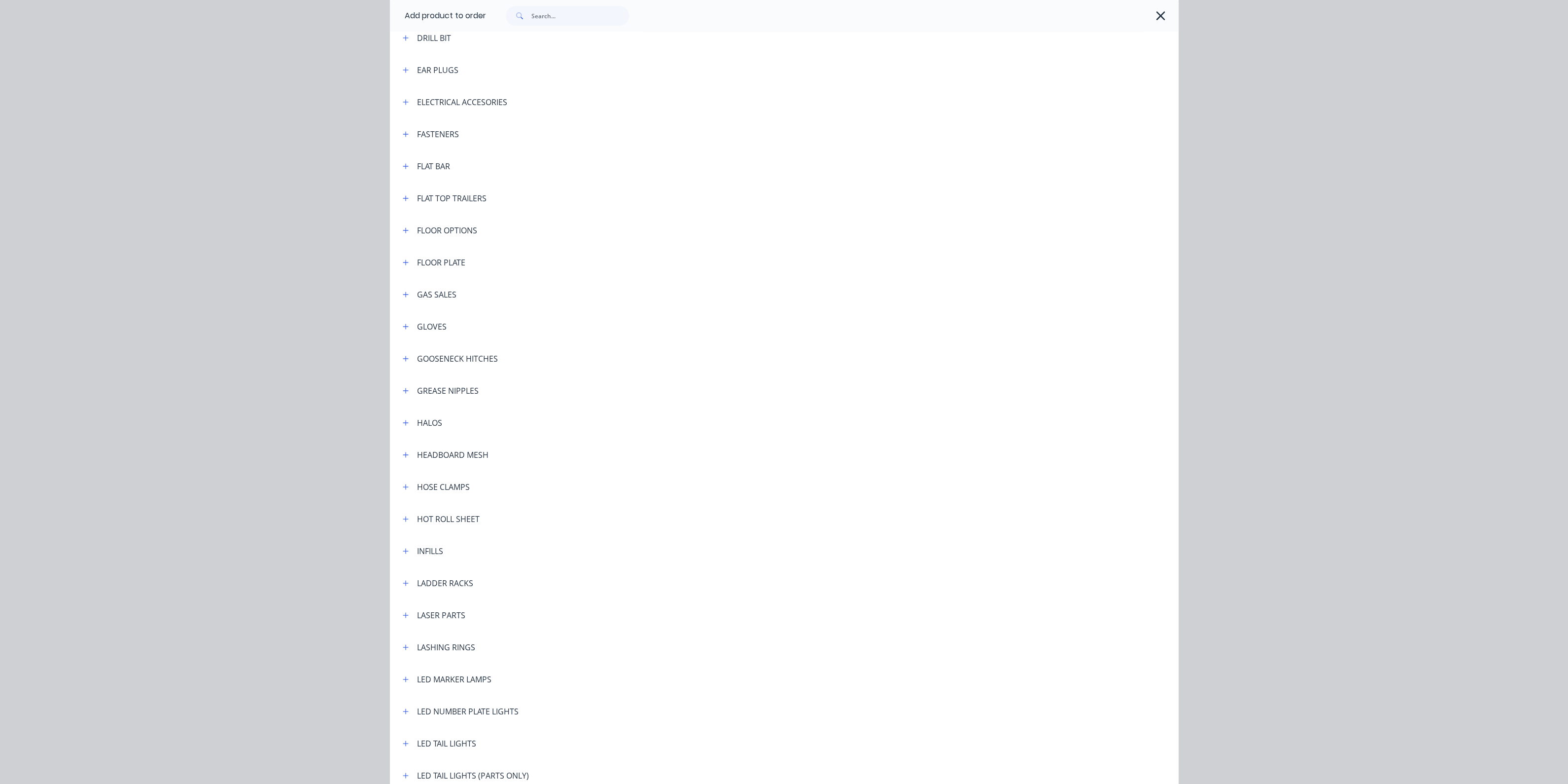
scroll to position [1048, 0]
click at [403, 197] on icon "button" at bounding box center [406, 198] width 6 height 7
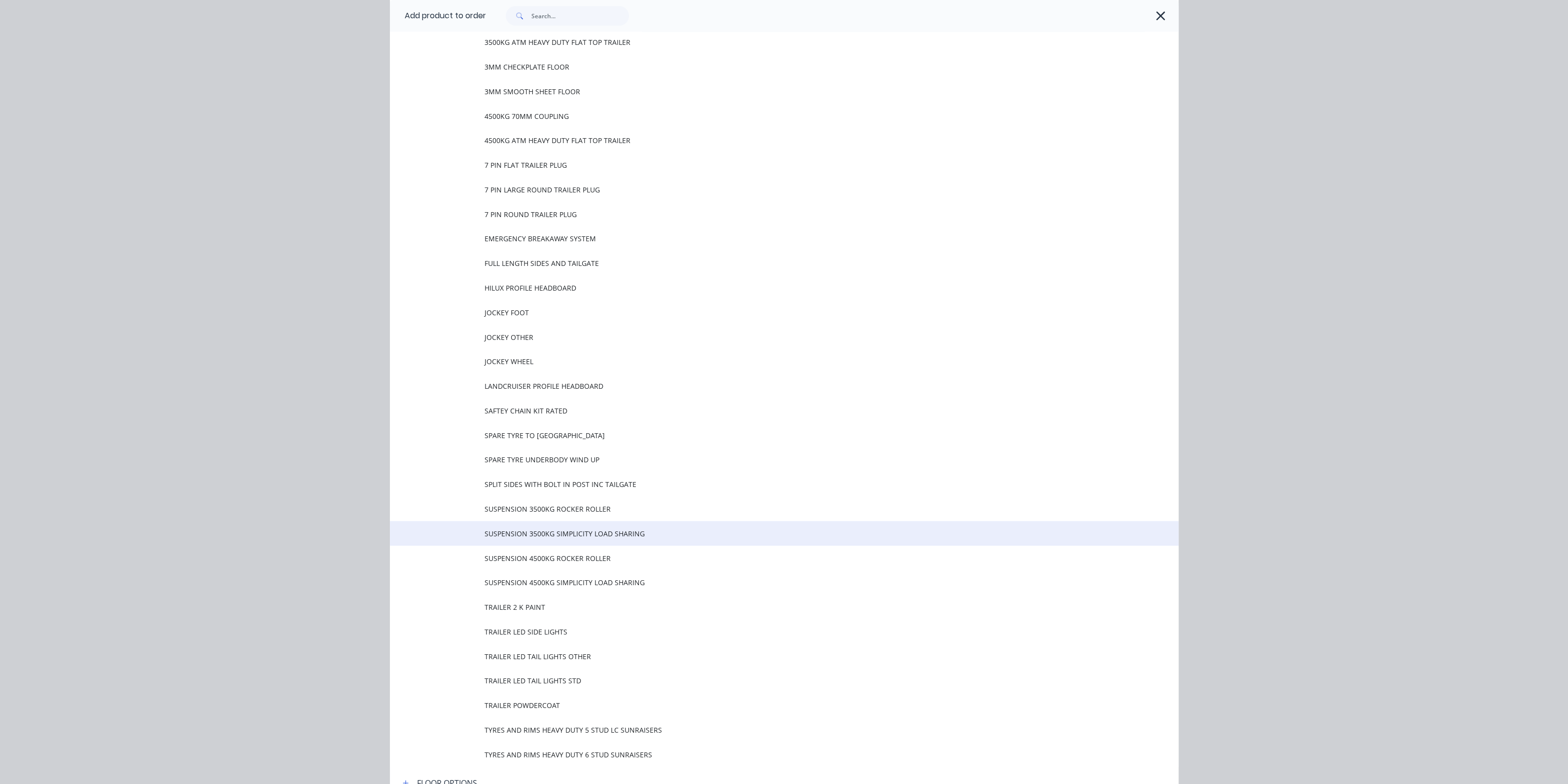
scroll to position [1480, 0]
